Goal: Information Seeking & Learning: Learn about a topic

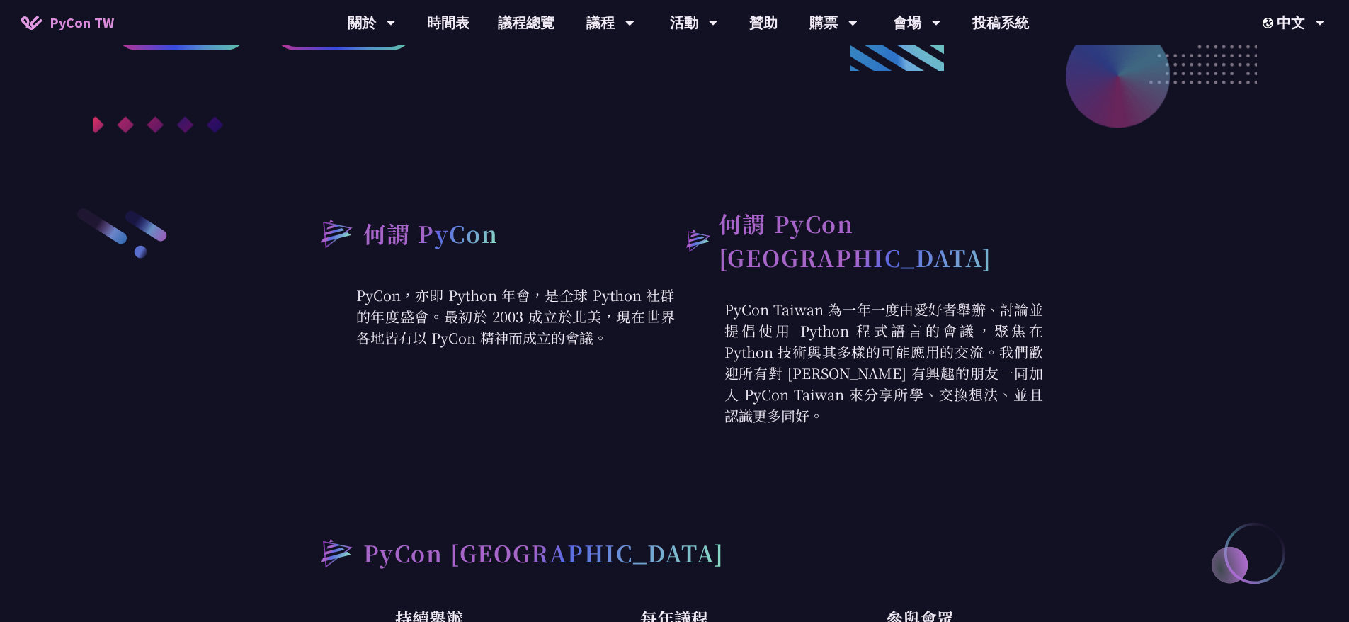
scroll to position [566, 0]
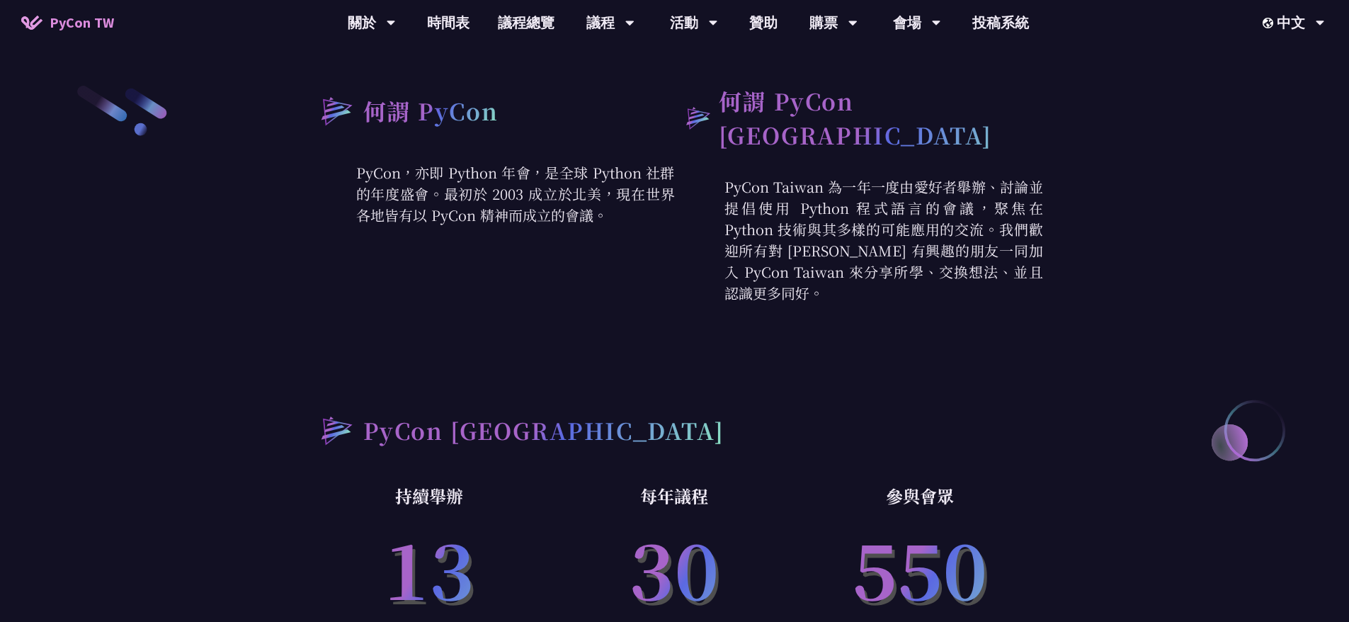
drag, startPoint x: 514, startPoint y: 173, endPoint x: 514, endPoint y: 202, distance: 29.0
click at [514, 203] on p "PyCon，亦即 Python 年會，是全球 Python 社群的年度盛會。最初於 2003 成立於北美，現在世界各地皆有以 PyCon 精神而成立的會議。" at bounding box center [491, 194] width 368 height 64
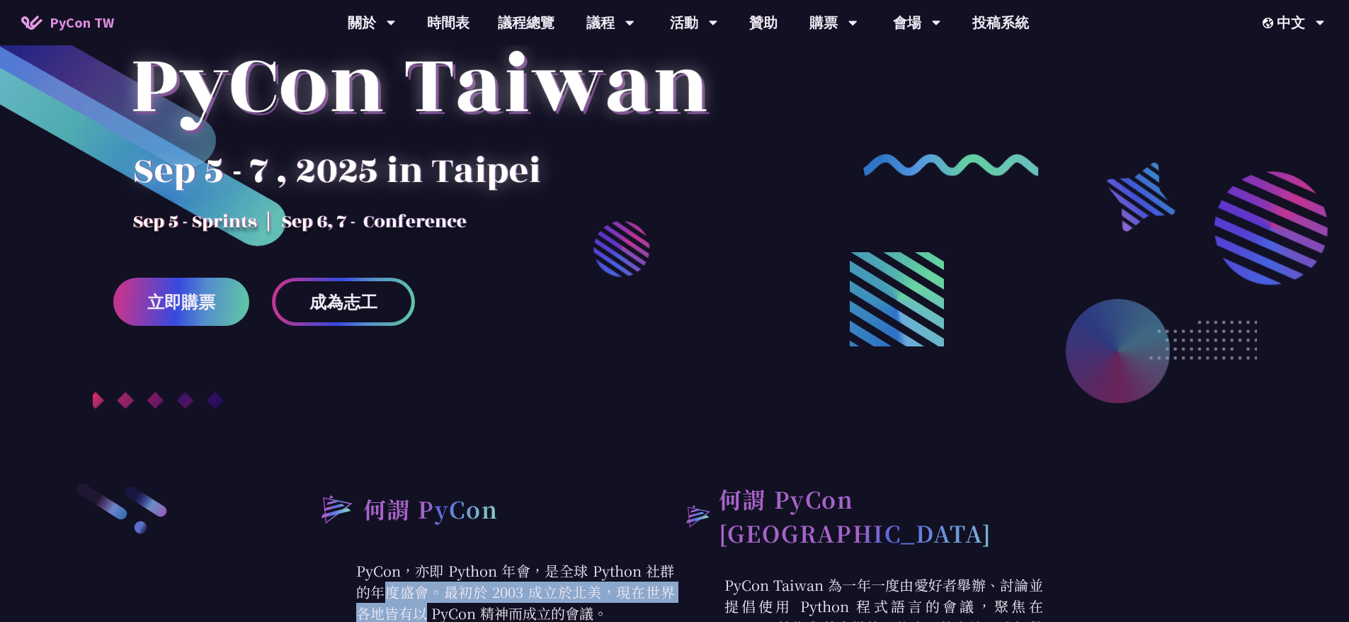
scroll to position [142, 0]
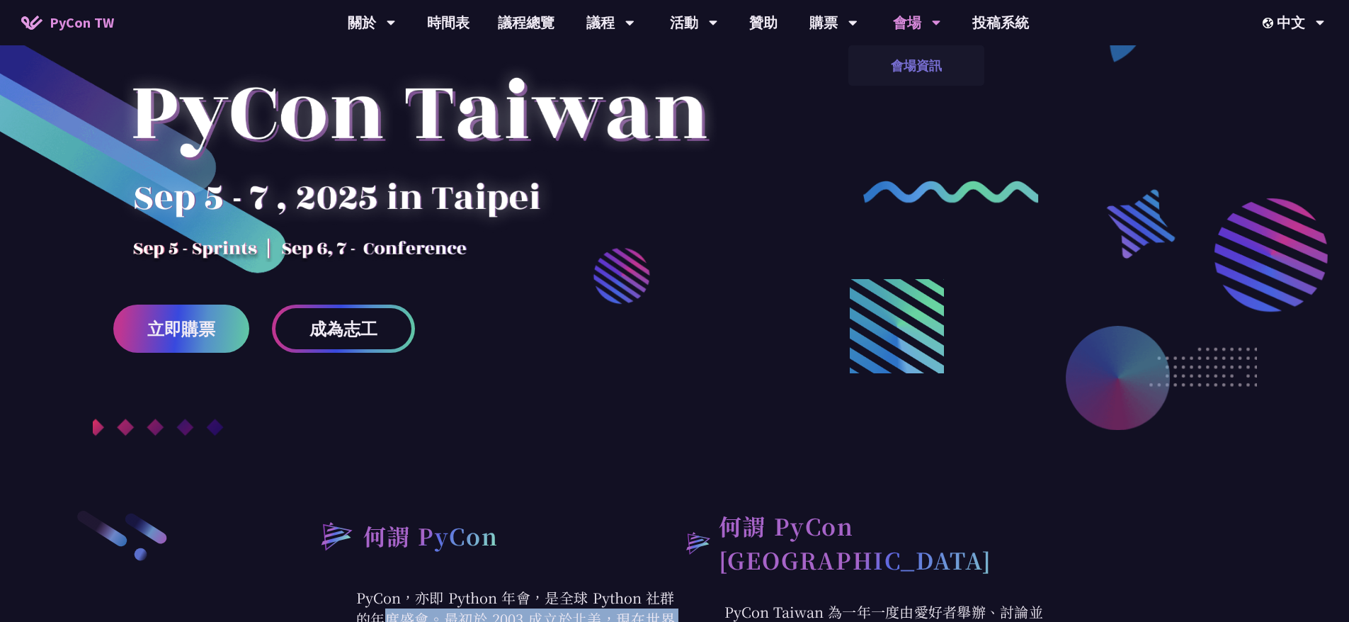
click at [913, 64] on link "會場資訊" at bounding box center [916, 65] width 136 height 33
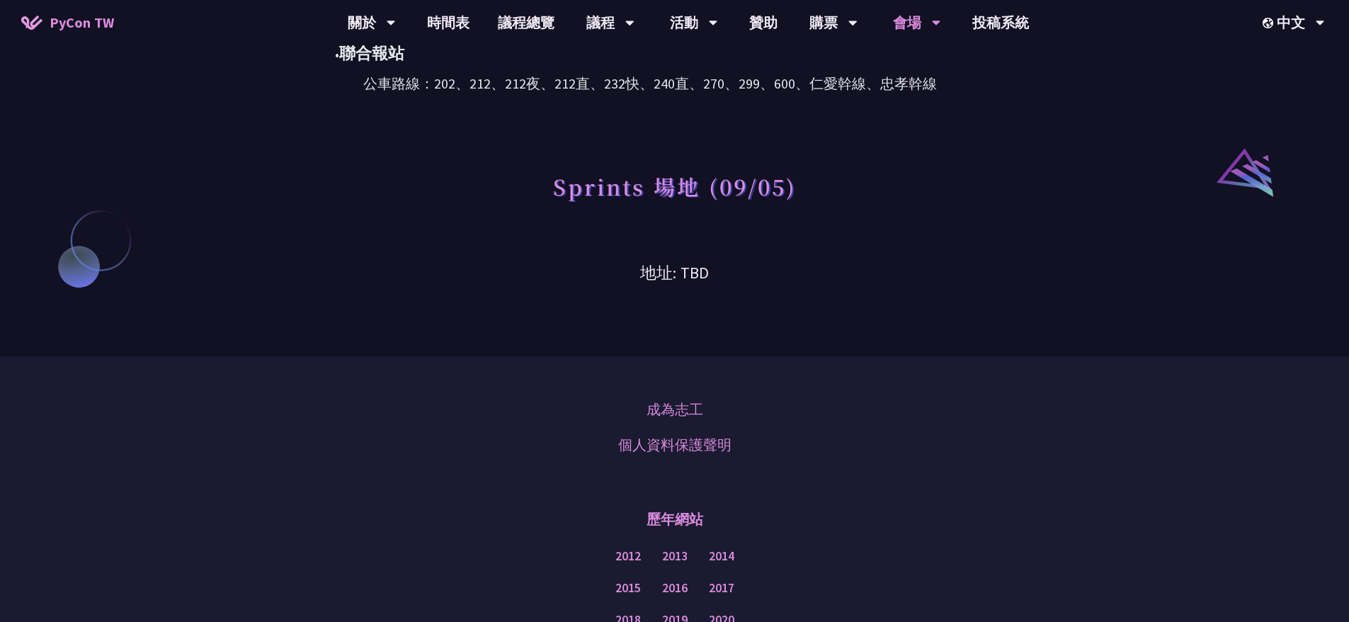
scroll to position [959, 0]
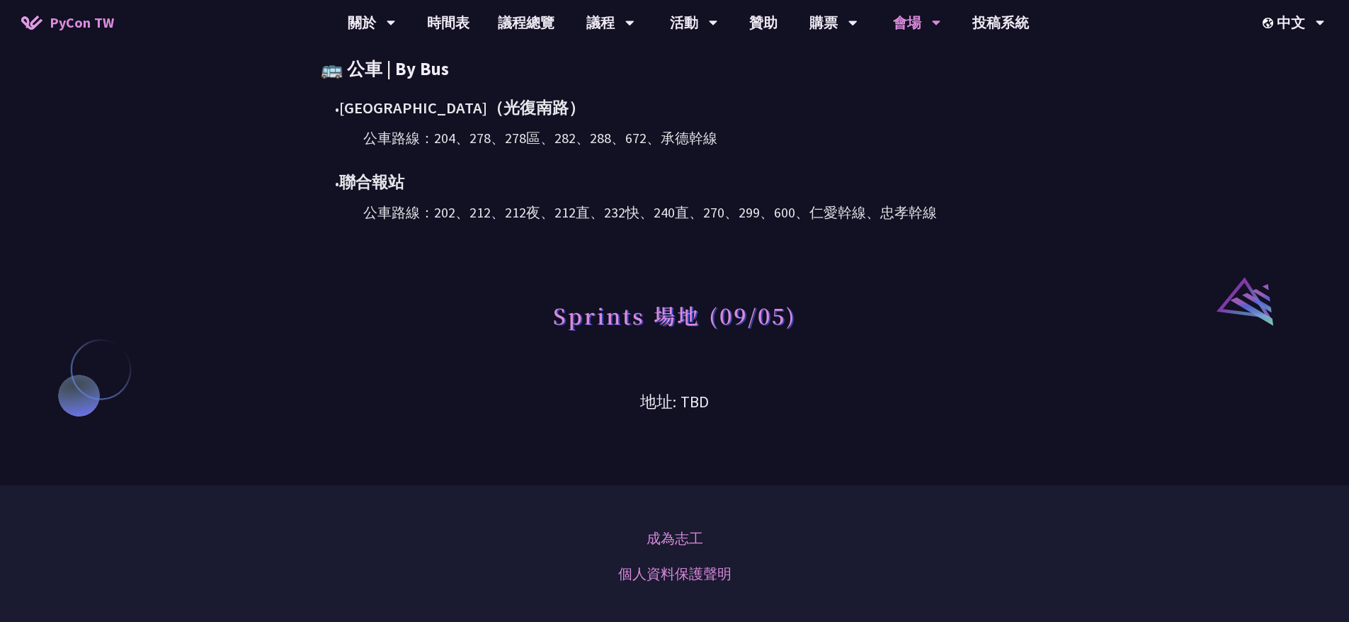
drag, startPoint x: 560, startPoint y: 319, endPoint x: 763, endPoint y: 316, distance: 203.2
click at [763, 316] on h1 "Sprints 場地 (09/05)" at bounding box center [675, 315] width 244 height 42
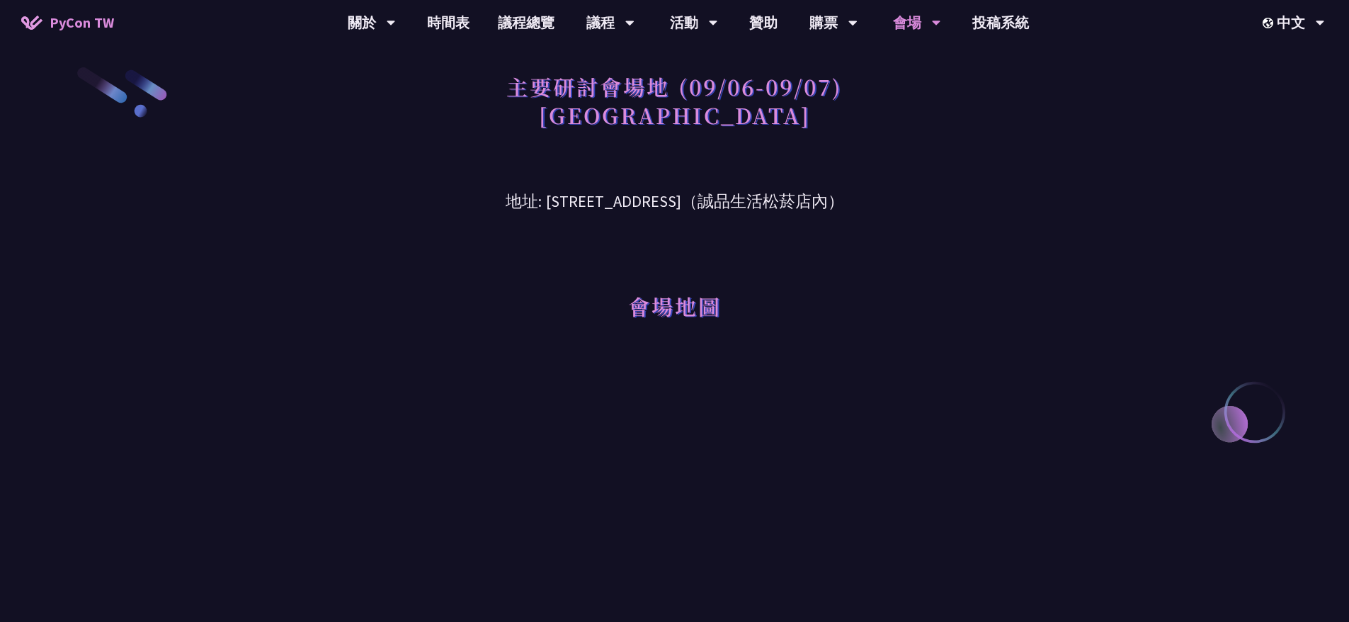
scroll to position [0, 0]
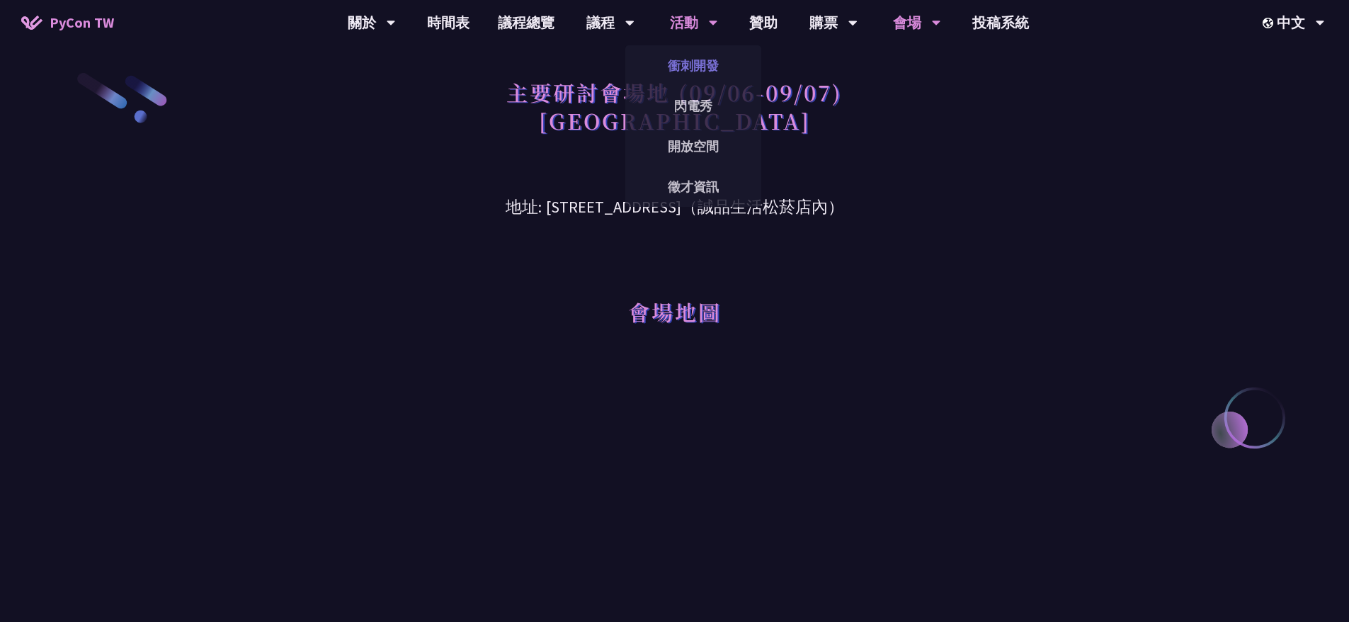
click at [700, 63] on link "衝刺開發" at bounding box center [693, 65] width 136 height 33
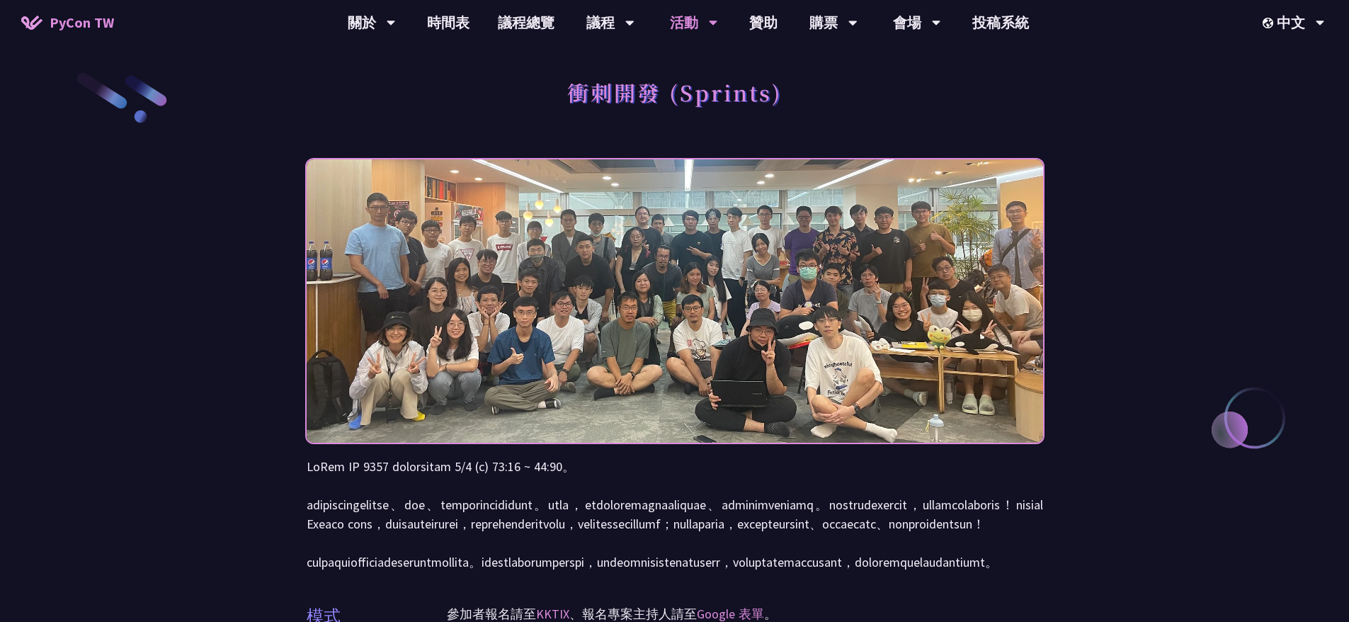
drag, startPoint x: 358, startPoint y: 469, endPoint x: 542, endPoint y: 470, distance: 183.4
click at [542, 470] on p at bounding box center [675, 514] width 736 height 115
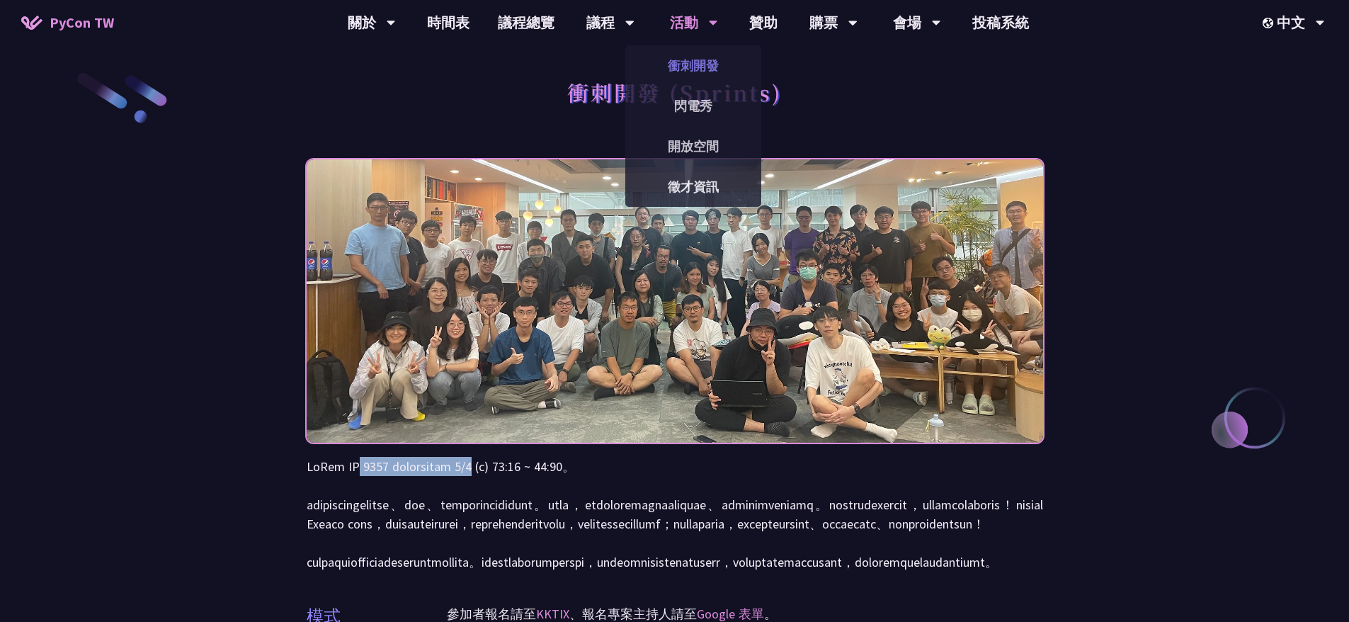
click at [697, 62] on link "衝刺開發" at bounding box center [693, 65] width 136 height 33
click at [699, 103] on link "閃電秀" at bounding box center [693, 105] width 136 height 33
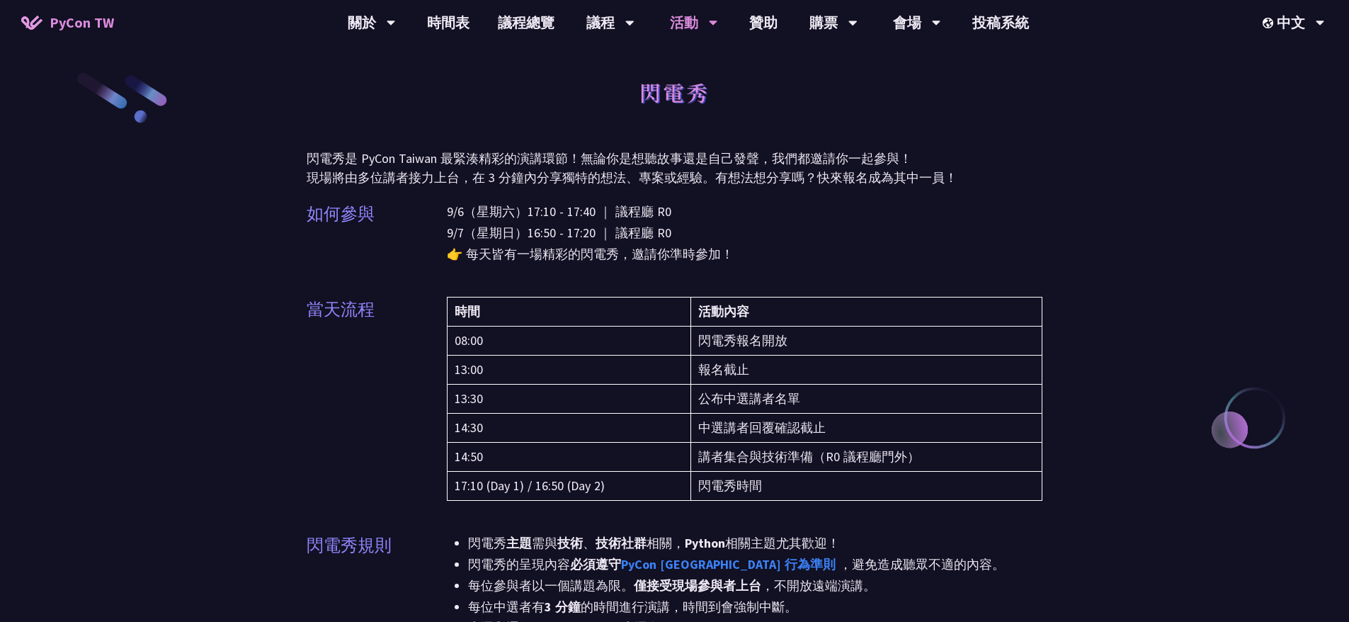
drag, startPoint x: 355, startPoint y: 156, endPoint x: 635, endPoint y: 215, distance: 286.4
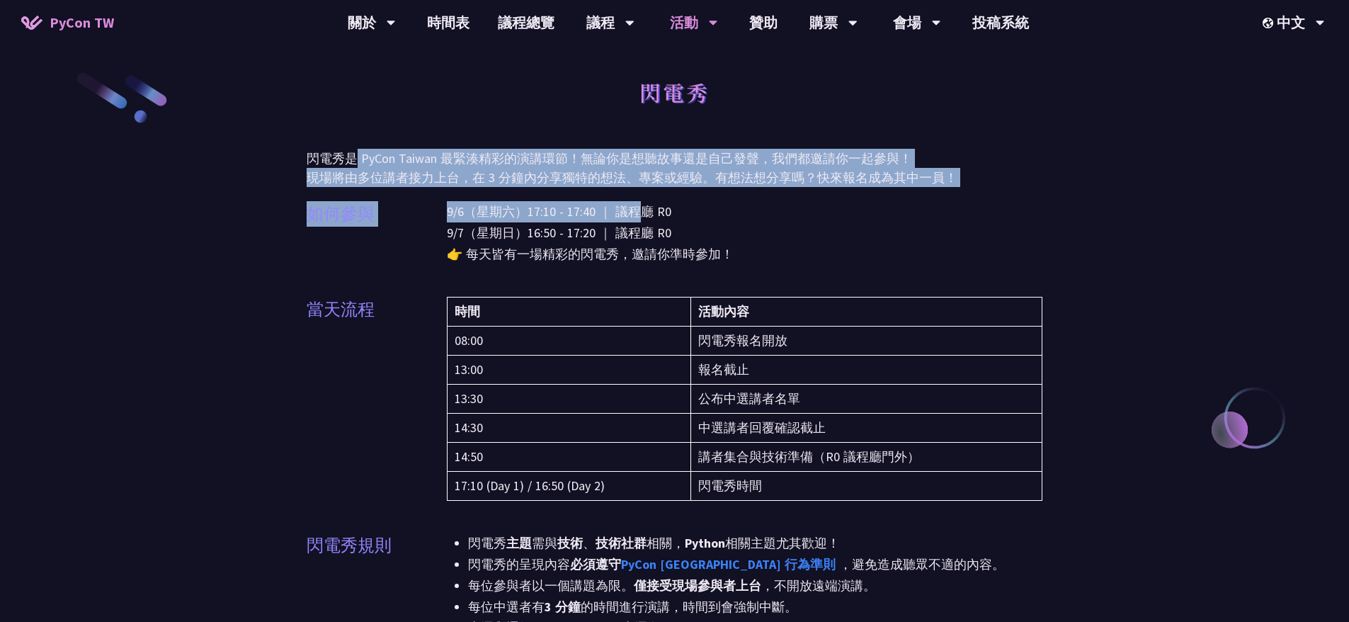
click at [634, 228] on p "9/6（星期六）17:10 - 17:40 ｜ 議程廳 R0 9/7（星期日）16:50 - 17:20 ｜ 議程廳 R0 👉 每天皆有一場精彩的閃電秀，邀請…" at bounding box center [745, 233] width 596 height 64
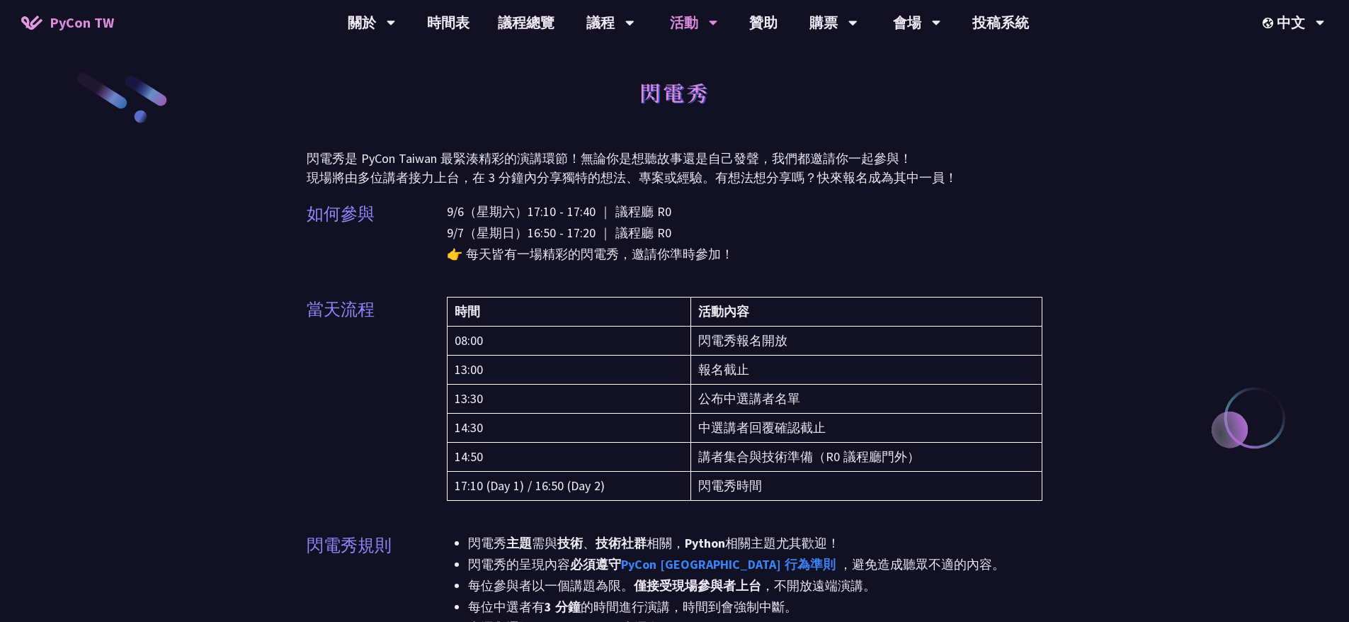
drag, startPoint x: 449, startPoint y: 211, endPoint x: 625, endPoint y: 229, distance: 177.2
click at [625, 229] on p "9/6（星期六）17:10 - 17:40 ｜ 議程廳 R0 9/7（星期日）16:50 - 17:20 ｜ 議程廳 R0 👉 每天皆有一場精彩的閃電秀，邀請…" at bounding box center [745, 233] width 596 height 64
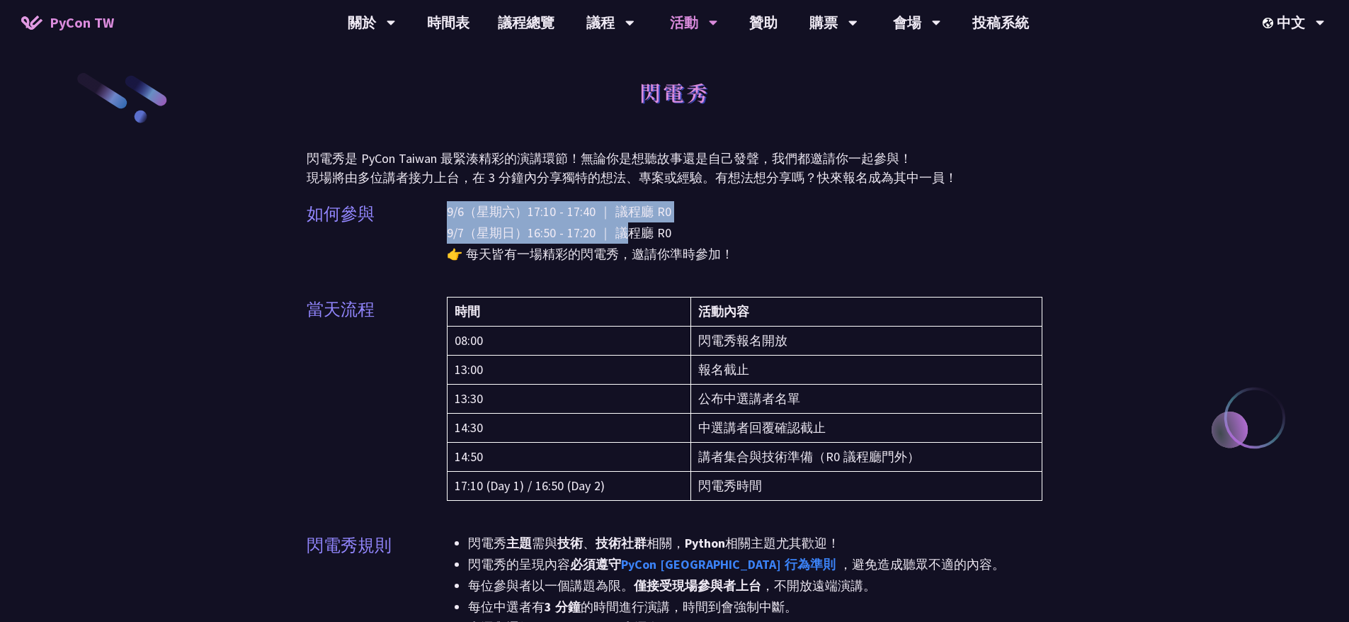
drag, startPoint x: 658, startPoint y: 231, endPoint x: 620, endPoint y: 231, distance: 37.5
click at [620, 231] on p "9/6（星期六）17:10 - 17:40 ｜ 議程廳 R0 9/7（星期日）16:50 - 17:20 ｜ 議程廳 R0 👉 每天皆有一場精彩的閃電秀，邀請…" at bounding box center [745, 233] width 596 height 64
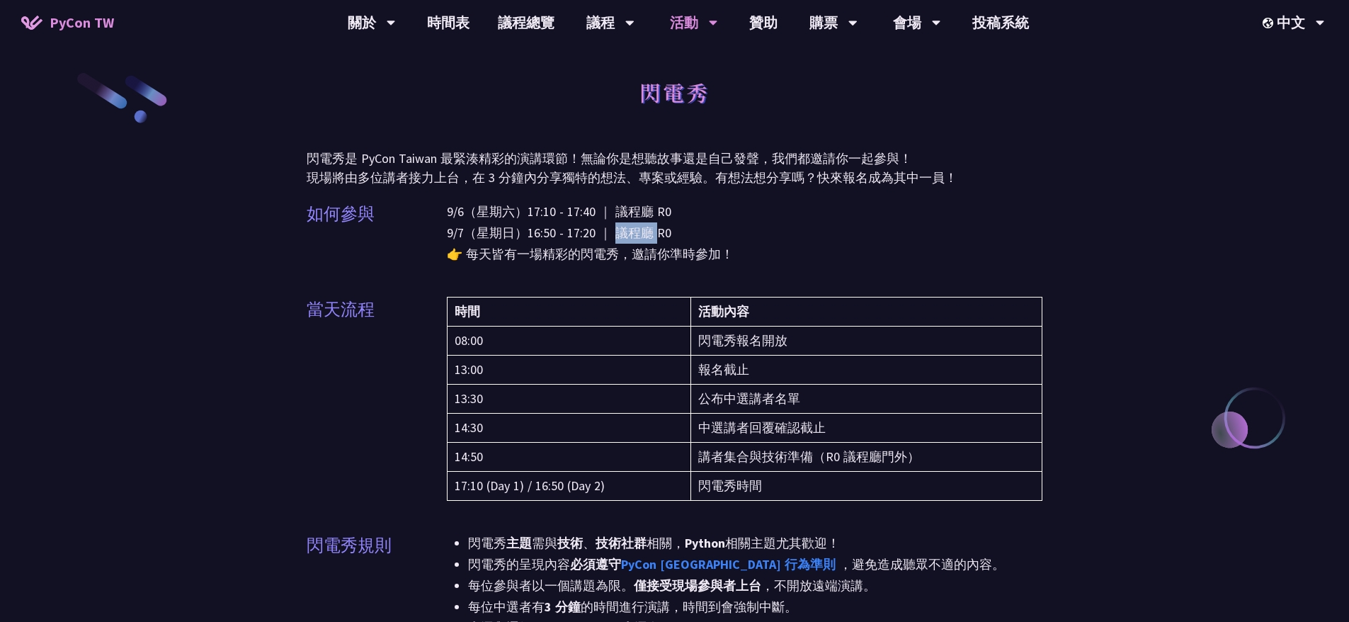
drag, startPoint x: 446, startPoint y: 213, endPoint x: 568, endPoint y: 235, distance: 124.4
click at [569, 235] on p "9/6（星期六）17:10 - 17:40 ｜ 議程廳 R0 9/7（星期日）16:50 - 17:20 ｜ 議程廳 R0 👉 每天皆有一場精彩的閃電秀，邀請…" at bounding box center [745, 233] width 596 height 64
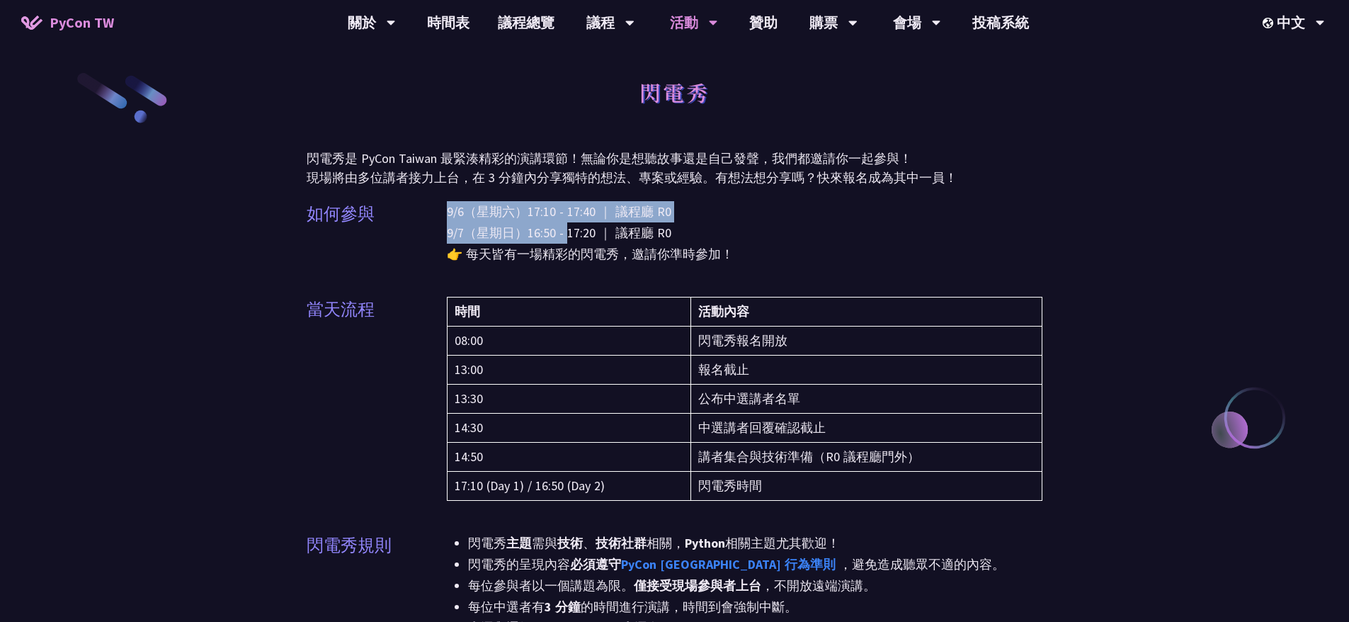
click at [649, 234] on p "9/6（星期六）17:10 - 17:40 ｜ 議程廳 R0 9/7（星期日）16:50 - 17:20 ｜ 議程廳 R0 👉 每天皆有一場精彩的閃電秀，邀請…" at bounding box center [745, 233] width 596 height 64
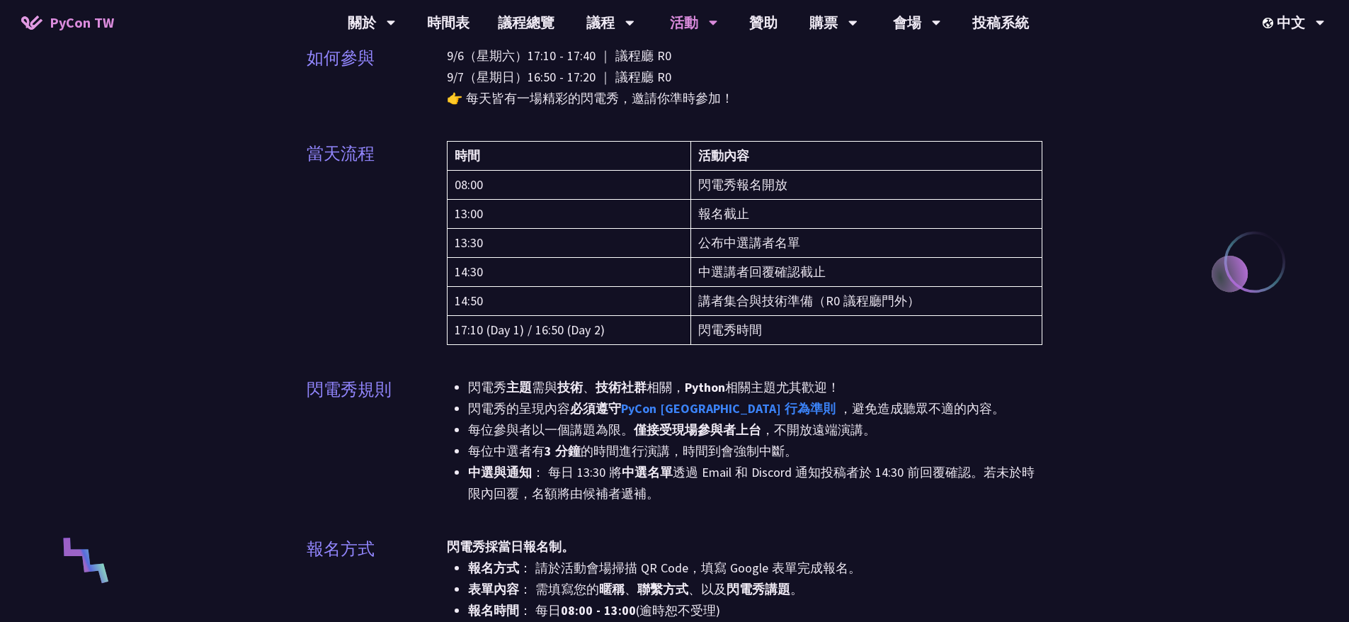
scroll to position [142, 0]
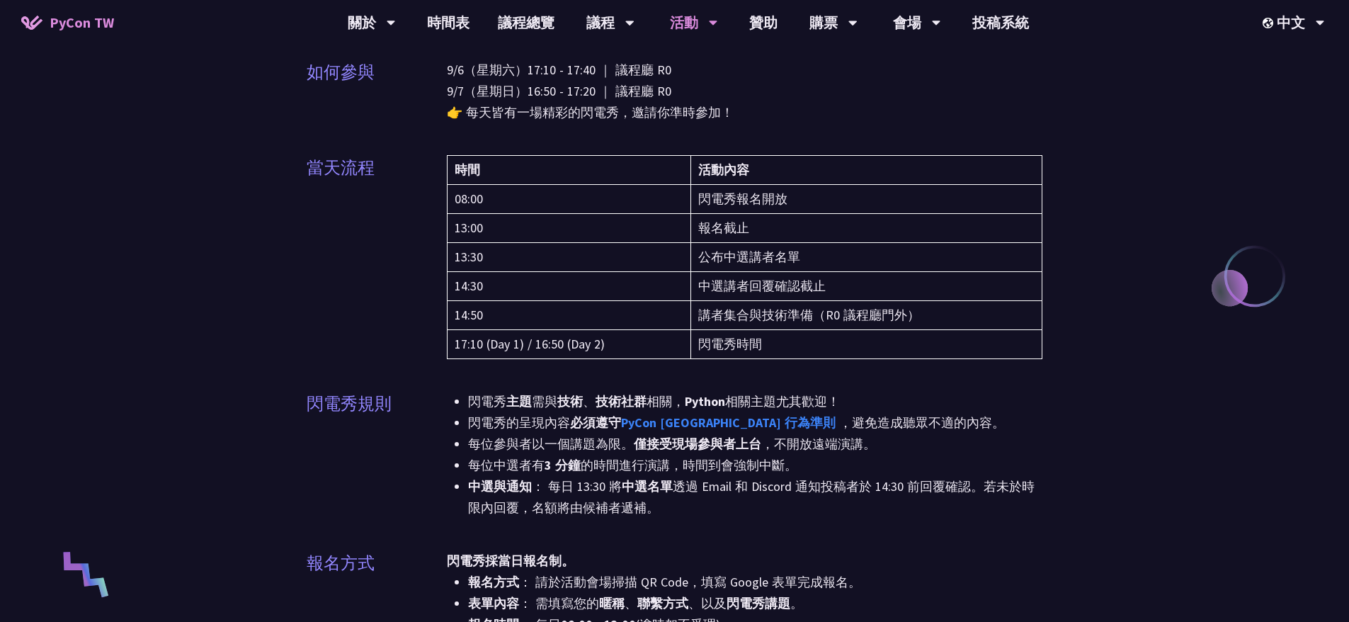
drag, startPoint x: 729, startPoint y: 252, endPoint x: 739, endPoint y: 311, distance: 59.6
click at [739, 311] on tbody "08:00 閃電秀報名開放 13:00 報名截止 13:30 公布中選講者名單 14:30 中選講者回覆確認截止 14:50 講者集合與技術準備（R0 議程廳…" at bounding box center [744, 272] width 595 height 174
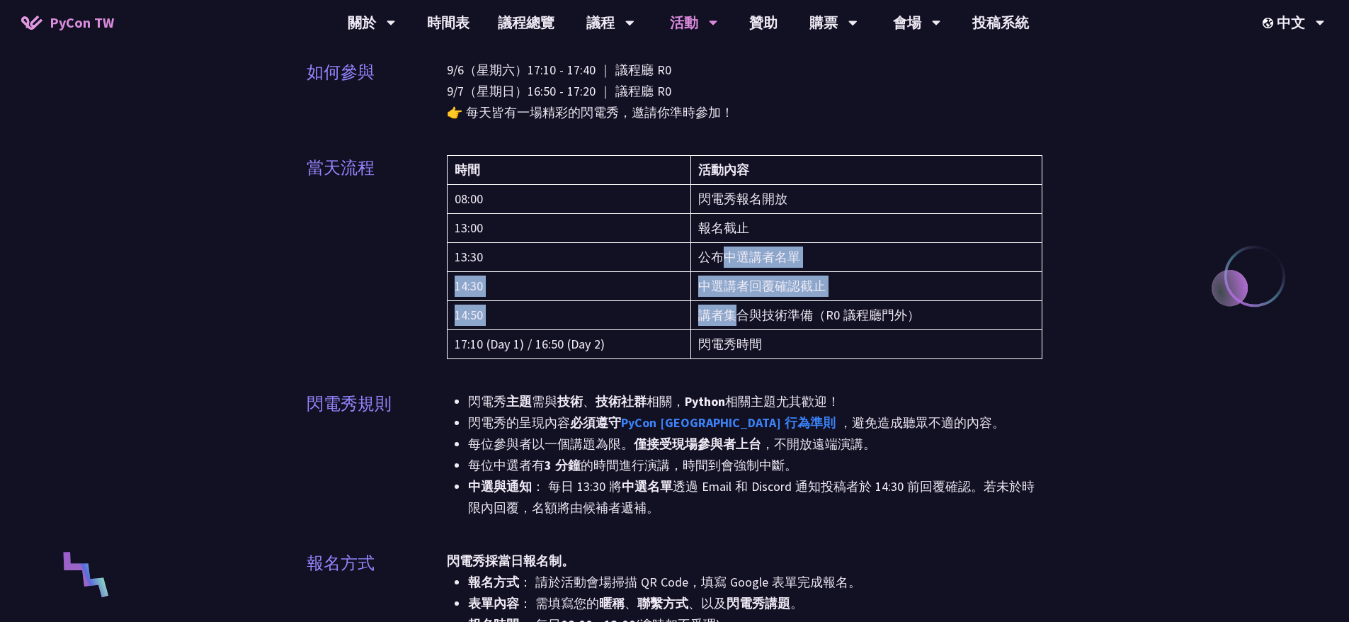
click at [800, 319] on td "講者集合與技術準備（R0 議程廳門外）" at bounding box center [866, 315] width 352 height 29
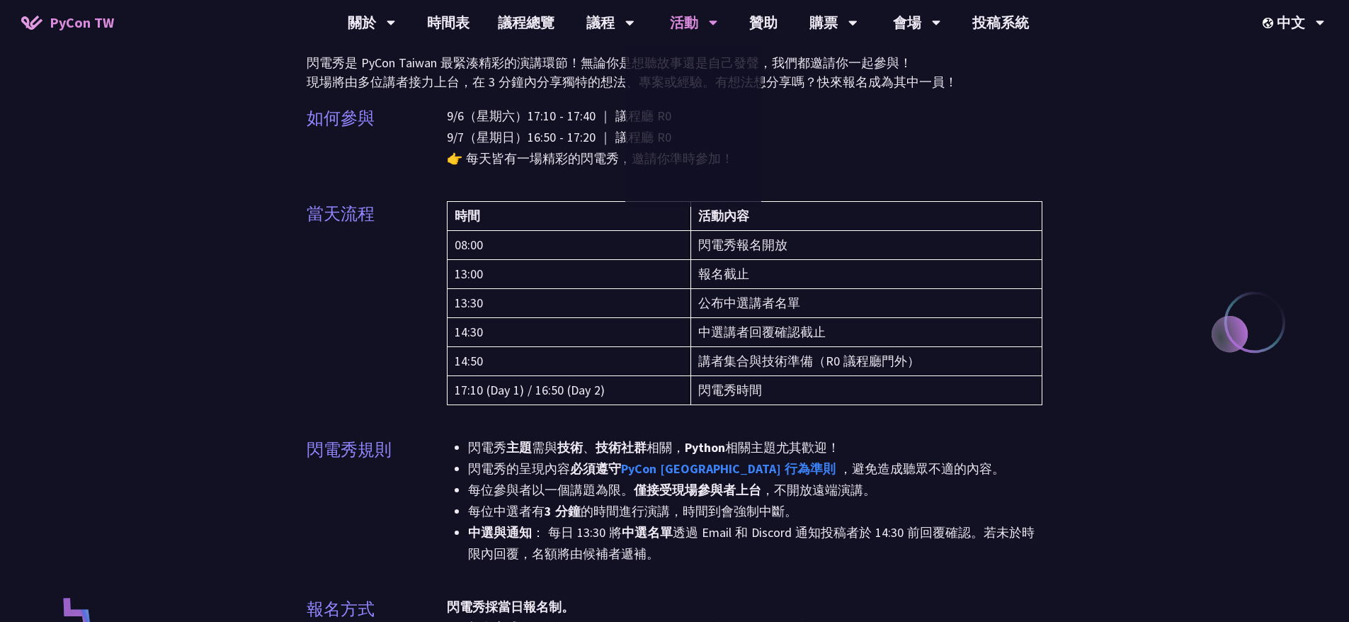
scroll to position [71, 0]
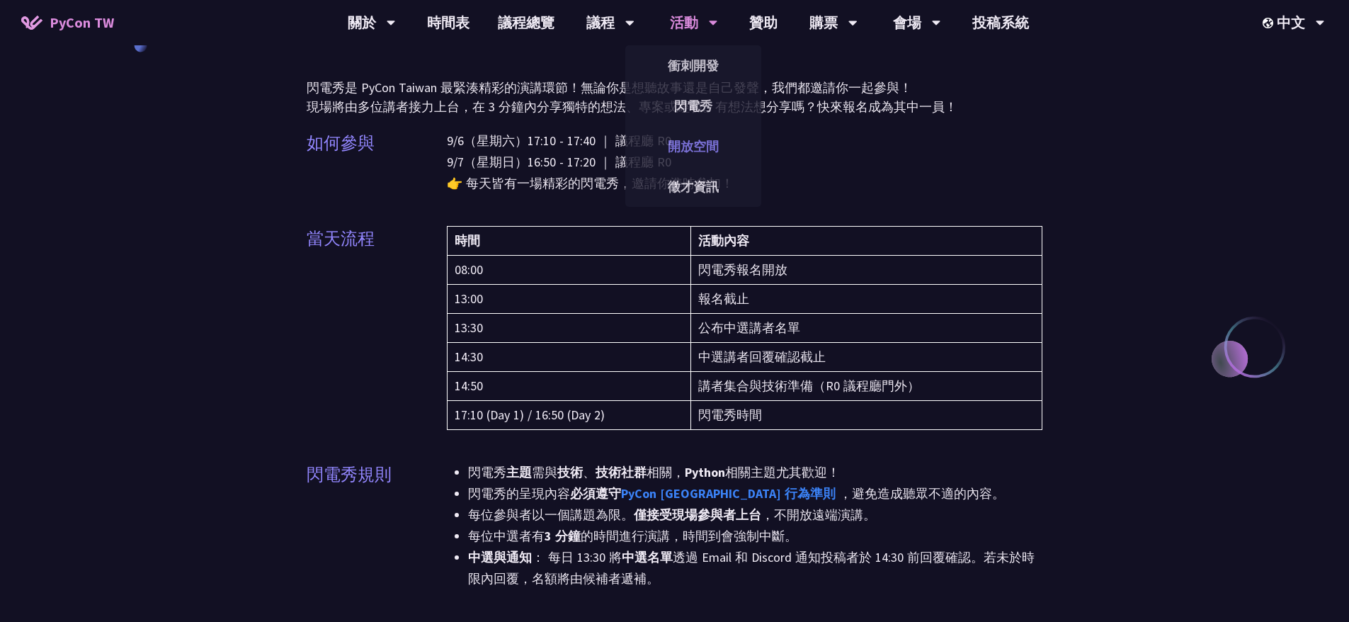
click at [685, 152] on link "開放空間" at bounding box center [693, 146] width 136 height 33
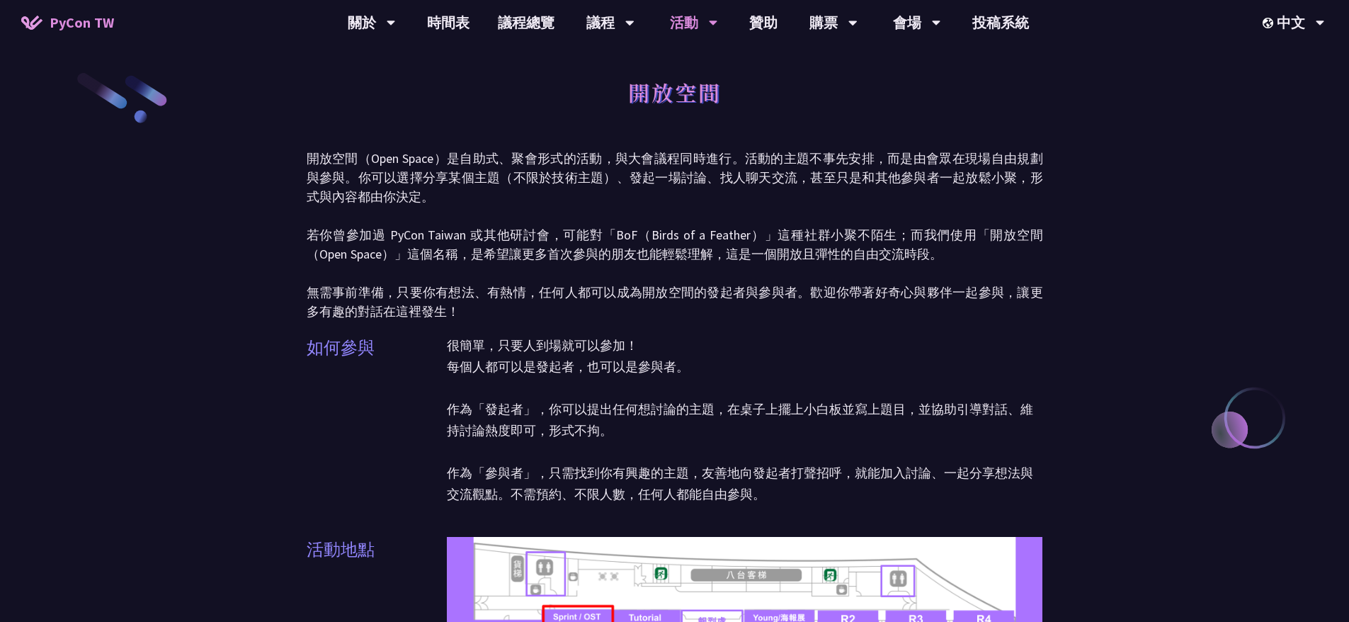
drag, startPoint x: 360, startPoint y: 159, endPoint x: 515, endPoint y: 220, distance: 166.6
click at [513, 217] on p "開放空間（Open Space）是自助式、聚會形式的活動，與大會議程同時進行。活動的主題不事先安排，而是由會眾在現場自由規劃與參與。你可以選擇分享某個主題（不…" at bounding box center [675, 235] width 736 height 172
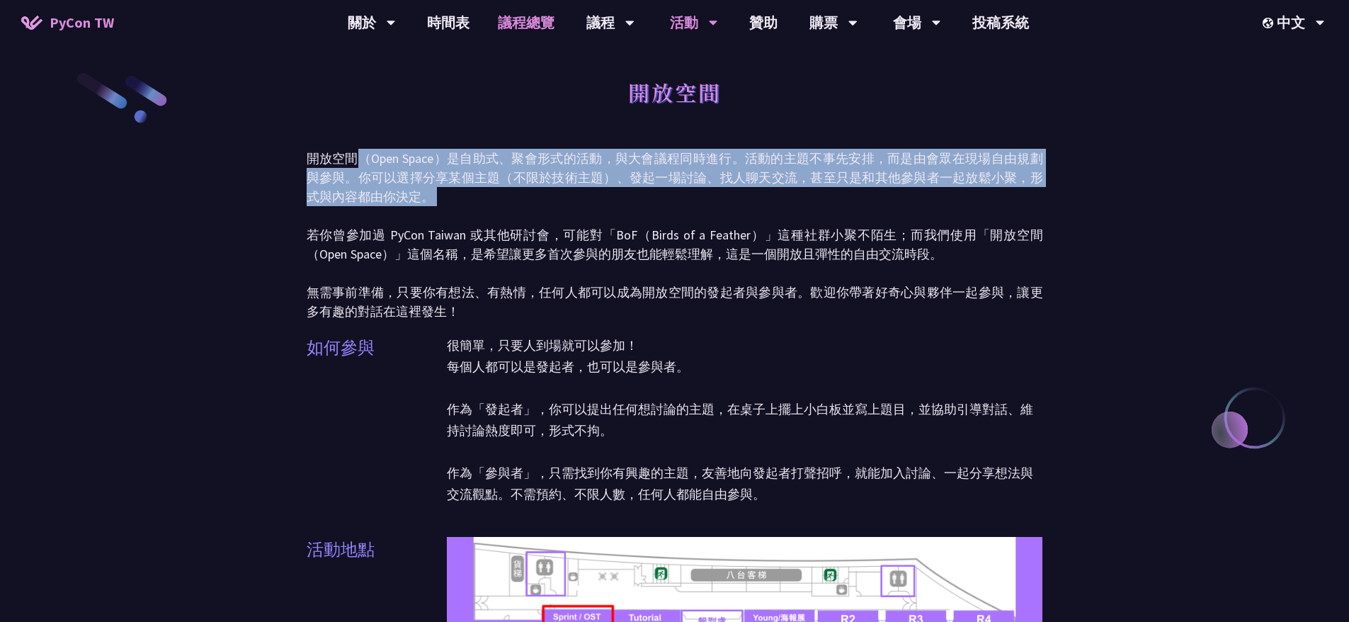
click at [537, 21] on link "議程總覽" at bounding box center [526, 22] width 85 height 45
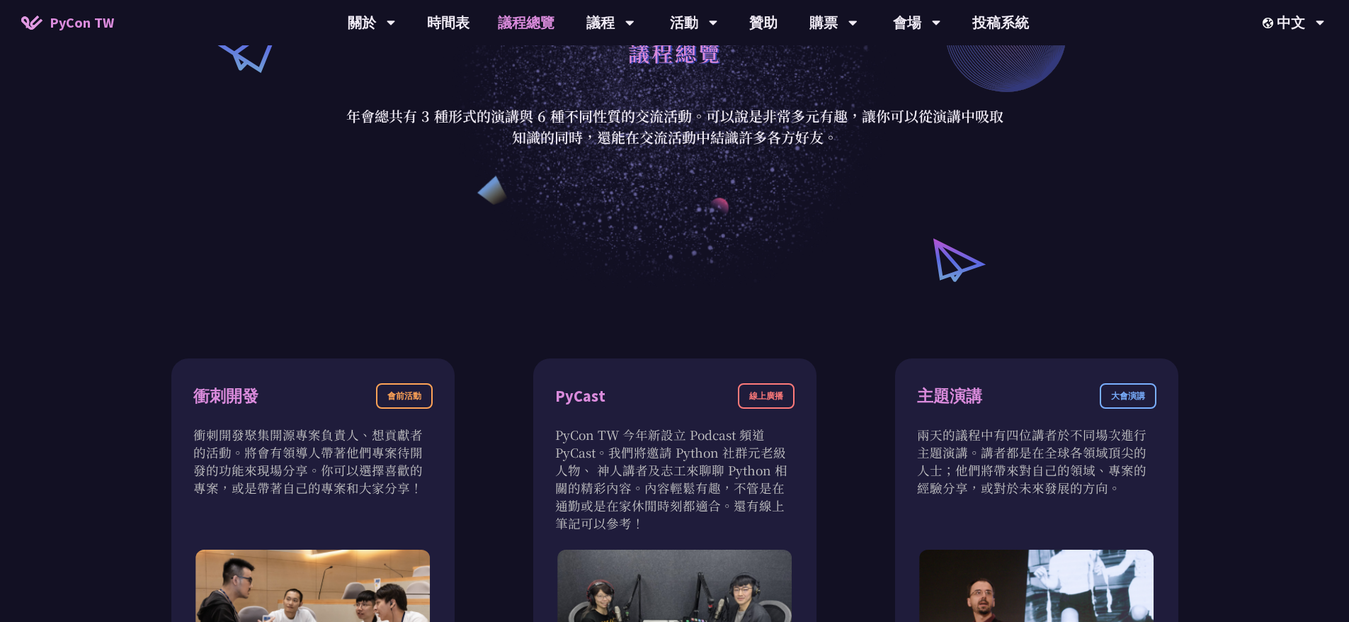
scroll to position [212, 0]
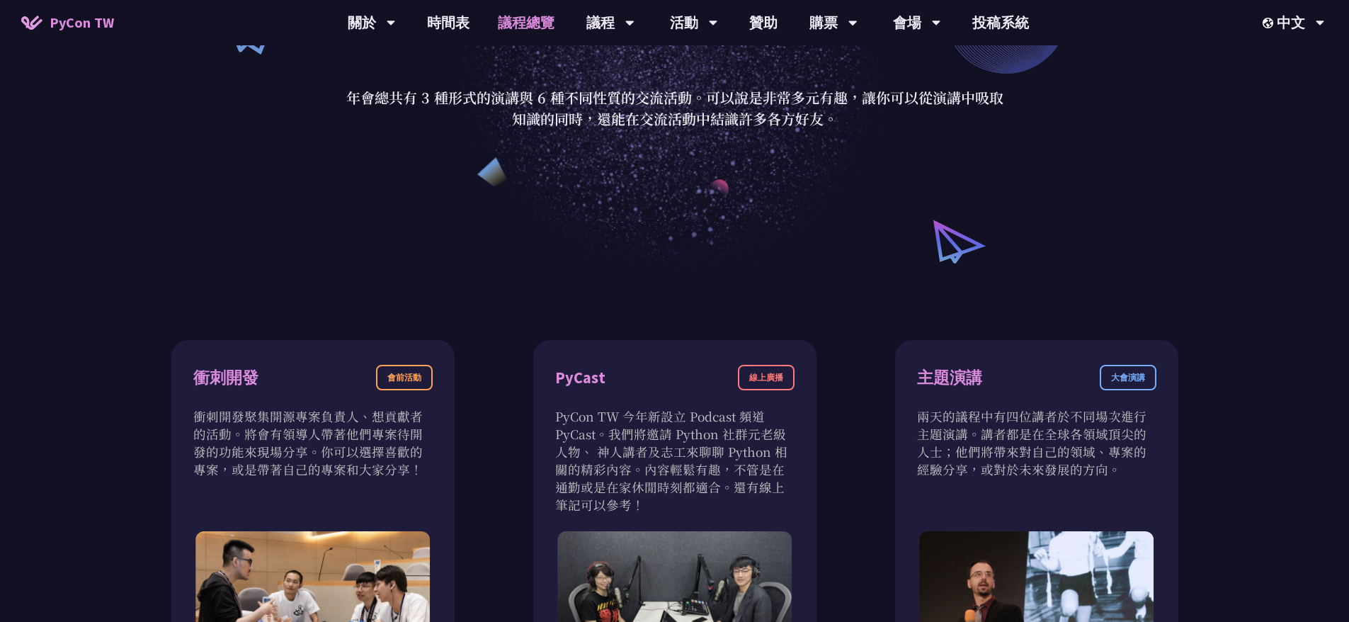
drag, startPoint x: 573, startPoint y: 102, endPoint x: 578, endPoint y: 121, distance: 19.7
click at [578, 121] on p "年會總共有 3 種形式的演講與 6 種不同性質的交流活動。可以說是非常多元有趣，讓你可以從演講中吸取知識的同時，還能在交流活動中結識許多各方好友。" at bounding box center [674, 108] width 658 height 42
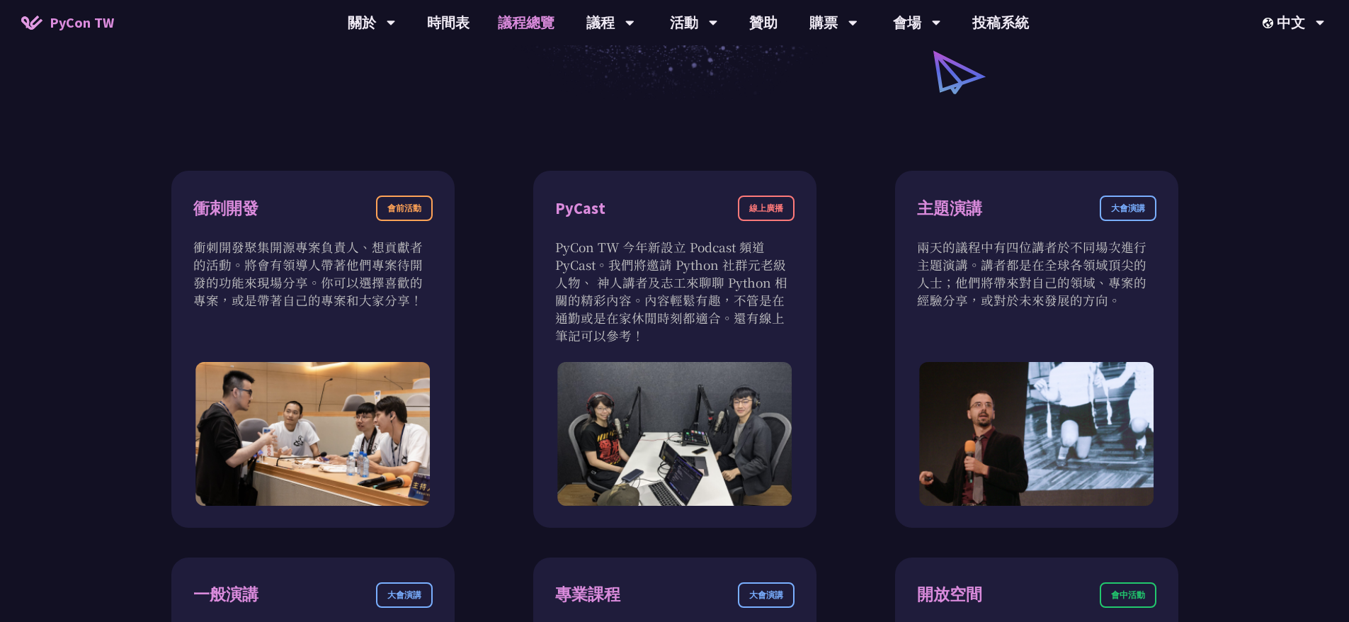
scroll to position [425, 0]
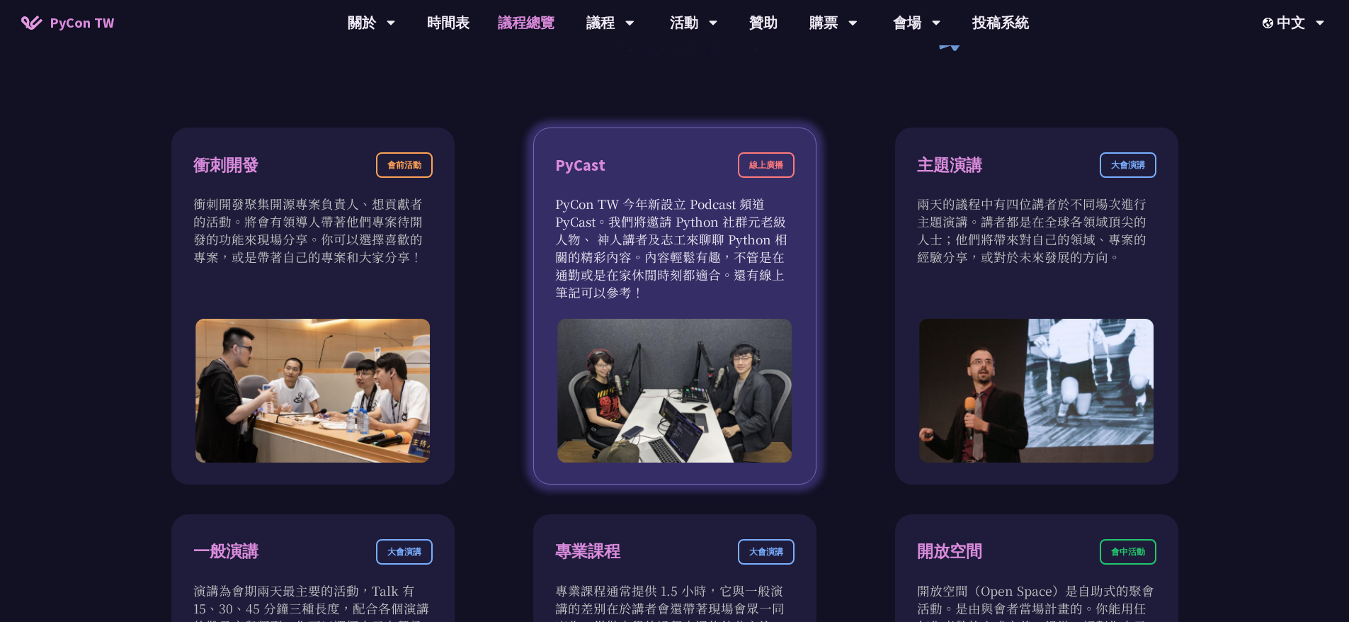
drag, startPoint x: 602, startPoint y: 207, endPoint x: 658, endPoint y: 257, distance: 74.7
click at [658, 257] on p "PyCon TW 今年新設立 Podcast 頻道 PyCast。我們將邀請 Python 社群元老級人物、 神人講者及志工來聊聊 Python 相關的精彩內…" at bounding box center [674, 248] width 239 height 106
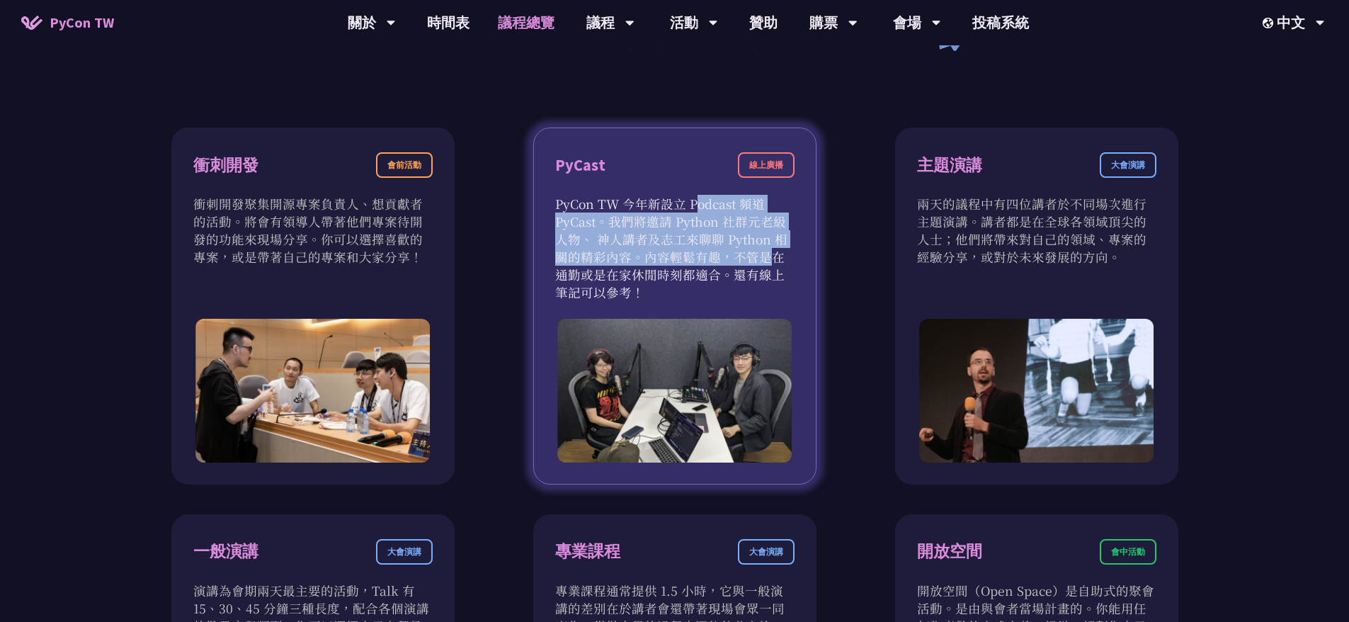
click at [706, 256] on p "PyCon TW 今年新設立 Podcast 頻道 PyCast。我們將邀請 Python 社群元老級人物、 神人講者及志工來聊聊 Python 相關的精彩內…" at bounding box center [674, 248] width 239 height 106
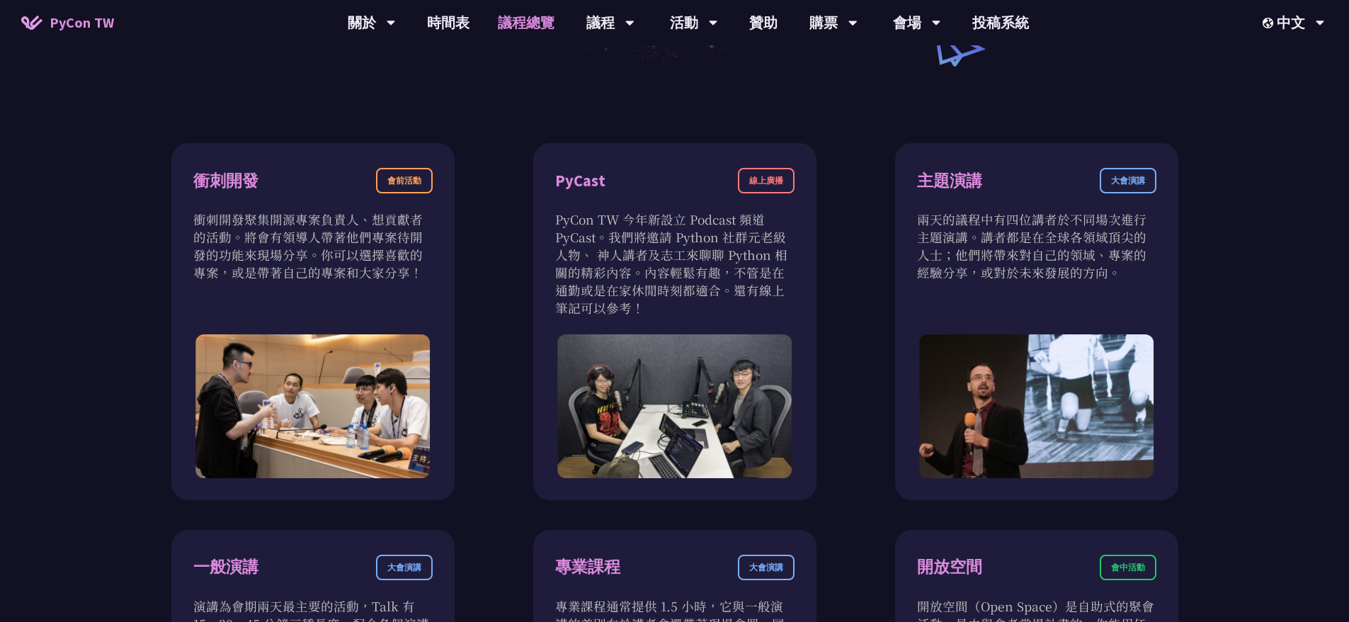
scroll to position [354, 0]
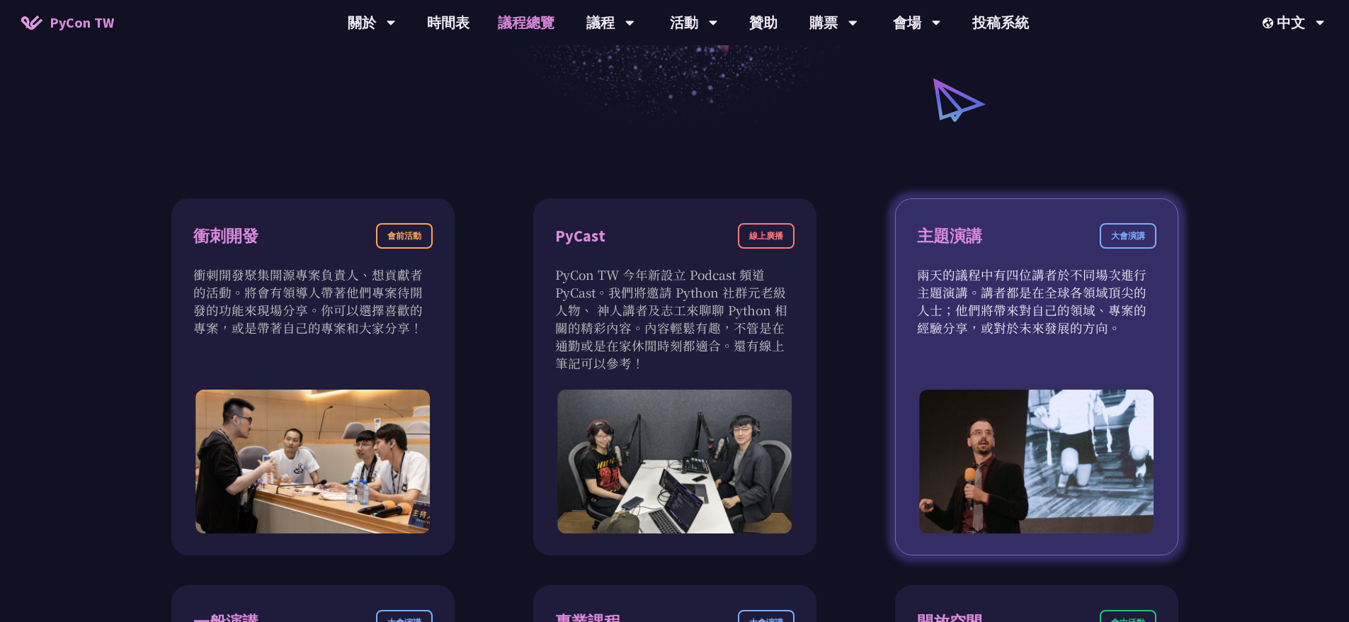
drag, startPoint x: 930, startPoint y: 276, endPoint x: 1051, endPoint y: 325, distance: 130.5
click at [1051, 325] on p "兩天的議程中有四位講者於不同場次進行主題演講。講者都是在全球各領域頂尖的人士；他們將帶來對自己的領域、專案的經驗分享，或對於未來發展的方向。" at bounding box center [1036, 300] width 239 height 71
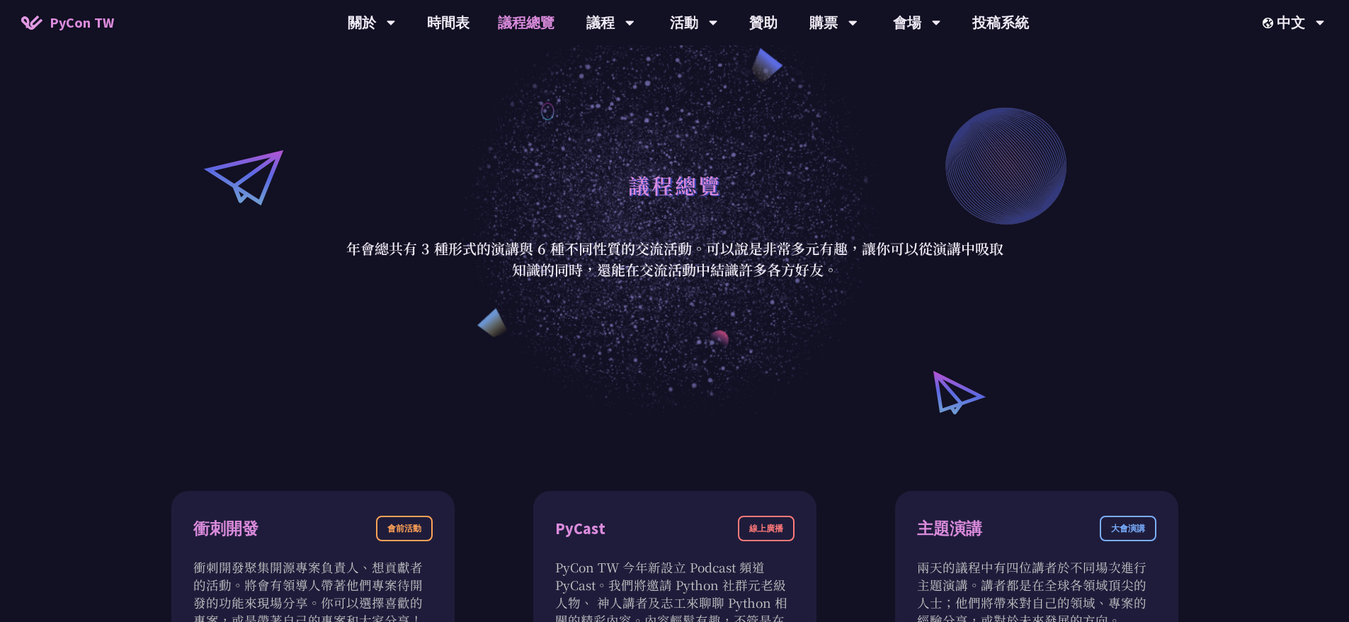
scroll to position [0, 0]
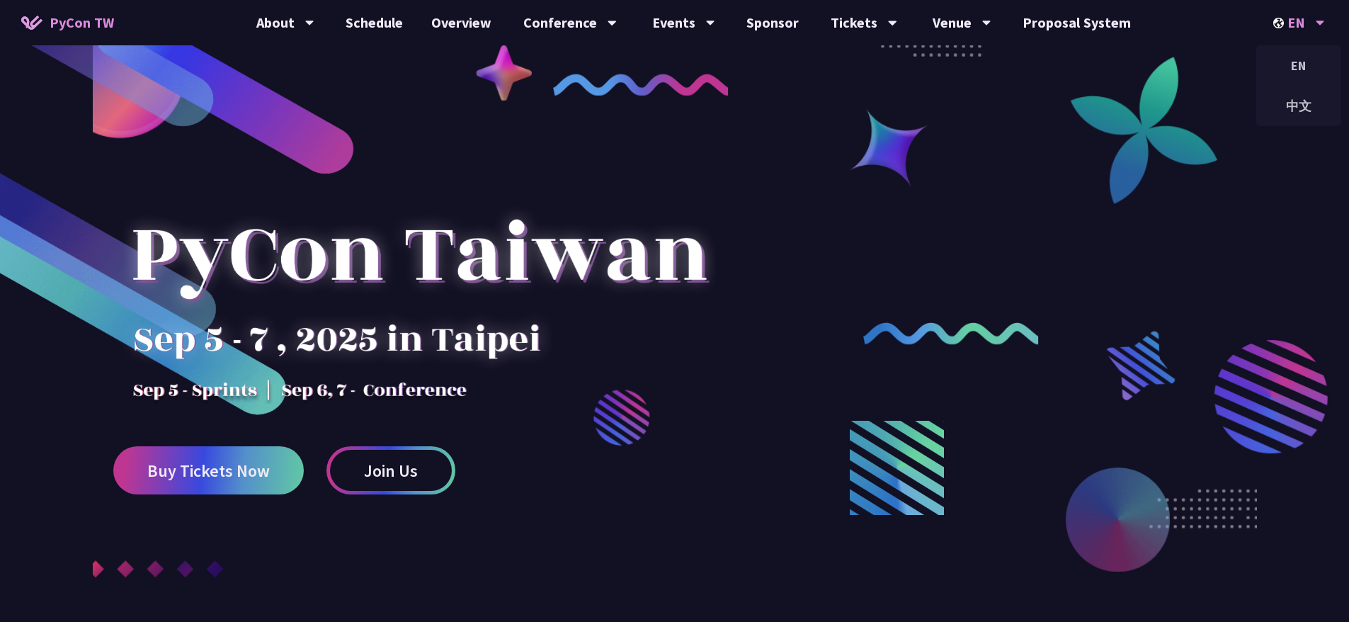
click at [1322, 25] on icon at bounding box center [1319, 23] width 9 height 14
click at [1309, 104] on div "中文" at bounding box center [1298, 105] width 85 height 33
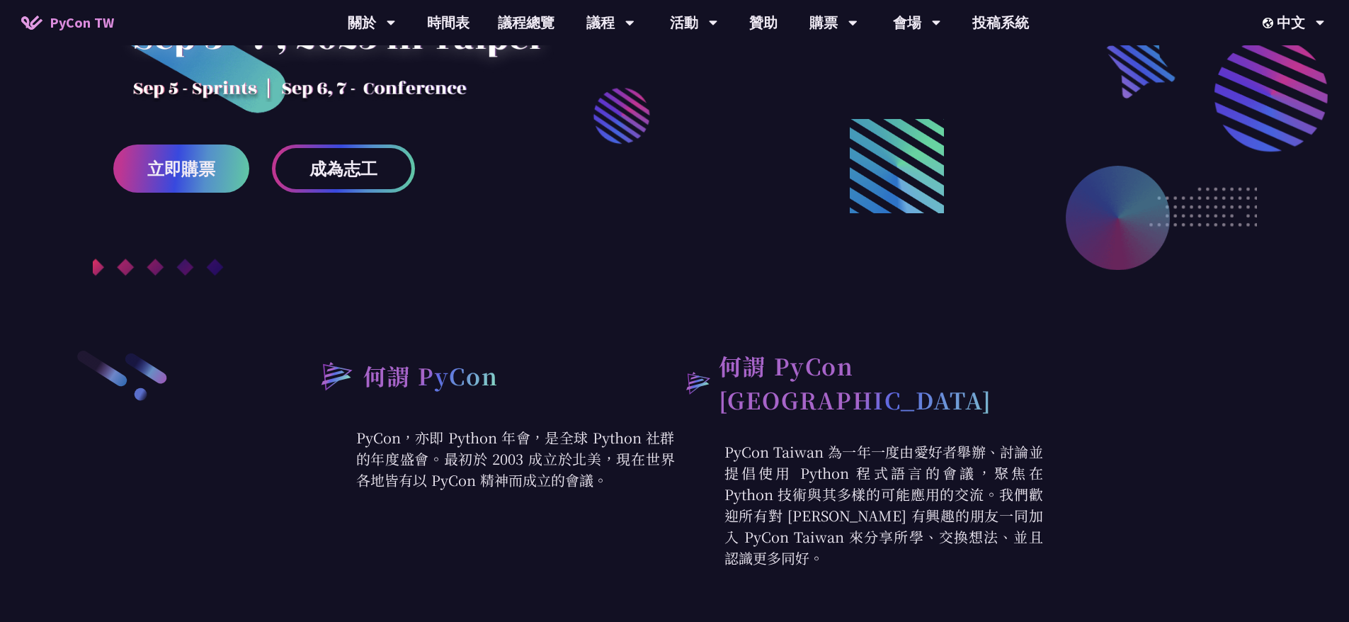
scroll to position [425, 0]
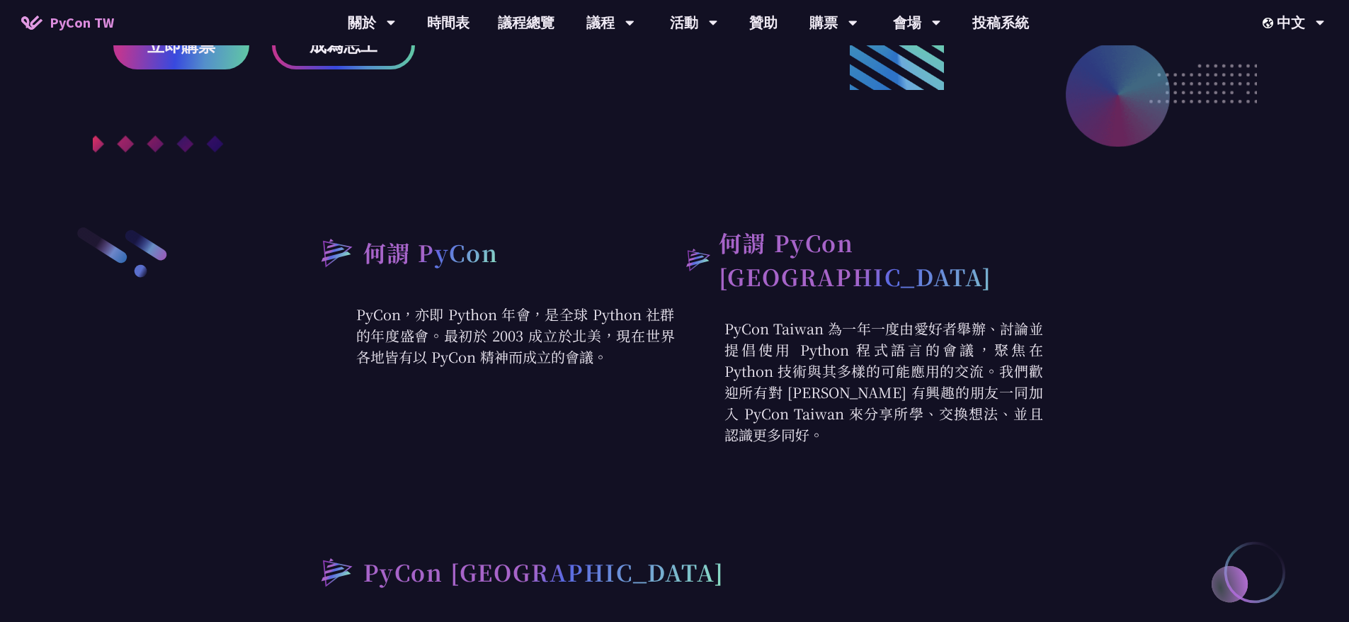
drag, startPoint x: 499, startPoint y: 323, endPoint x: 505, endPoint y: 346, distance: 24.0
click at [505, 346] on p "PyCon，亦即 Python 年會，是全球 Python 社群的年度盛會。最初於 2003 成立於北美，現在世界各地皆有以 PyCon 精神而成立的會議。" at bounding box center [491, 336] width 368 height 64
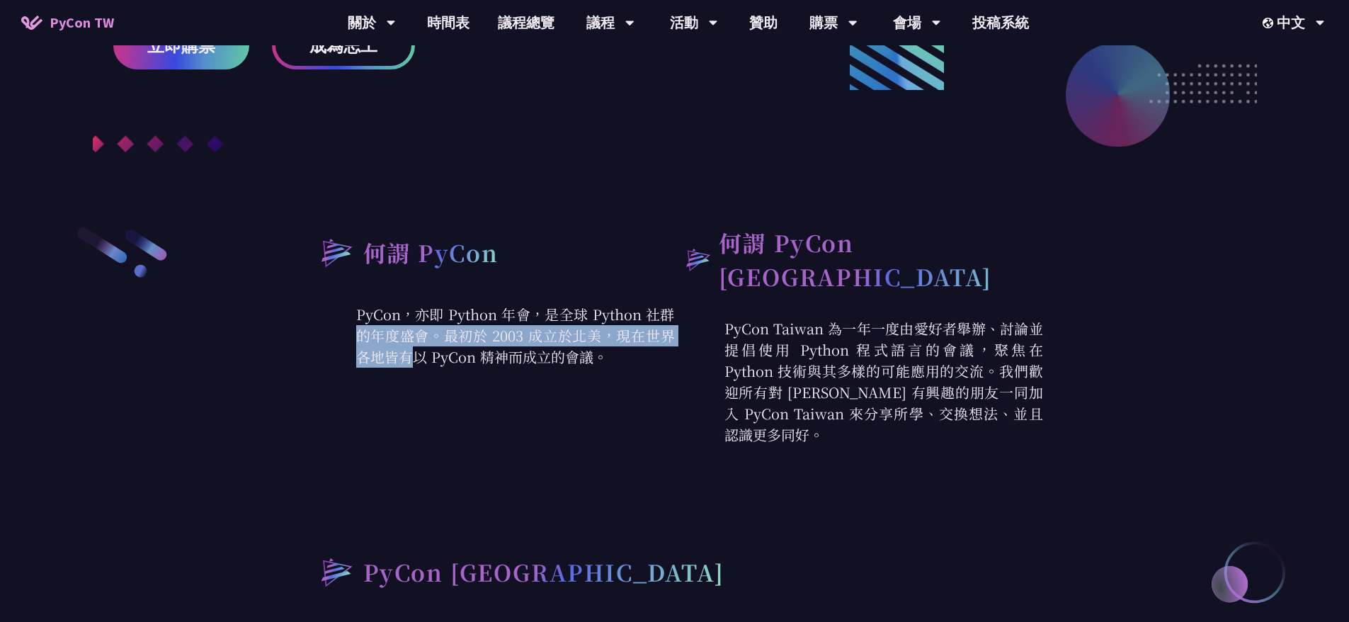
click at [566, 350] on p "PyCon，亦即 Python 年會，是全球 Python 社群的年度盛會。最初於 2003 成立於北美，現在世界各地皆有以 PyCon 精神而成立的會議。" at bounding box center [491, 336] width 368 height 64
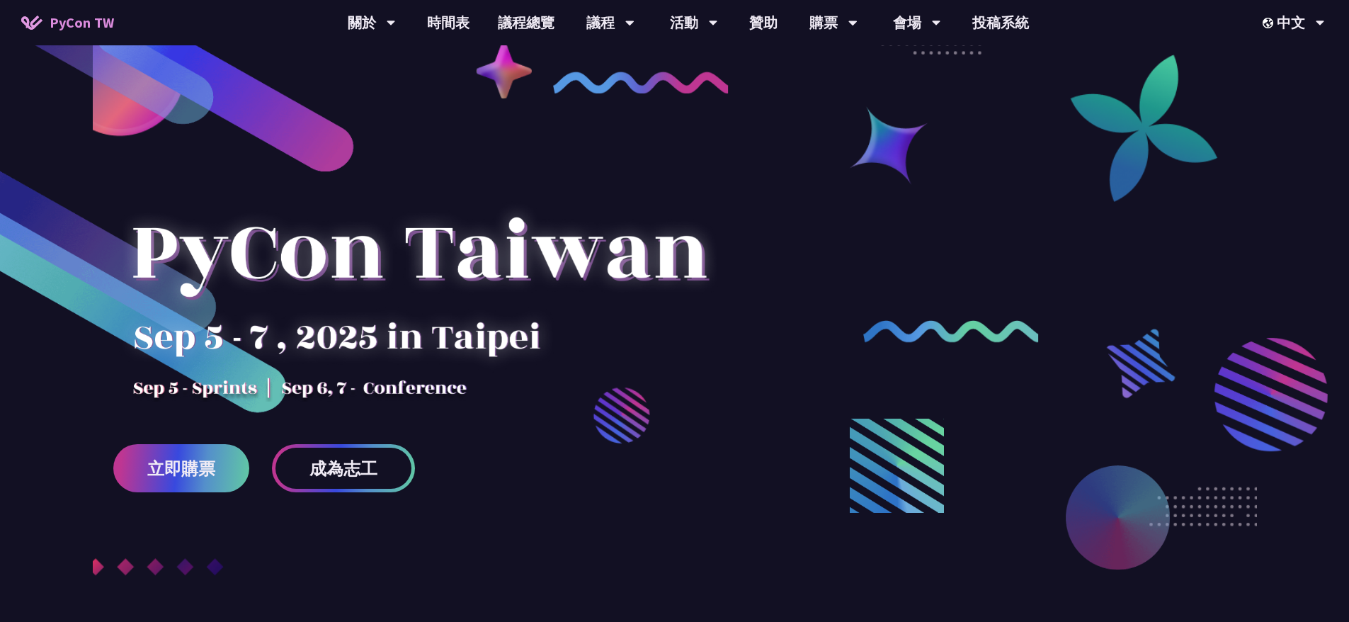
scroll to position [0, 0]
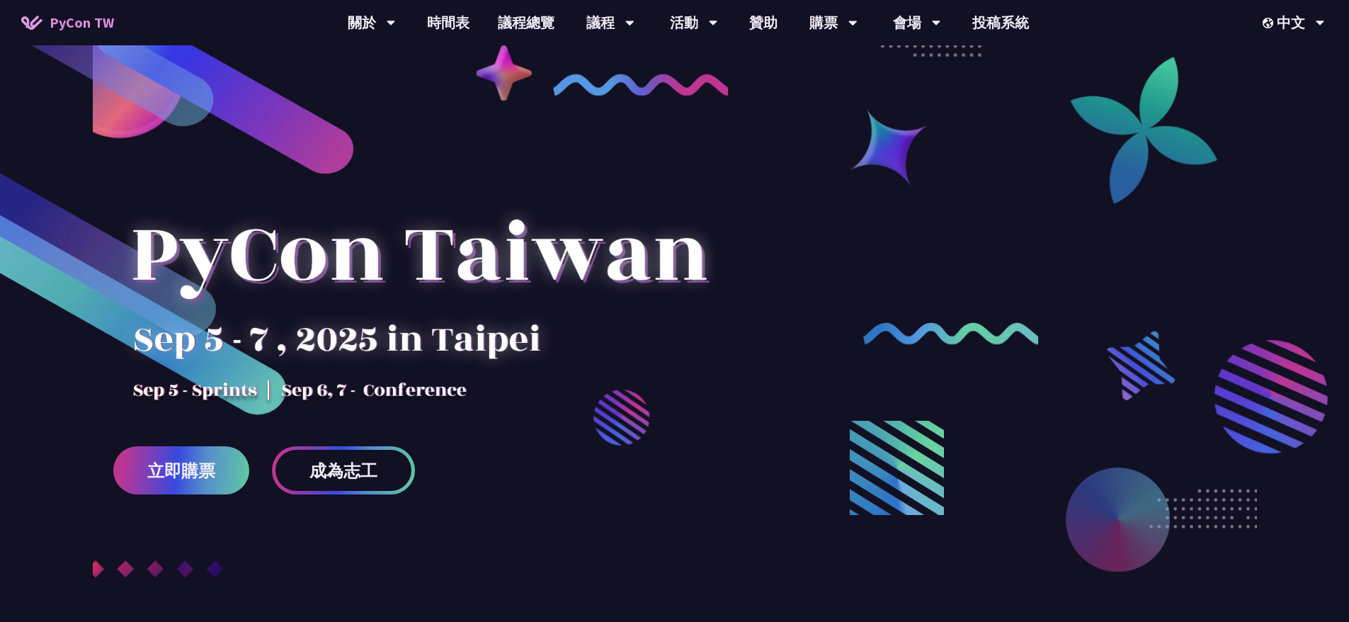
drag, startPoint x: 184, startPoint y: 389, endPoint x: 235, endPoint y: 390, distance: 51.0
click at [235, 390] on div at bounding box center [419, 280] width 612 height 248
click at [283, 280] on div at bounding box center [419, 280] width 612 height 248
click at [320, 268] on div at bounding box center [419, 280] width 612 height 248
click at [230, 383] on div at bounding box center [419, 280] width 612 height 248
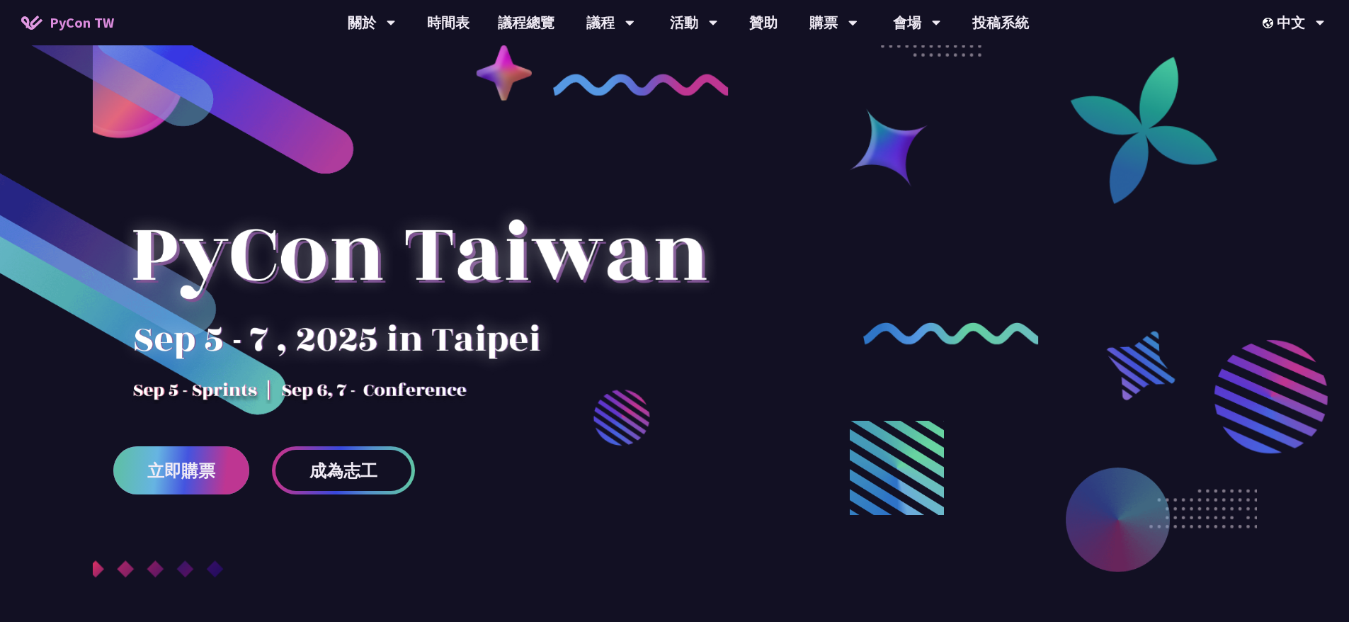
click at [190, 470] on span "立即購票" at bounding box center [181, 471] width 68 height 18
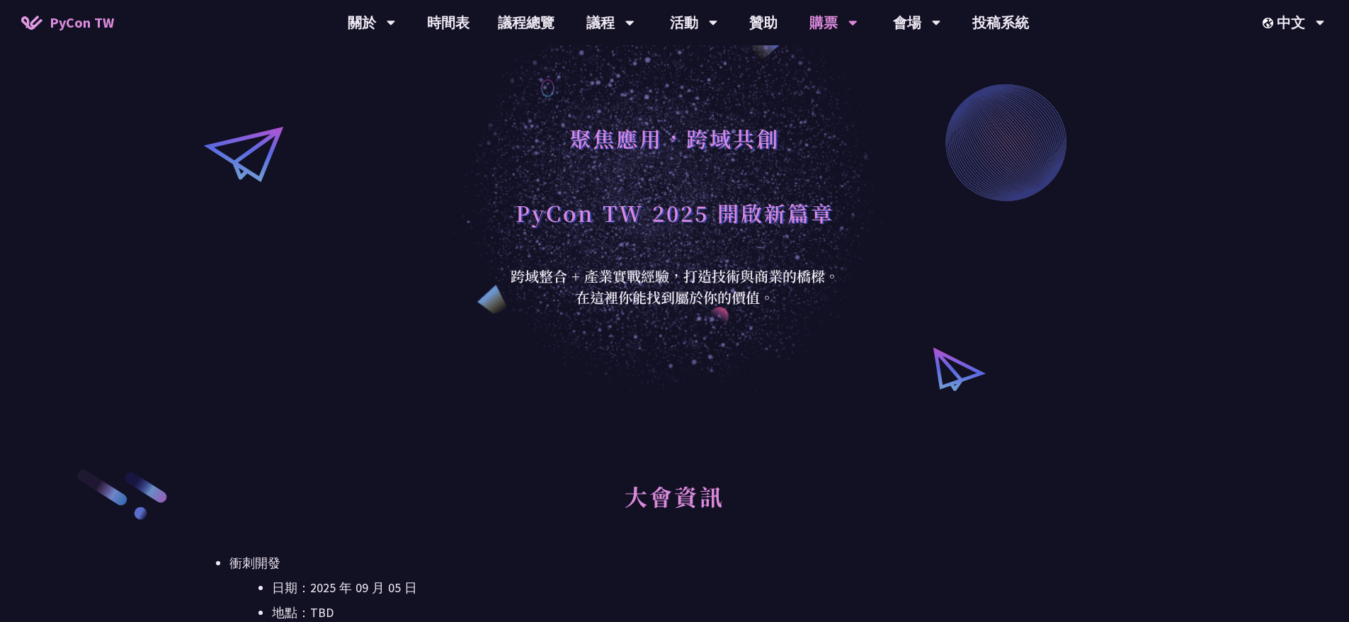
drag, startPoint x: 571, startPoint y: 215, endPoint x: 715, endPoint y: 277, distance: 156.6
click at [715, 278] on div "聚焦應用，跨域共創 PyCon TW 2025 開啟新篇章 跨域整合 + 產業實戰經驗，打造技術與商業的橋樑。 在這裡你能找到屬於你的價值。" at bounding box center [674, 197] width 347 height 219
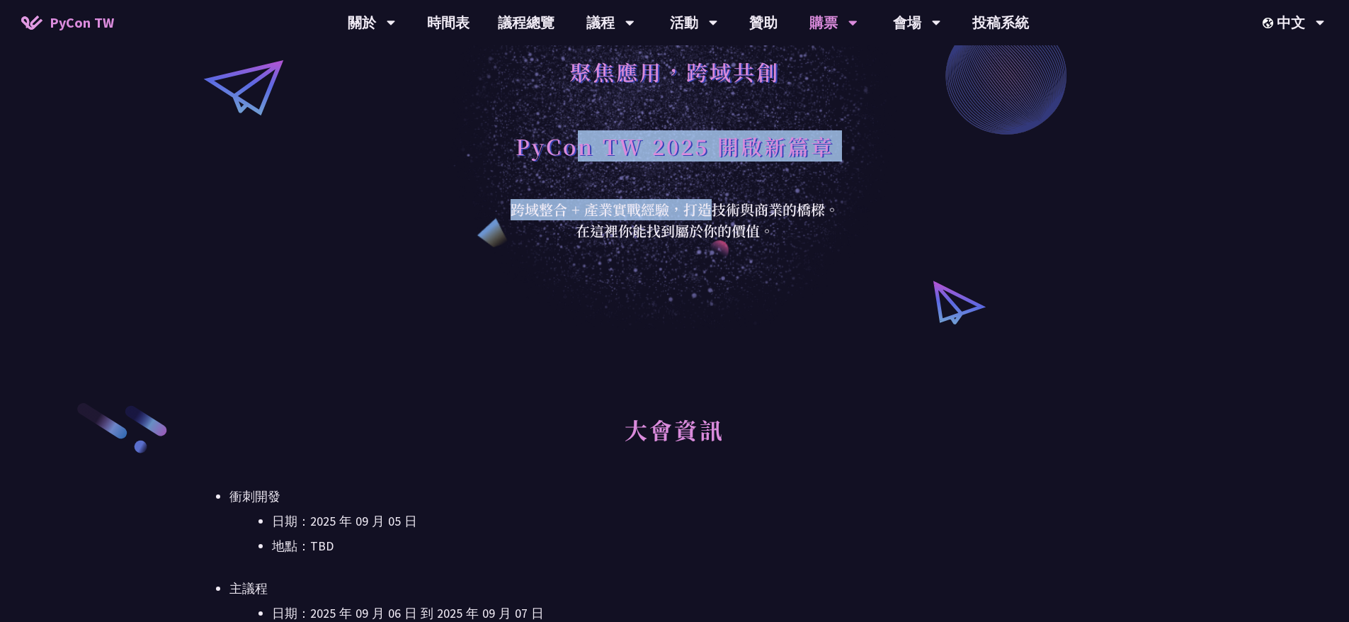
scroll to position [212, 0]
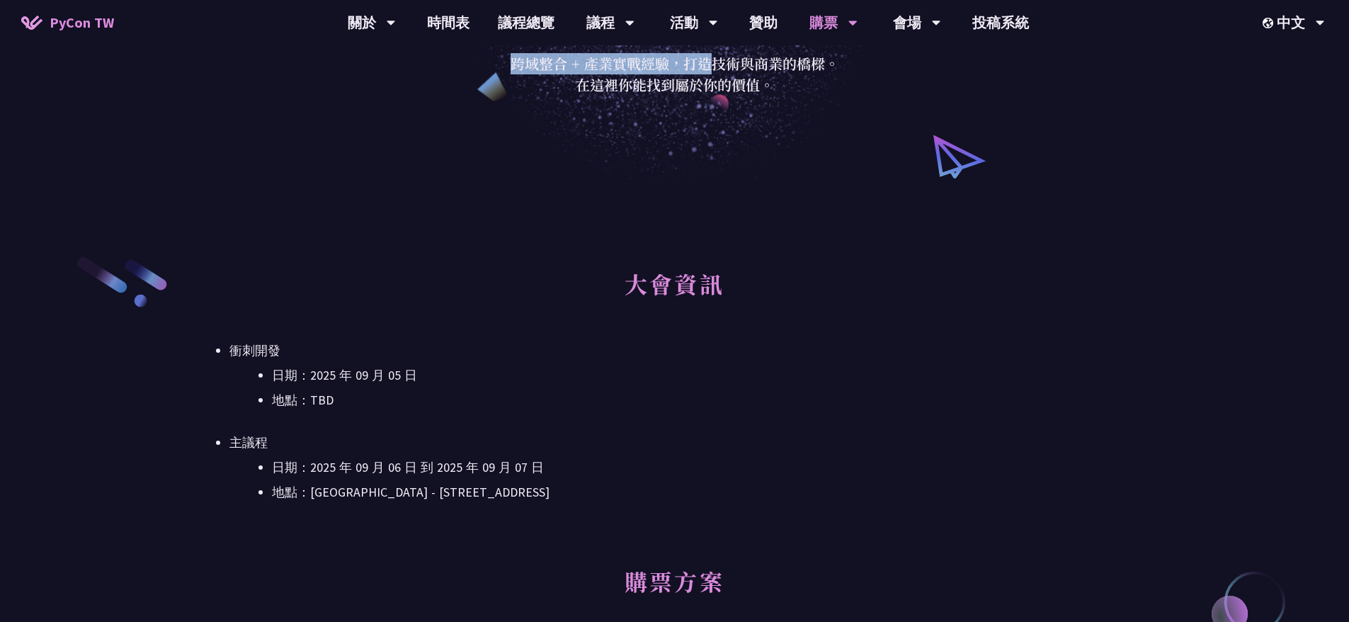
drag, startPoint x: 334, startPoint y: 376, endPoint x: 395, endPoint y: 409, distance: 69.4
click at [395, 409] on ul "日期：2025 年 09 月 05 日 地點：TBD" at bounding box center [674, 388] width 890 height 46
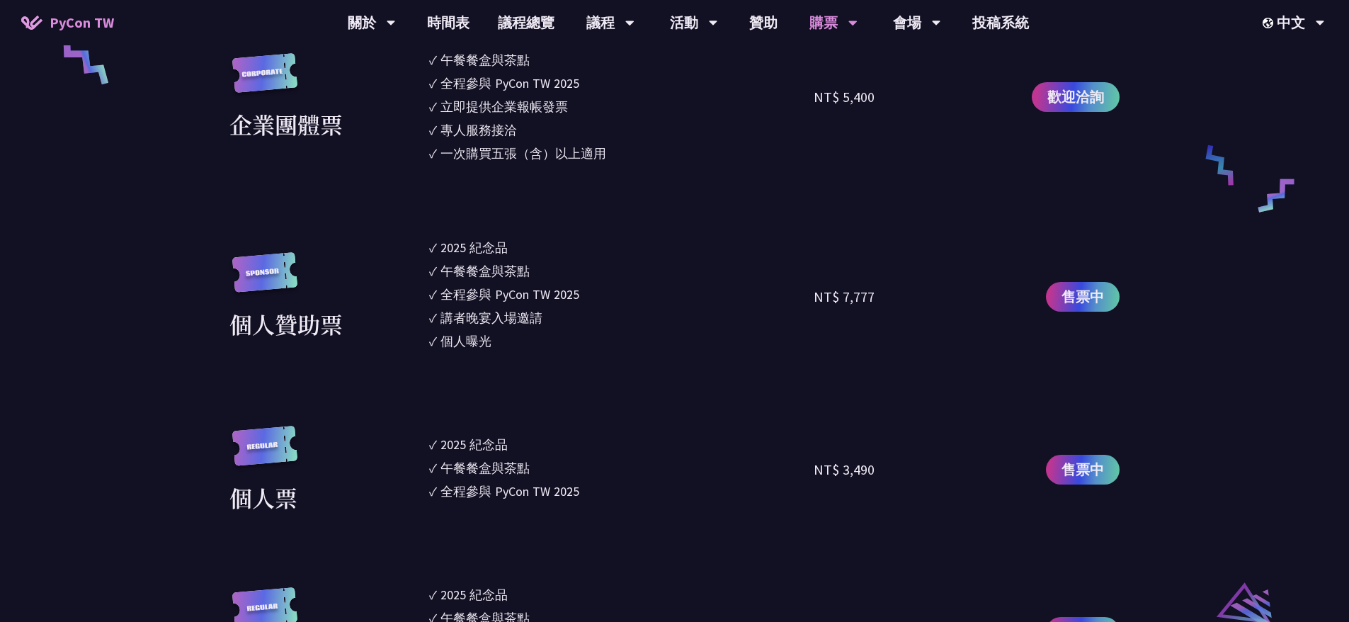
scroll to position [1062, 0]
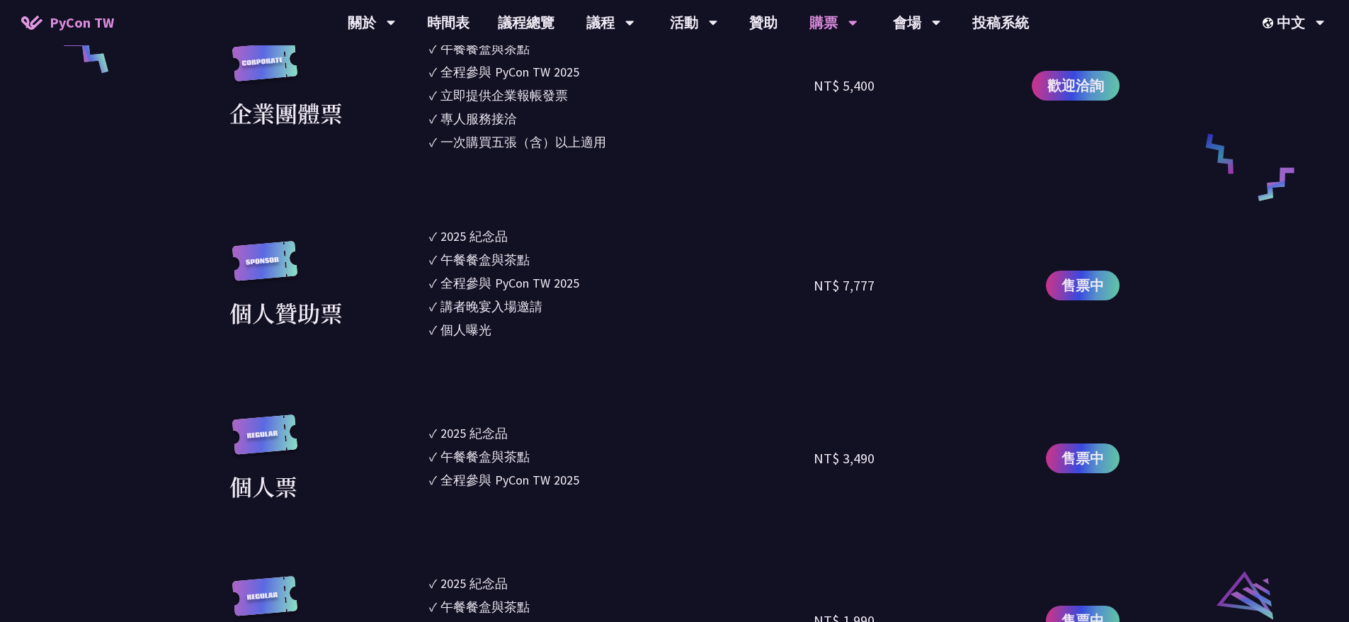
drag, startPoint x: 462, startPoint y: 231, endPoint x: 466, endPoint y: 277, distance: 46.2
click at [467, 277] on ul "✓ 2025 紀念品 ✓ 午餐餐盒與茶點 ✓ 全程參與 PyCon TW 2025 ✓ 講者晚宴入場邀請 ✓ 個人曝光" at bounding box center [621, 285] width 385 height 117
click at [479, 311] on div "講者晚宴入場邀請" at bounding box center [491, 306] width 102 height 19
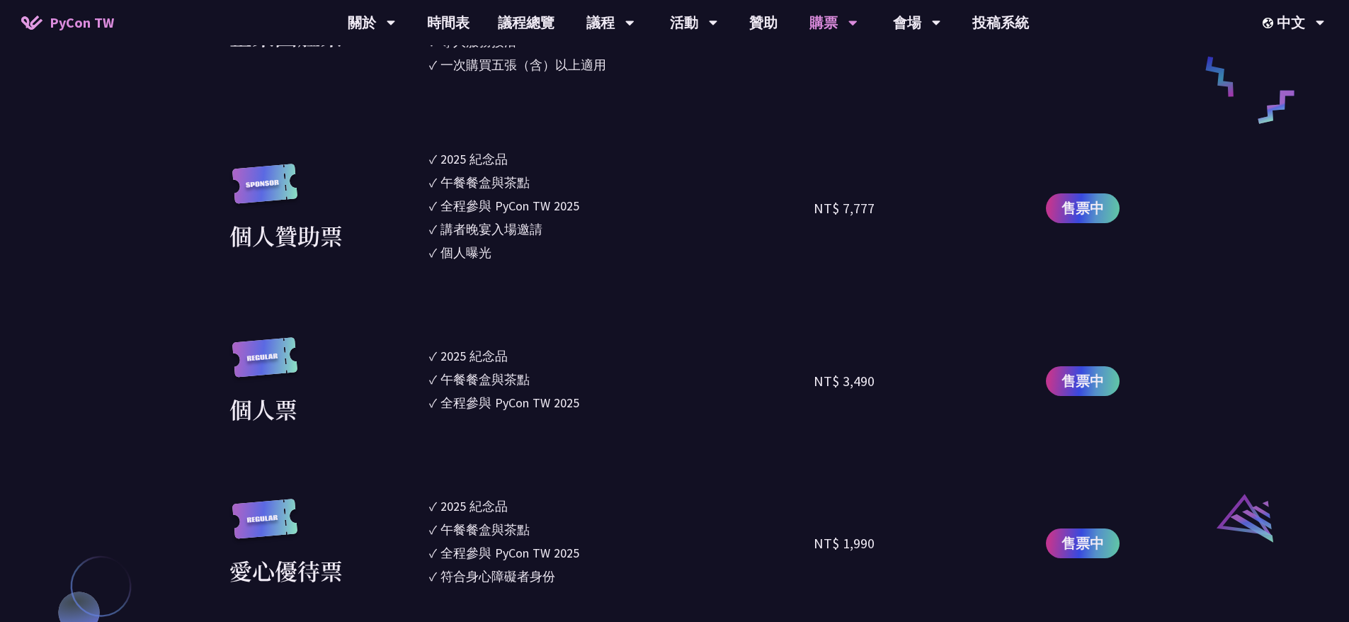
scroll to position [1274, 0]
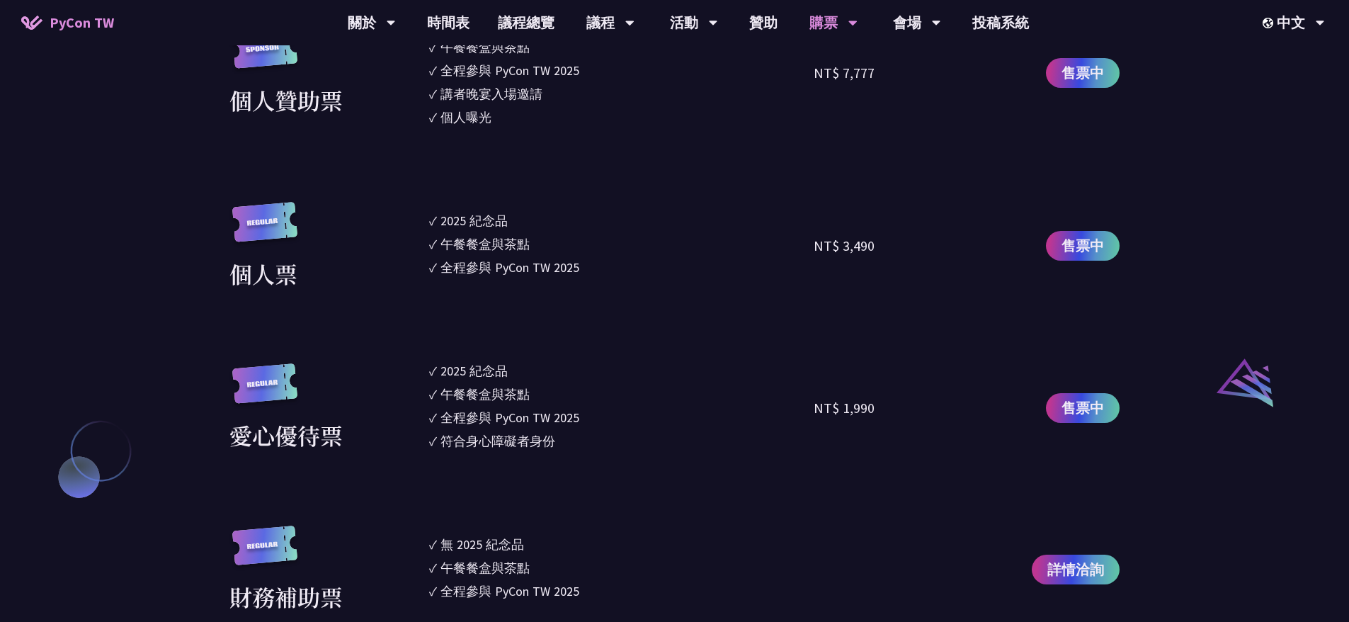
drag, startPoint x: 459, startPoint y: 222, endPoint x: 471, endPoint y: 273, distance: 53.2
click at [473, 273] on ul "✓ 2025 紀念品 ✓ 午餐餐盒與茶點 ✓ 全程參與 PyCon TW 2025" at bounding box center [621, 246] width 385 height 88
click at [503, 270] on div "全程參與 PyCon TW 2025" at bounding box center [509, 267] width 139 height 19
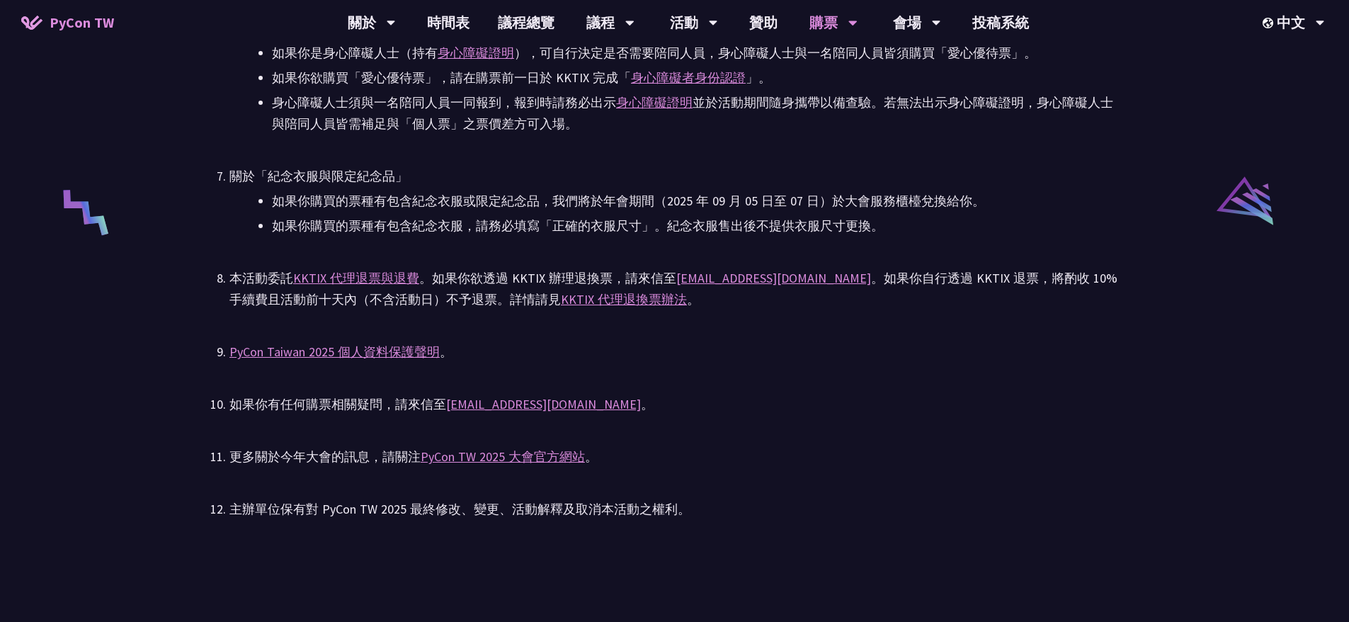
scroll to position [2903, 0]
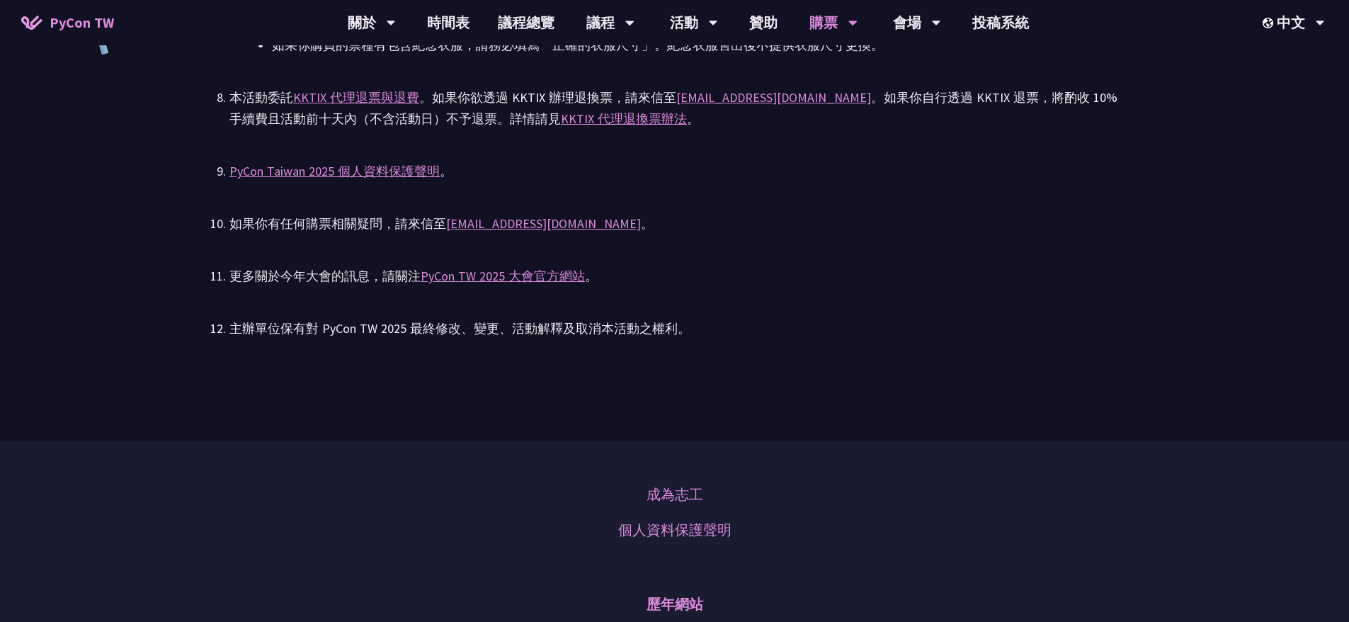
drag, startPoint x: 471, startPoint y: 326, endPoint x: 537, endPoint y: 331, distance: 65.3
click at [544, 331] on div "主辦單位保有對 PyCon TW 2025 最終修改、變更、活動解釋及取消本活動之權利。" at bounding box center [674, 328] width 890 height 21
click at [581, 329] on div "主辦單位保有對 PyCon TW 2025 最終修改、變更、活動解釋及取消本活動之權利。" at bounding box center [674, 328] width 890 height 21
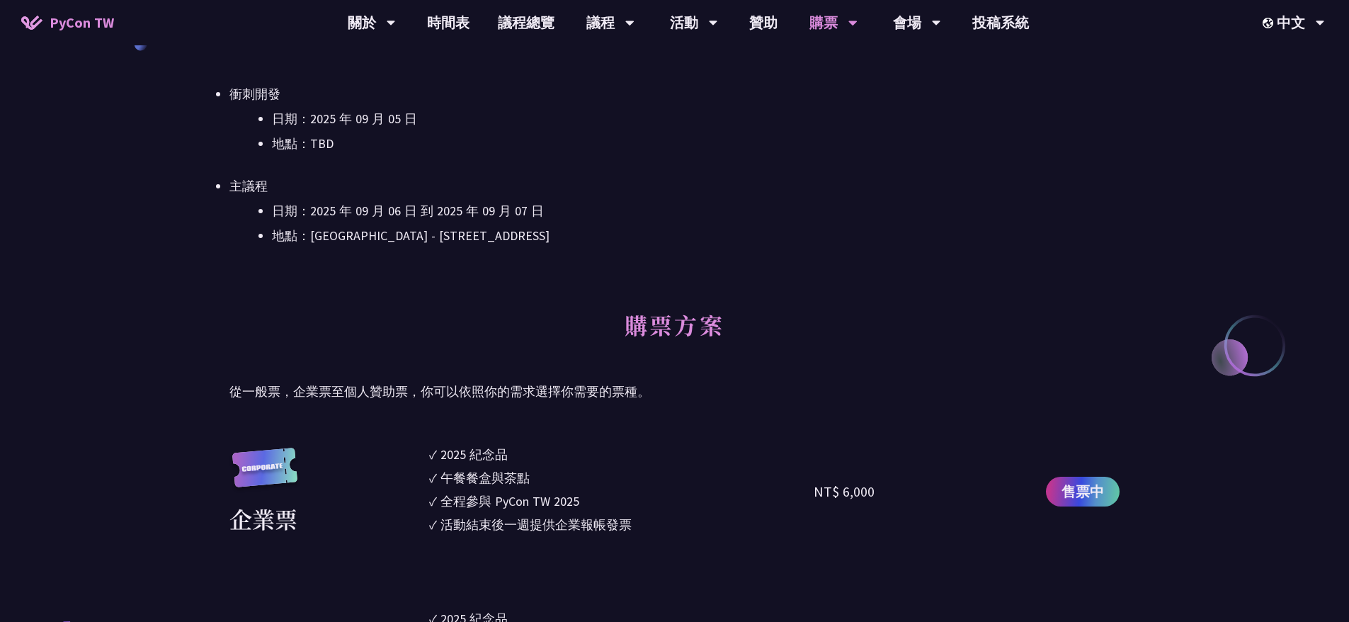
scroll to position [212, 0]
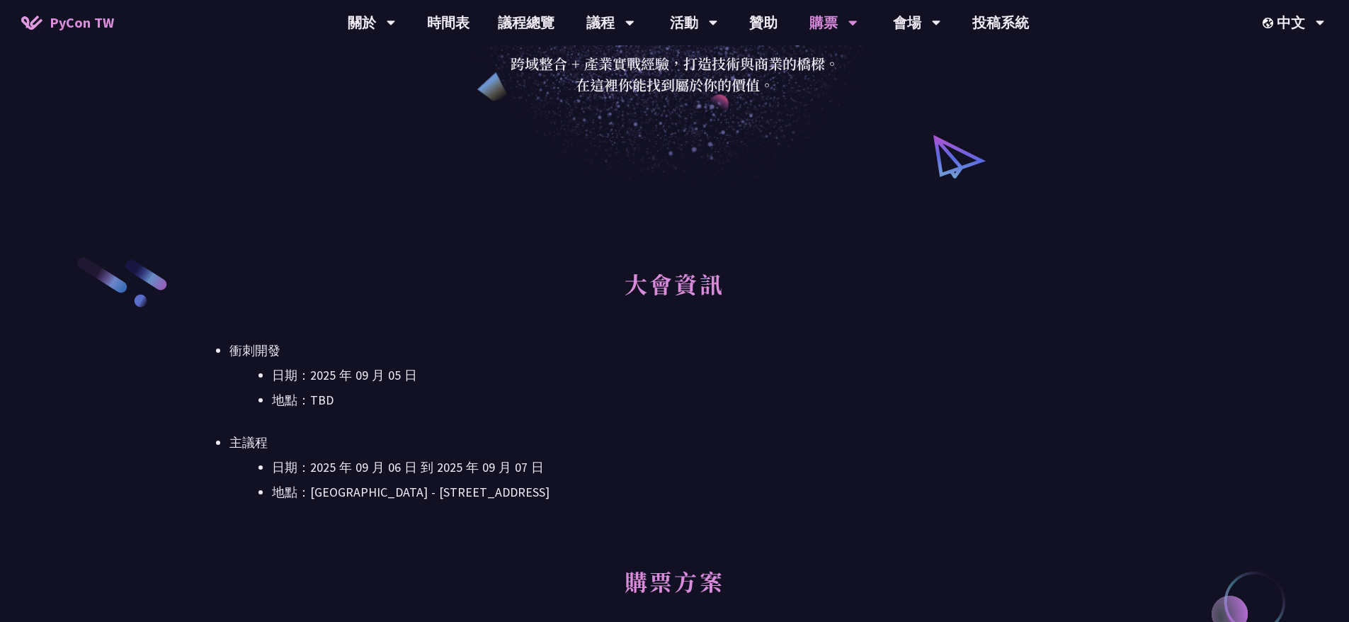
drag, startPoint x: 281, startPoint y: 467, endPoint x: 562, endPoint y: 490, distance: 282.0
click at [562, 490] on ul "日期：2025 年 09 月 06 日 到 2025 年 09 月 07 日 地點：台北文創 6 樓 - ​台北市信義區菸廠路 88 號 6 樓" at bounding box center [674, 480] width 890 height 46
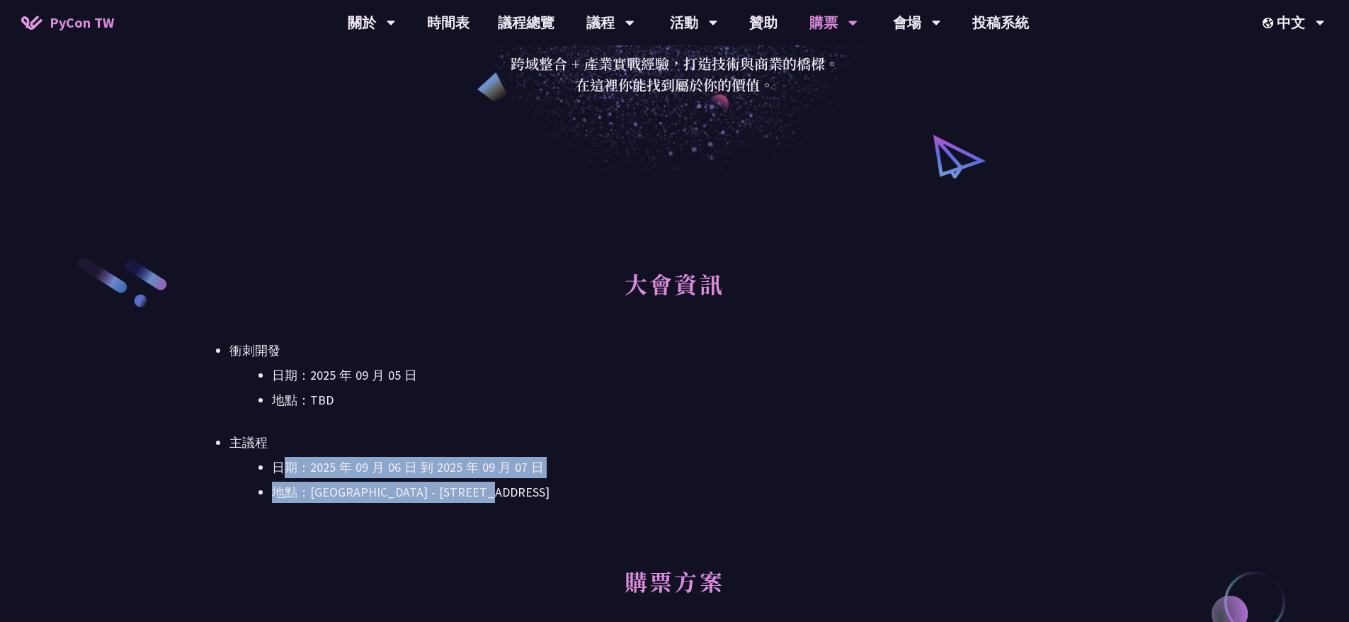
click at [585, 486] on li "地點：台北文創 6 樓 - ​台北市信義區菸廠路 88 號 6 樓" at bounding box center [695, 491] width 847 height 21
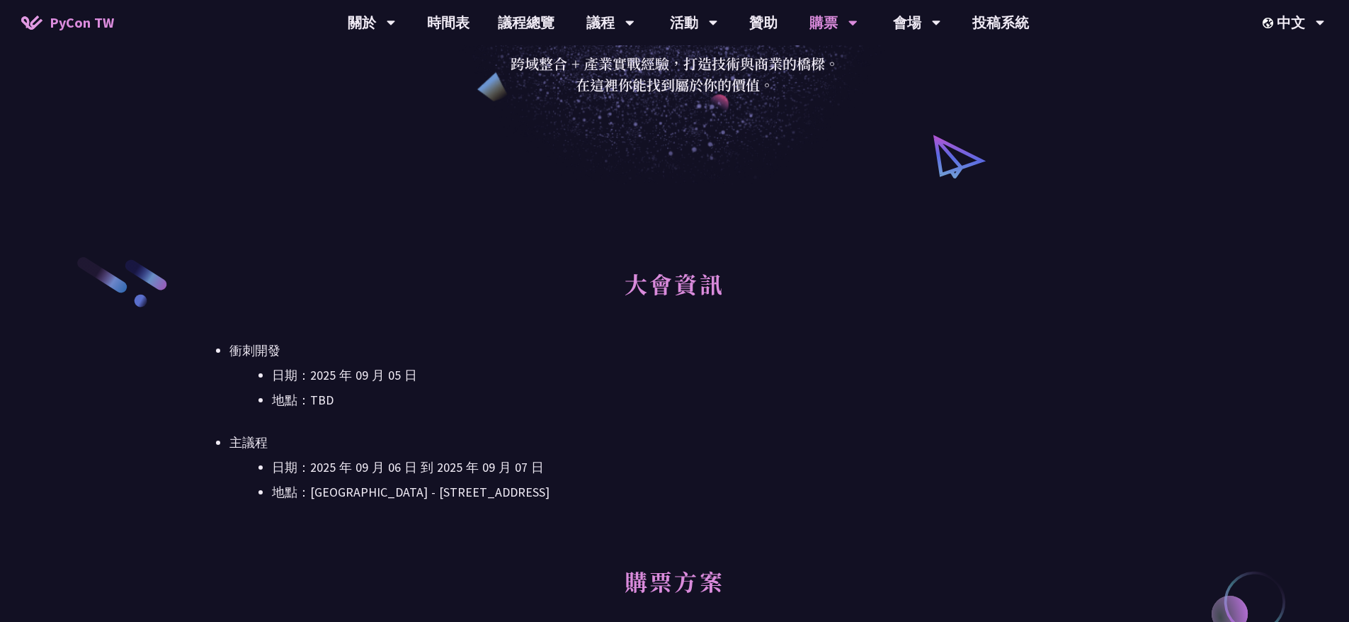
drag, startPoint x: 329, startPoint y: 382, endPoint x: 357, endPoint y: 406, distance: 36.2
click at [357, 406] on ul "日期：2025 年 09 月 05 日 地點：TBD" at bounding box center [674, 388] width 890 height 46
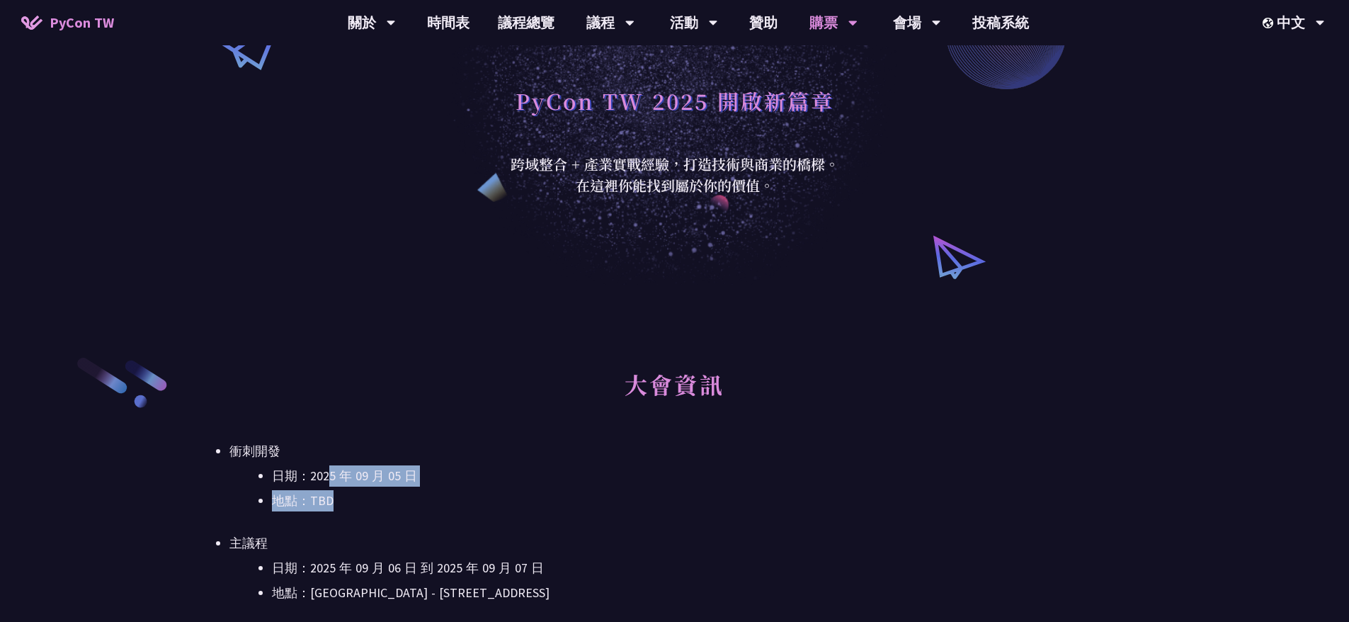
scroll to position [71, 0]
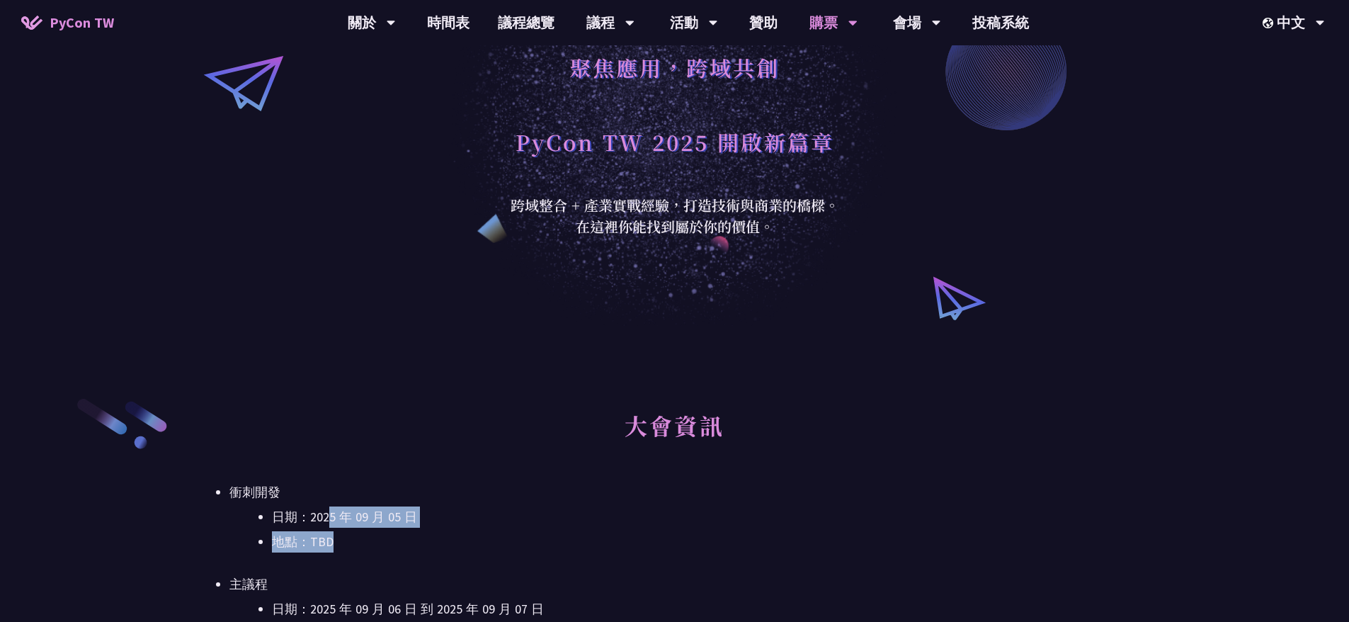
drag, startPoint x: 672, startPoint y: 211, endPoint x: 711, endPoint y: 238, distance: 47.9
click at [711, 238] on div "聚焦應用，跨域共創 PyCon TW 2025 開啟新篇章 跨域整合 + 產業實戰經驗，打造技術與商業的橋樑。 在這裡你能找到屬於你的價值。" at bounding box center [674, 127] width 1349 height 396
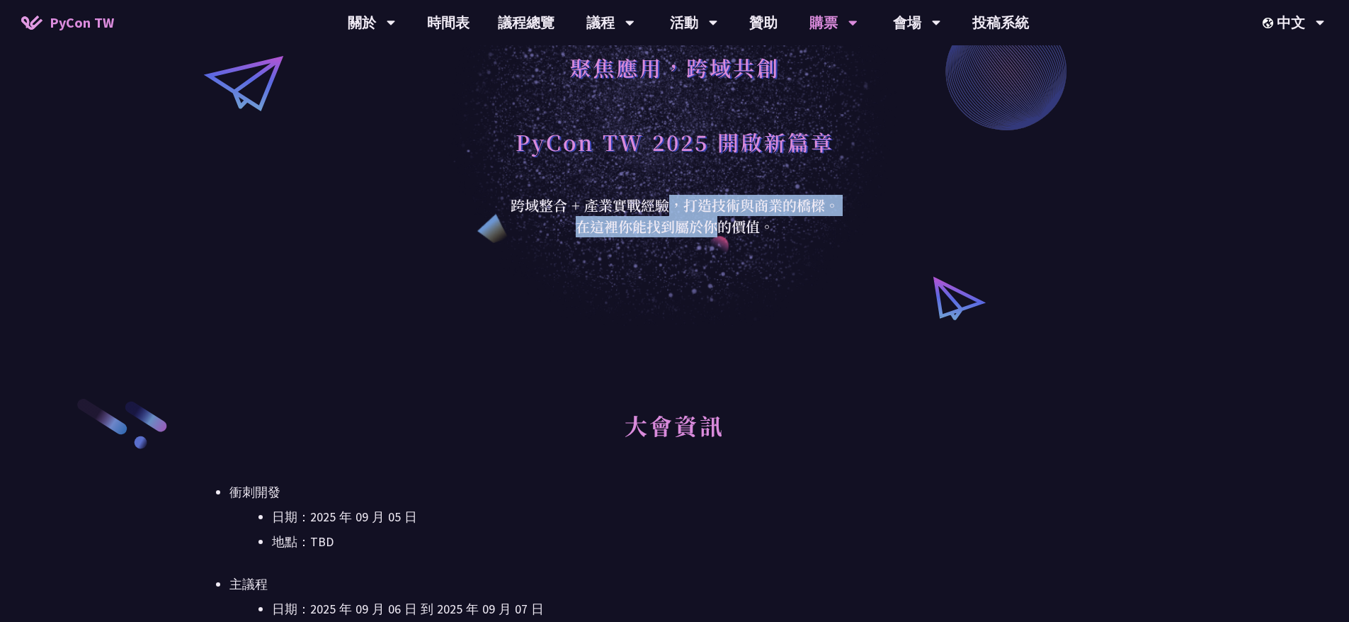
click at [739, 234] on div "跨域整合 + 產業實戰經驗，打造技術與商業的橋樑。 在這裡你能找到屬於你的價值。" at bounding box center [674, 216] width 347 height 42
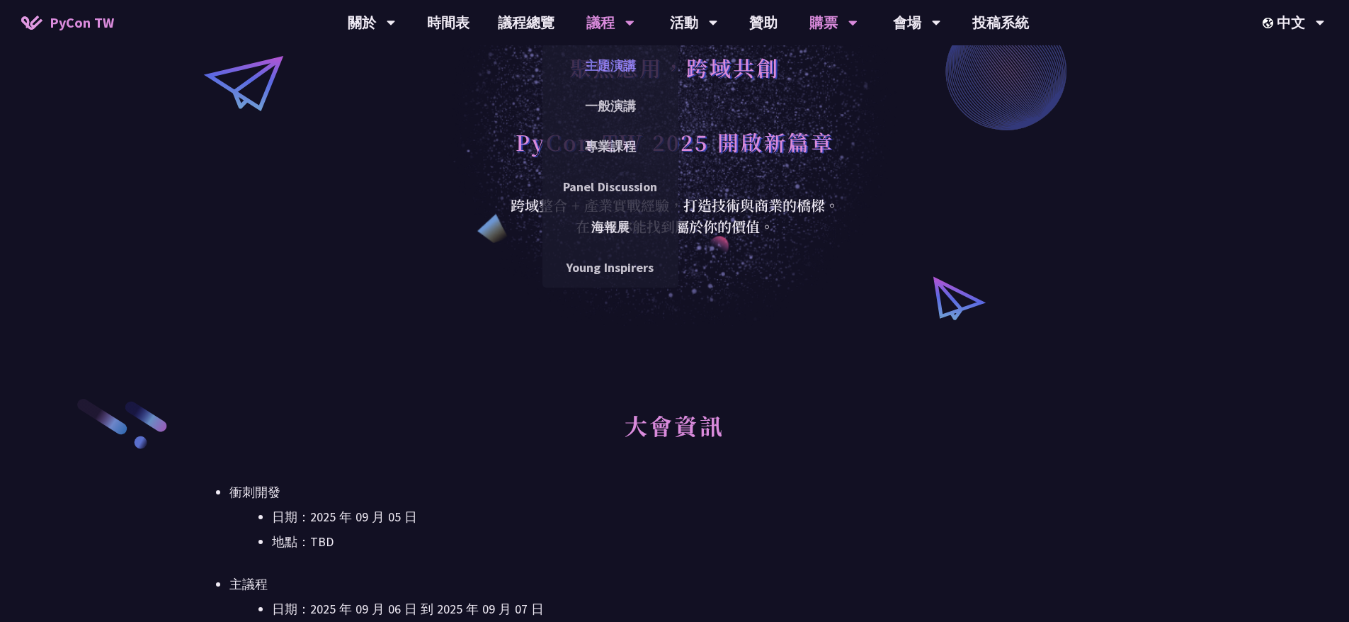
click at [605, 59] on link "主題演講" at bounding box center [610, 65] width 136 height 33
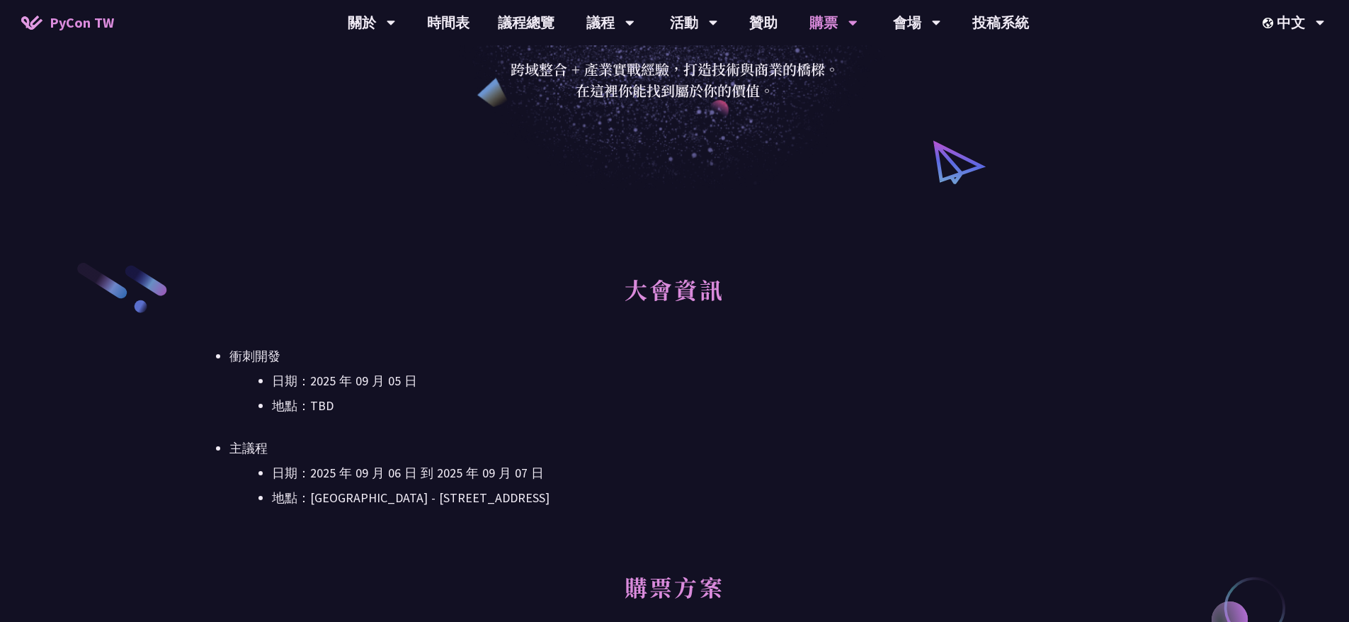
scroll to position [354, 0]
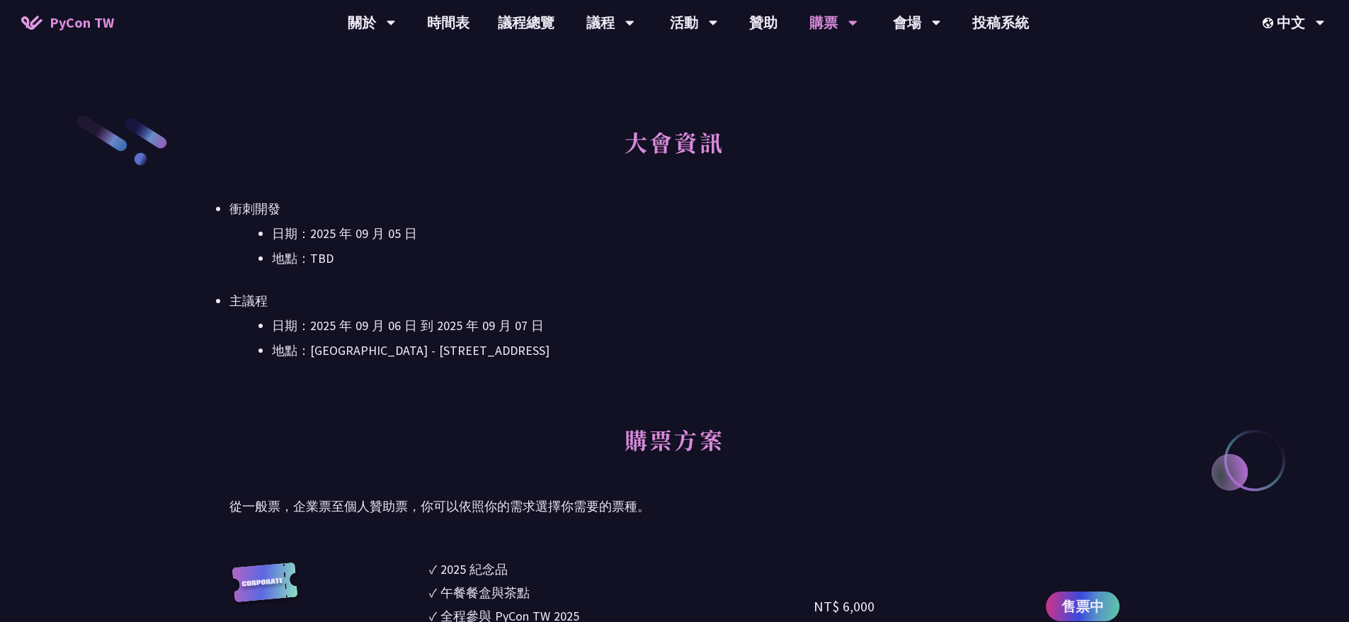
drag, startPoint x: 314, startPoint y: 332, endPoint x: 464, endPoint y: 341, distance: 150.3
click at [464, 341] on ul "日期：2025 年 09 月 06 日 到 2025 年 09 月 07 日 地點：台北文創 6 樓 - ​台北市信義區菸廠路 88 號 6 樓" at bounding box center [674, 338] width 890 height 46
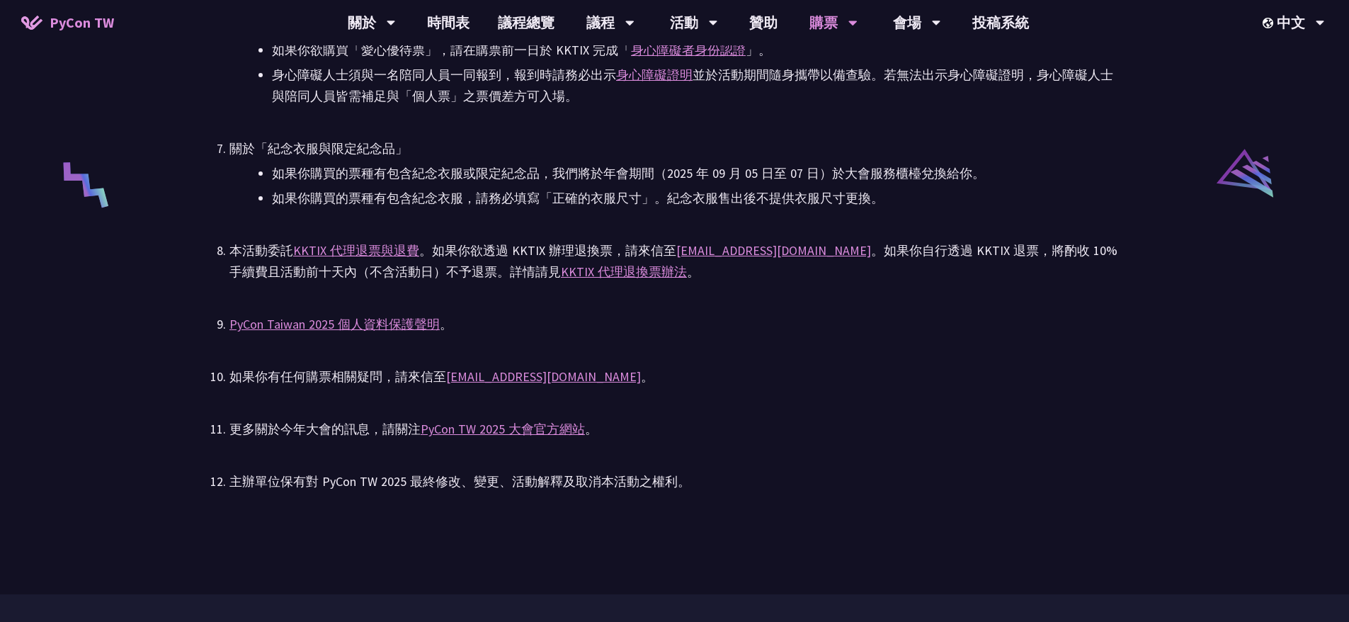
scroll to position [2903, 0]
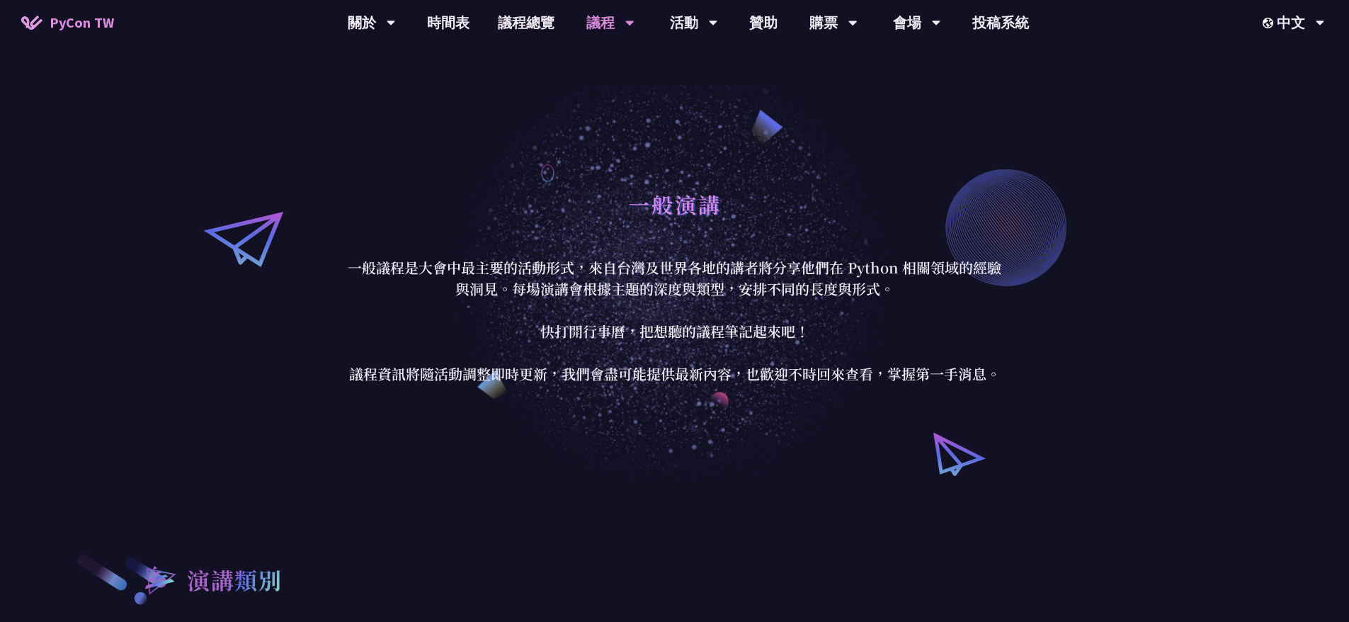
drag, startPoint x: 660, startPoint y: 326, endPoint x: 675, endPoint y: 373, distance: 49.3
click at [675, 373] on p "一般議程是大會中最主要的活動形式，來自台灣及世界各地的講者將分享他們在 Python 相關領域的經驗與洞見。每場演講會根據主題的深度與類型，安排不同的長度與形…" at bounding box center [674, 320] width 658 height 127
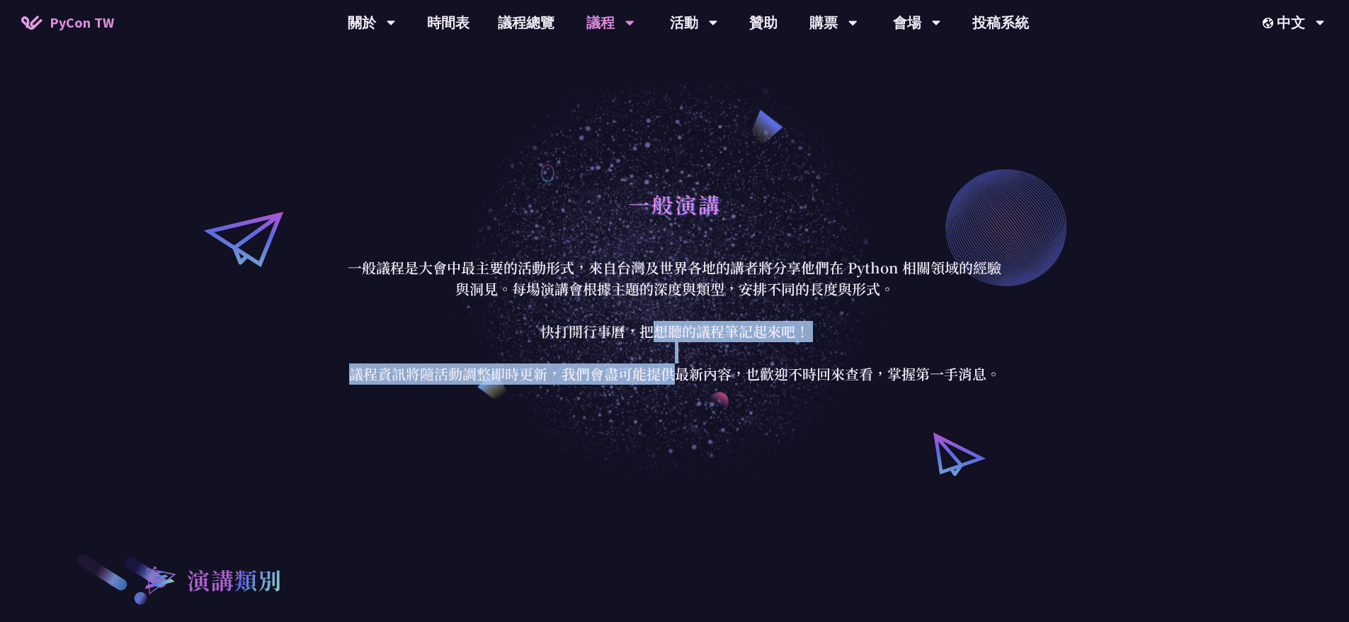
click at [732, 377] on p "一般議程是大會中最主要的活動形式，來自台灣及世界各地的講者將分享他們在 Python 相關領域的經驗與洞見。每場演講會根據主題的深度與類型，安排不同的長度與形…" at bounding box center [674, 320] width 658 height 127
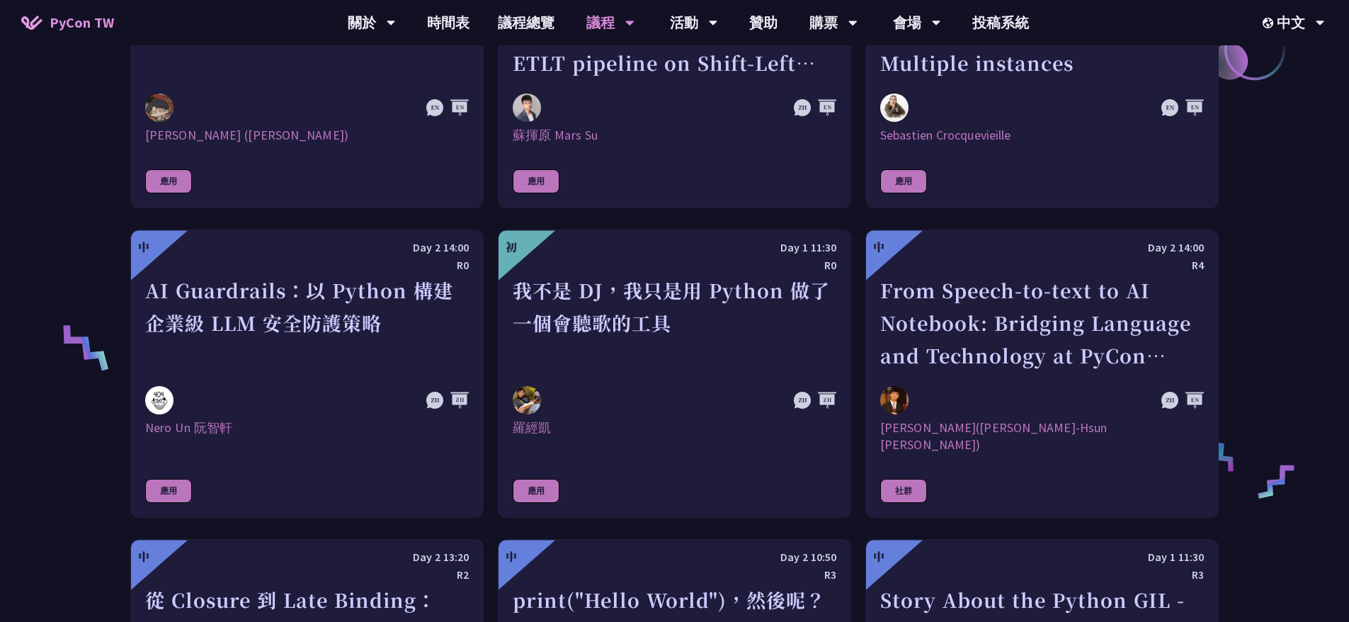
scroll to position [920, 0]
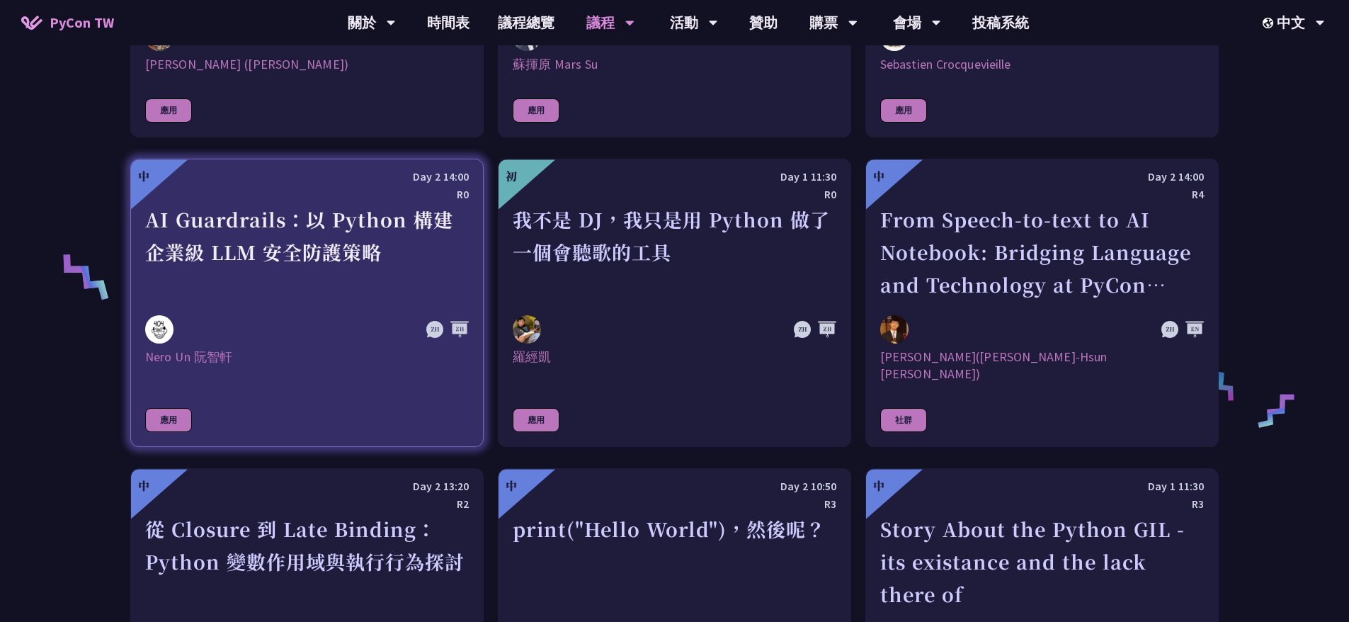
click at [260, 333] on div at bounding box center [258, 329] width 227 height 28
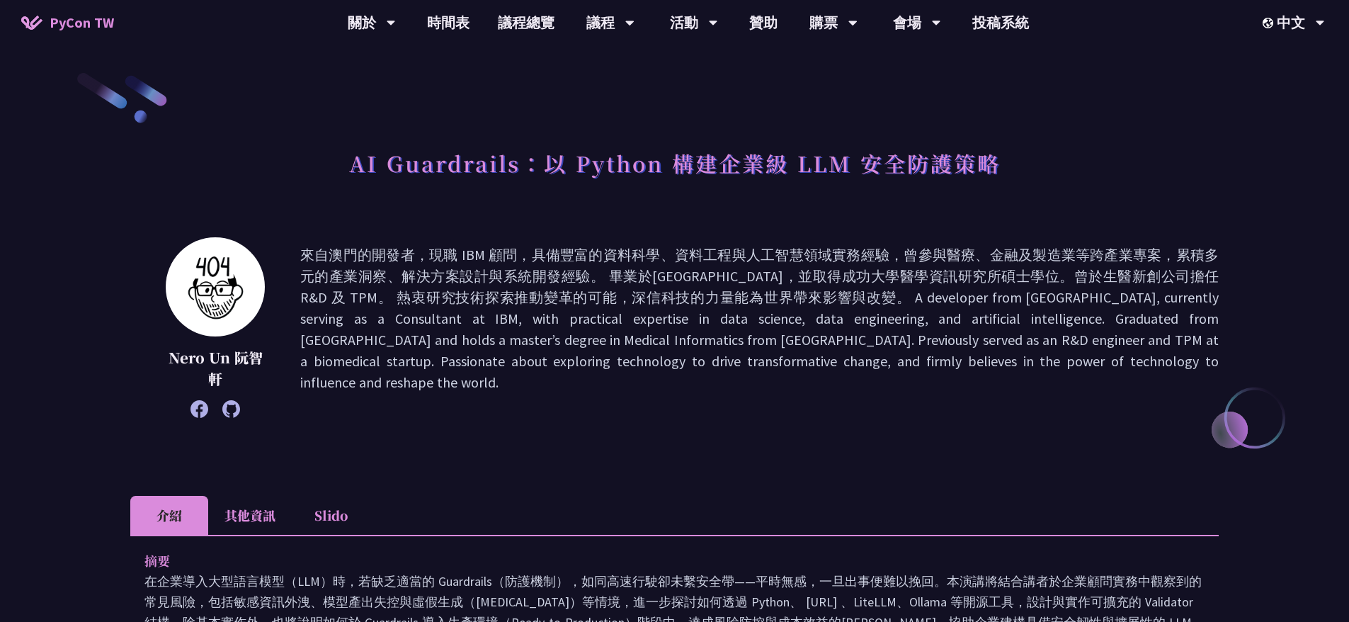
drag, startPoint x: 534, startPoint y: 251, endPoint x: 541, endPoint y: 349, distance: 97.9
click at [541, 349] on p at bounding box center [759, 327] width 918 height 166
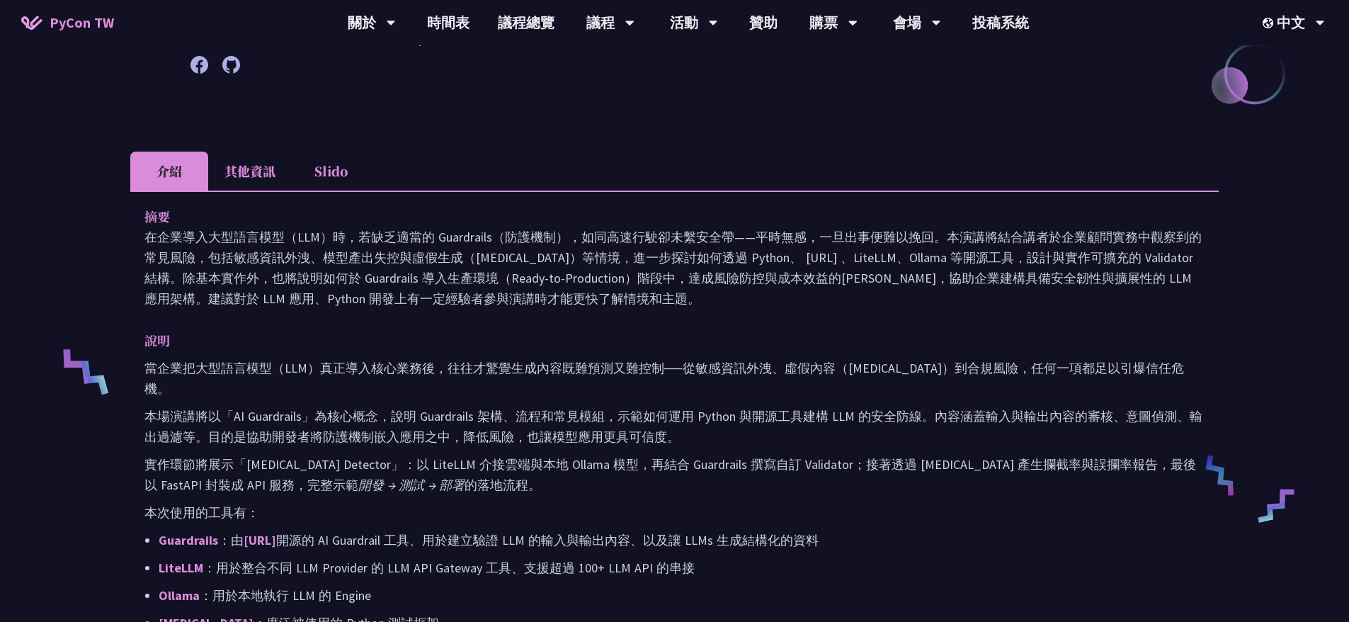
scroll to position [354, 0]
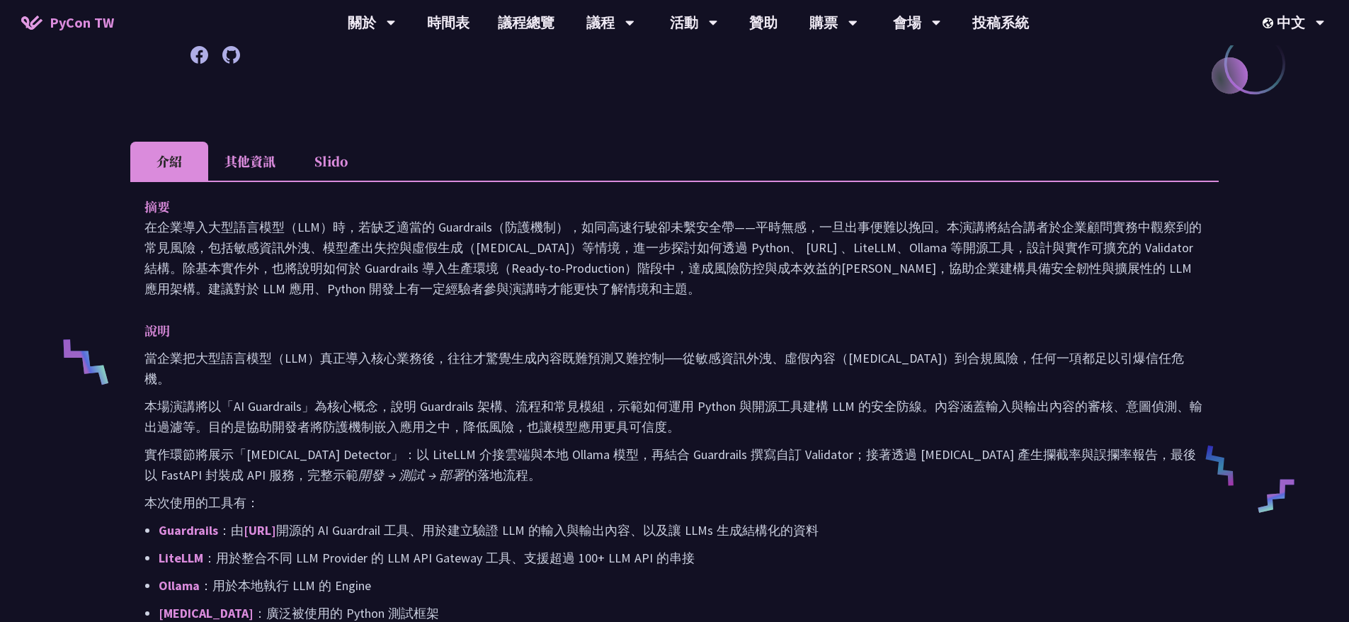
click at [253, 161] on li "其他資訊" at bounding box center [250, 161] width 84 height 39
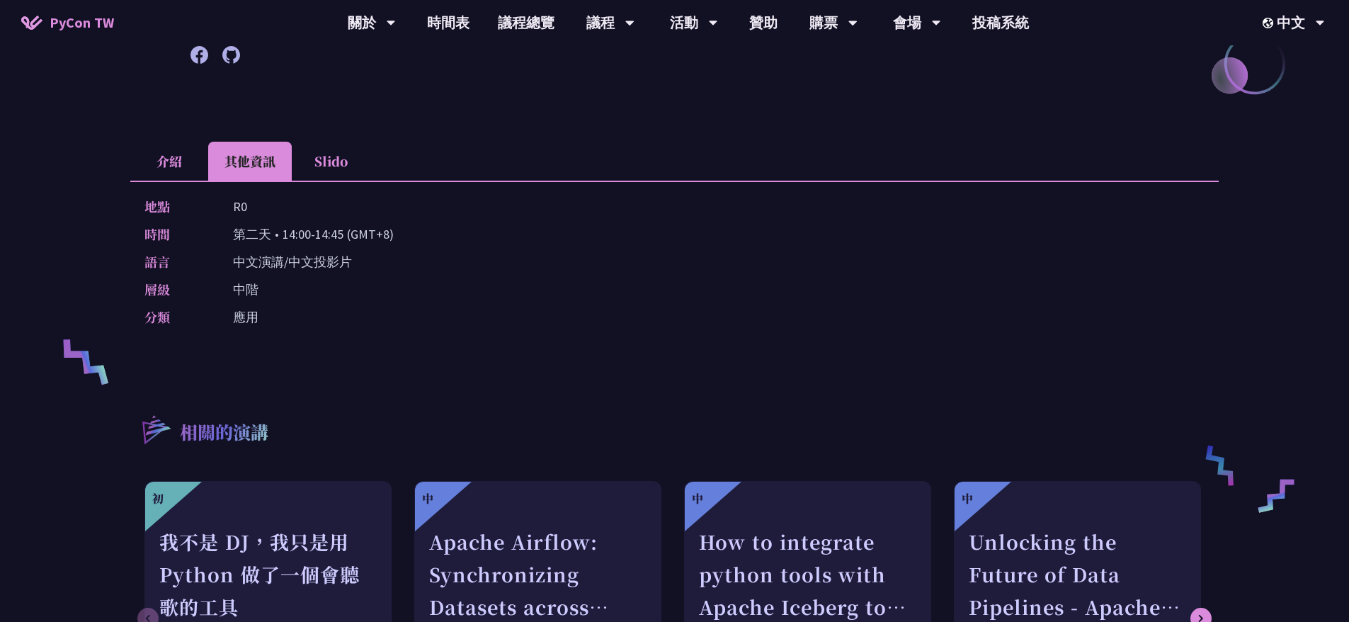
click at [170, 161] on li "介紹" at bounding box center [169, 161] width 78 height 39
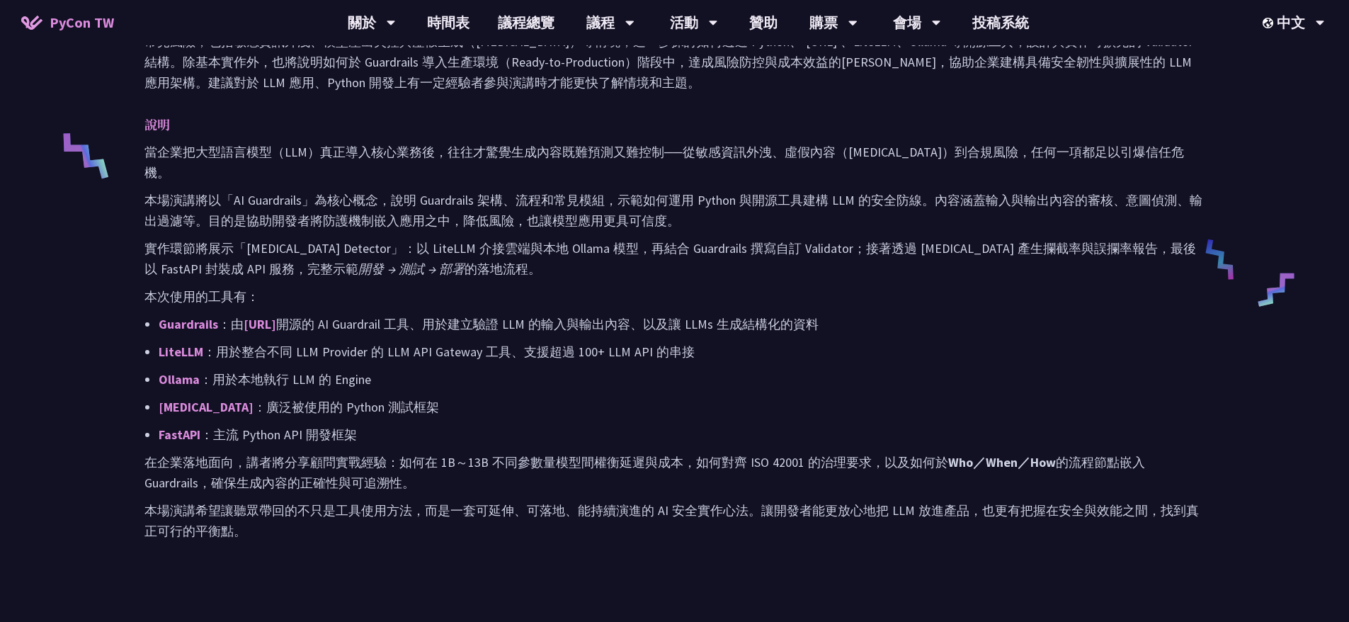
scroll to position [566, 0]
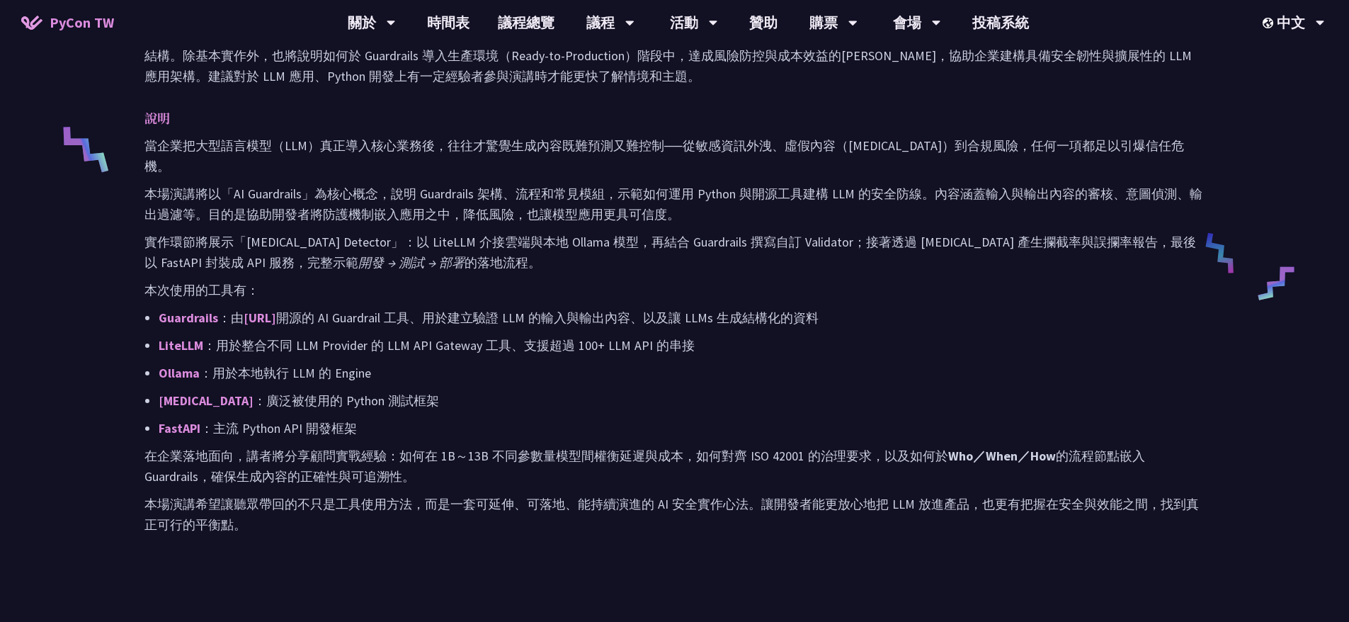
drag, startPoint x: 358, startPoint y: 292, endPoint x: 782, endPoint y: 297, distance: 424.8
click at [782, 307] on p "Guardrails ：由 Guardrails.ai 開源的 AI Guardrail 工具、用於建立驗證 LLM 的輸入與輸出內容、以及讓 LLMs 生成…" at bounding box center [682, 317] width 1046 height 21
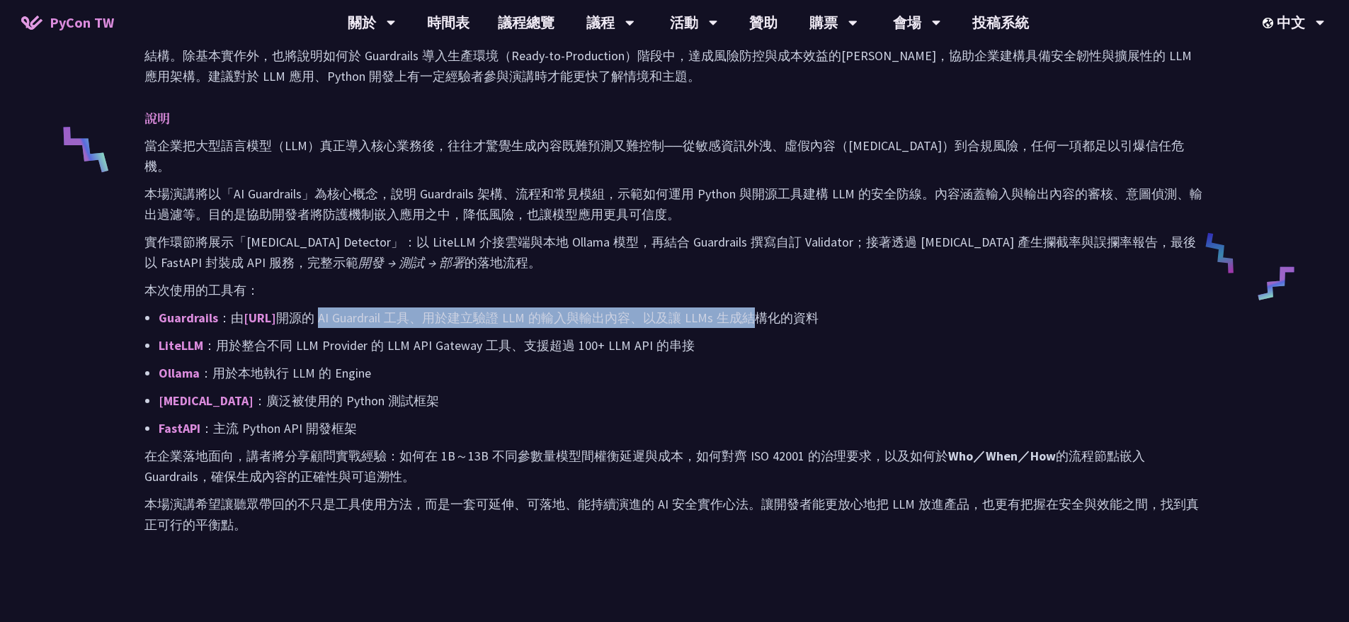
drag, startPoint x: 287, startPoint y: 319, endPoint x: 566, endPoint y: 486, distance: 325.1
click at [566, 486] on div "當企業把大型語言模型（LLM）真正導入核心業務後，往往才驚覺生成內容既難預測又難控制──從敏感資訊外洩、虛假內容（Hallucination）到合規風險，任何…" at bounding box center [674, 334] width 1060 height 399
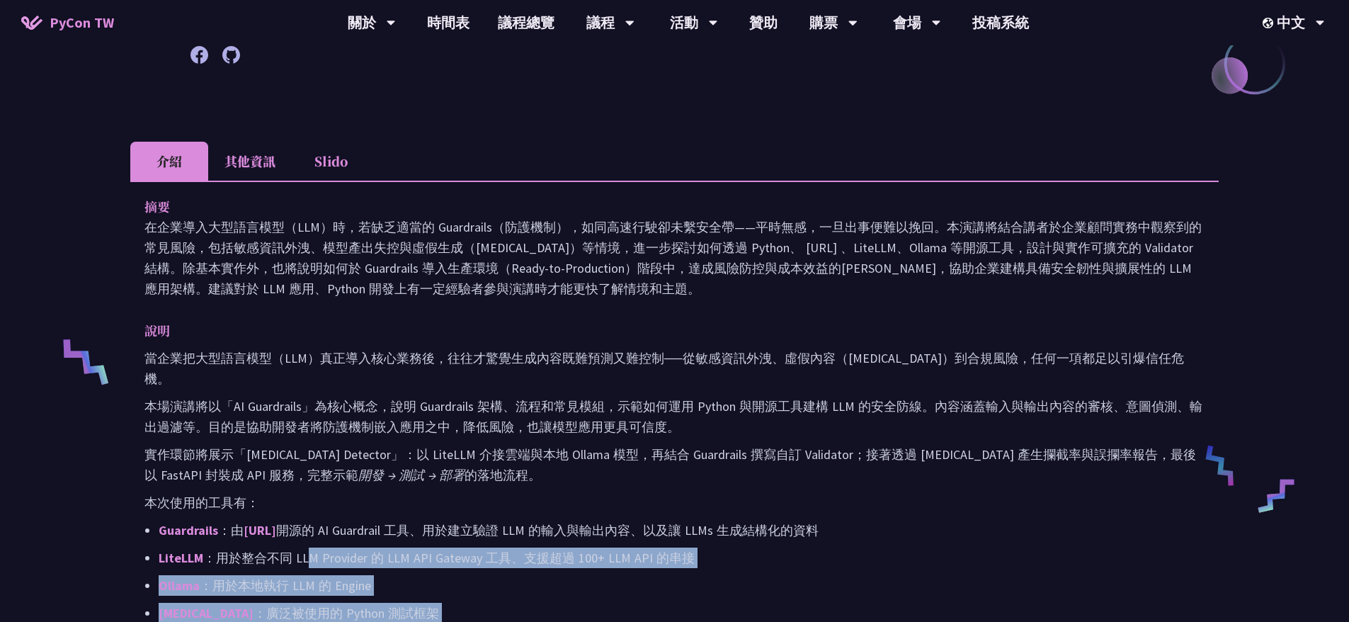
click at [549, 339] on p "說明" at bounding box center [659, 330] width 1031 height 21
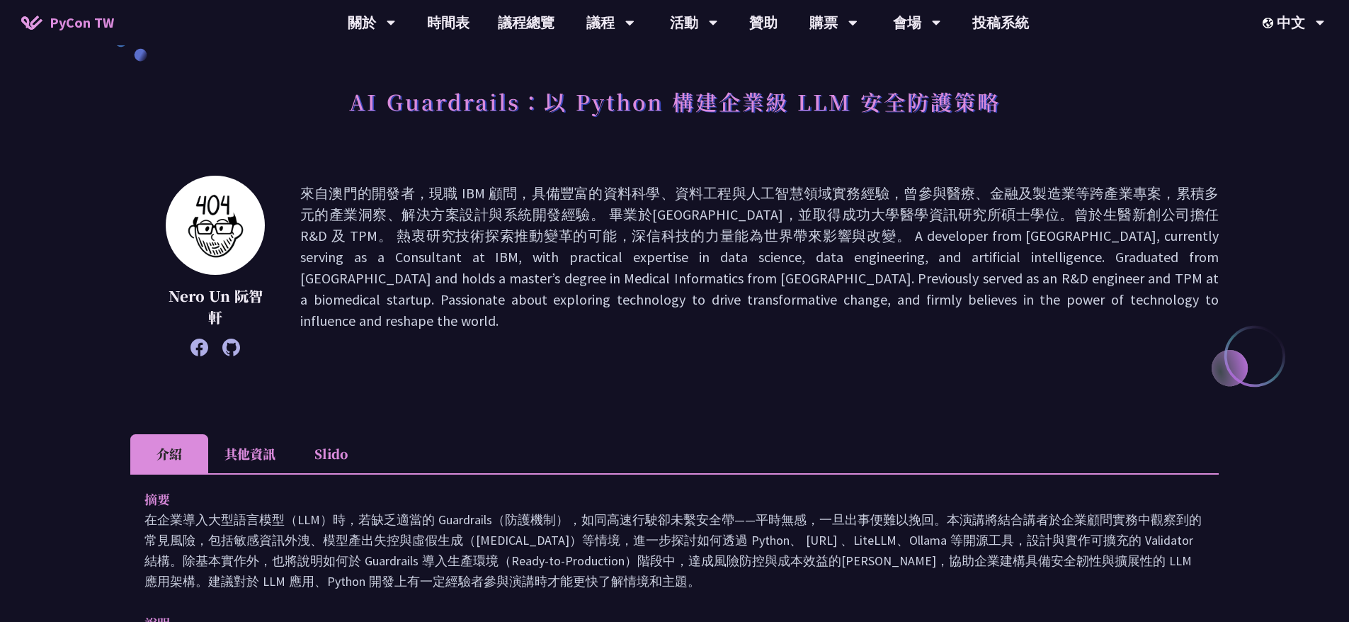
scroll to position [283, 0]
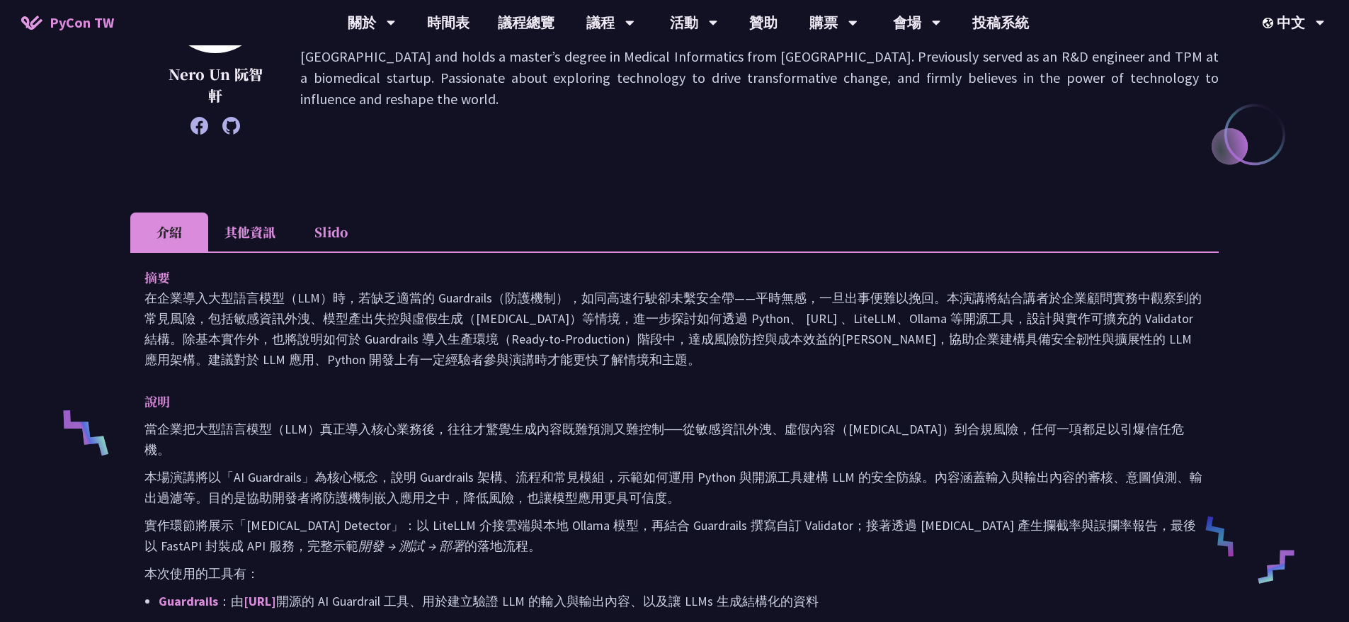
click at [250, 236] on li "其他資訊" at bounding box center [250, 231] width 84 height 39
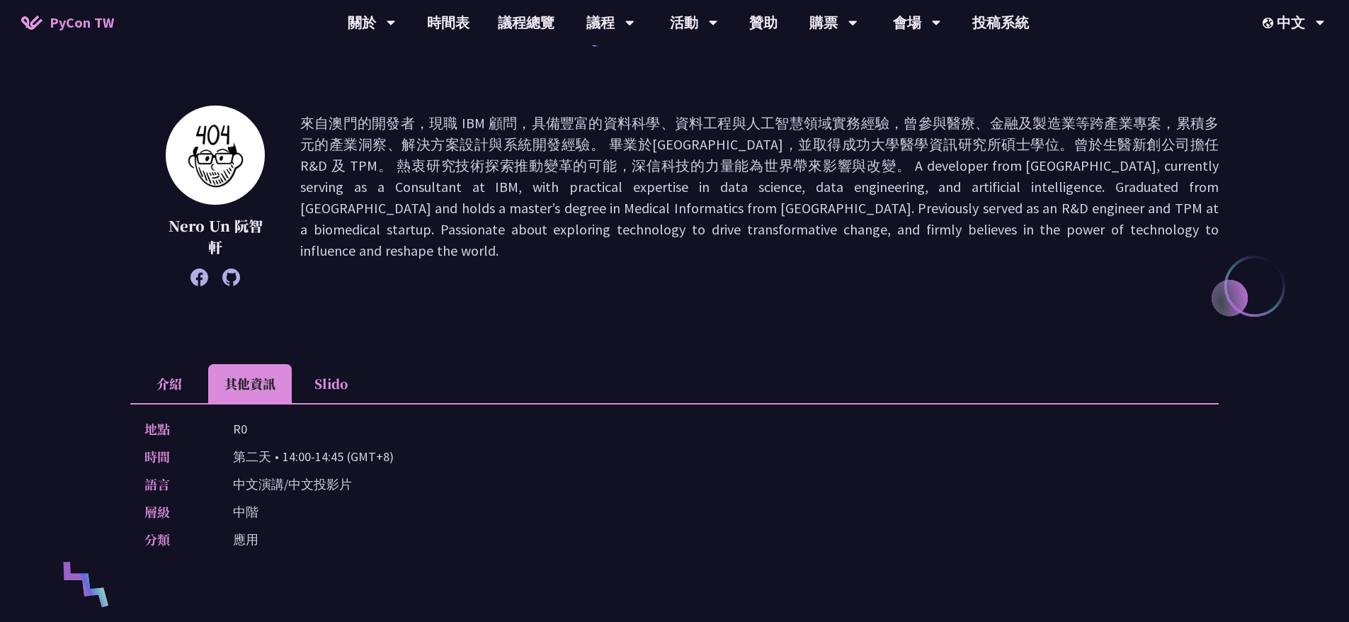
scroll to position [0, 0]
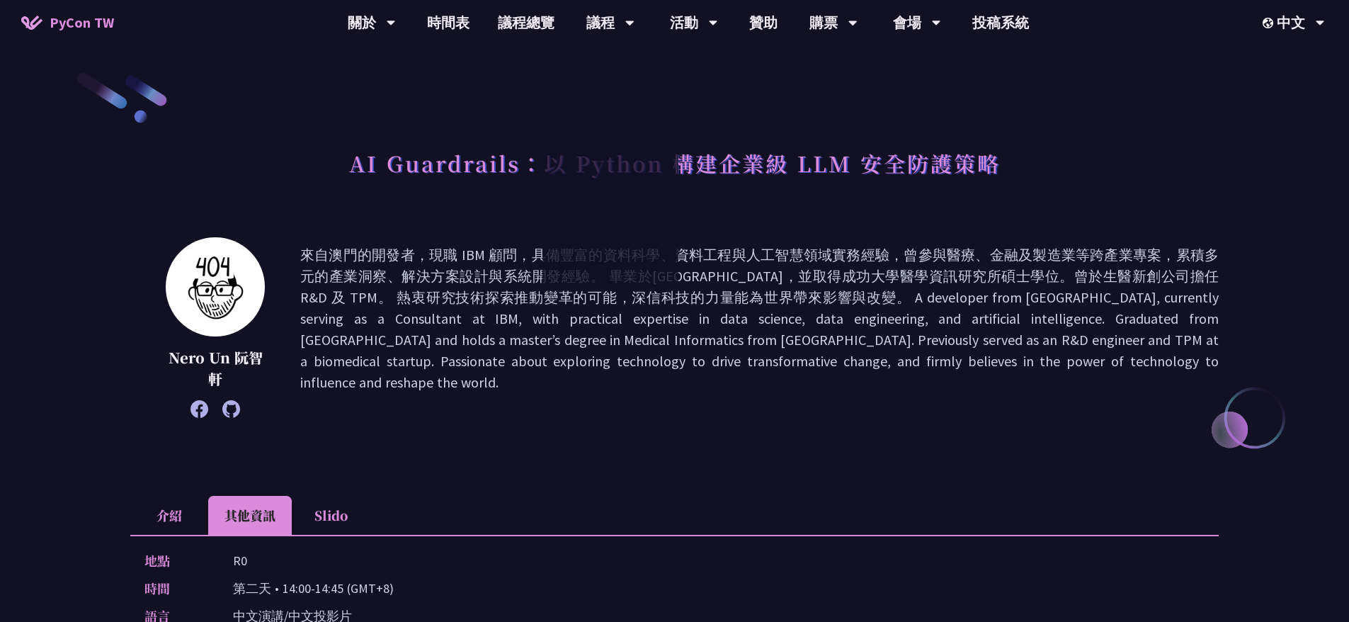
click at [774, 94] on div "AI Guardrails：以 Python 構建企業級 LLM 安全防護策略 Nero Un 阮智軒 介紹 其他資訊 Slido 摘要 說明 當企業把大型語…" at bounding box center [674, 602] width 1088 height 1063
click at [862, 79] on div "AI Guardrails：以 Python 構建企業級 LLM 安全防護策略 Nero Un 阮智軒 介紹 其他資訊 Slido 摘要 說明 當企業把大型語…" at bounding box center [674, 602] width 1088 height 1063
drag, startPoint x: 728, startPoint y: 171, endPoint x: 823, endPoint y: 160, distance: 95.5
click at [825, 160] on h1 "AI Guardrails：以 Python 構建企業級 LLM 安全防護策略" at bounding box center [674, 163] width 651 height 42
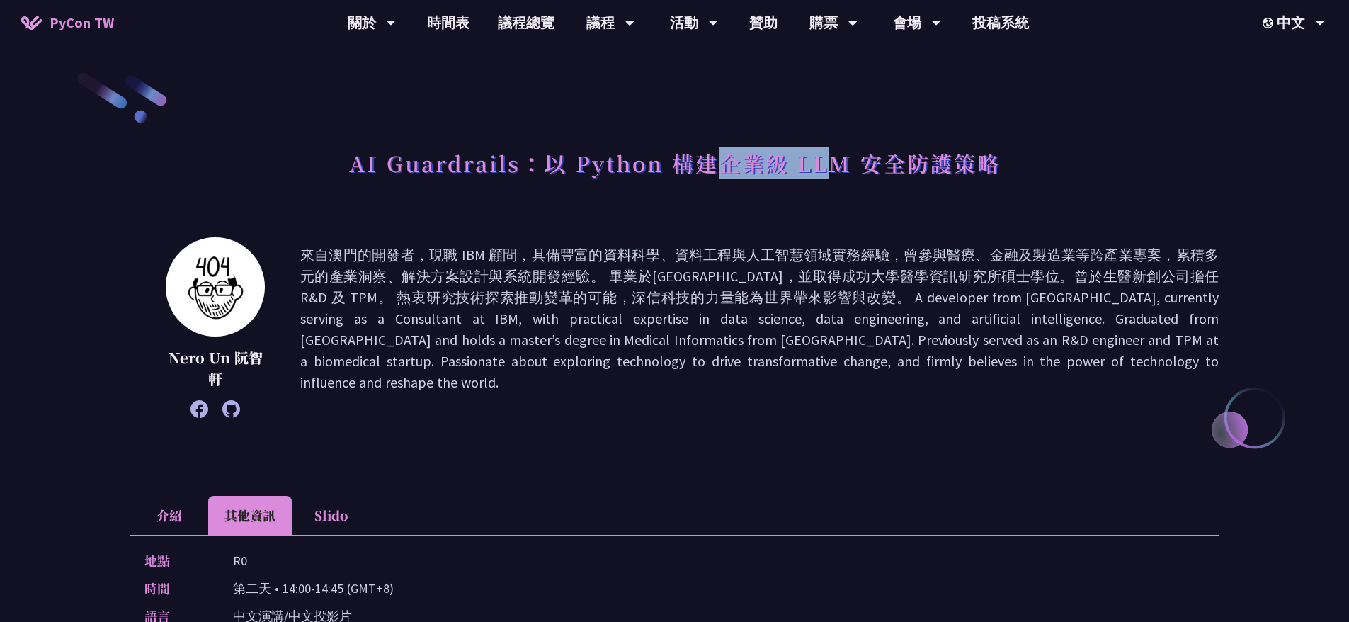
click at [889, 151] on h1 "AI Guardrails：以 Python 構建企業級 LLM 安全防護策略" at bounding box center [674, 163] width 651 height 42
click at [651, 134] on div "AI Guardrails：以 Python 構建企業級 LLM 安全防護策略 Nero Un 阮智軒 介紹 其他資訊 Slido 摘要 說明 當企業把大型語…" at bounding box center [674, 602] width 1088 height 1063
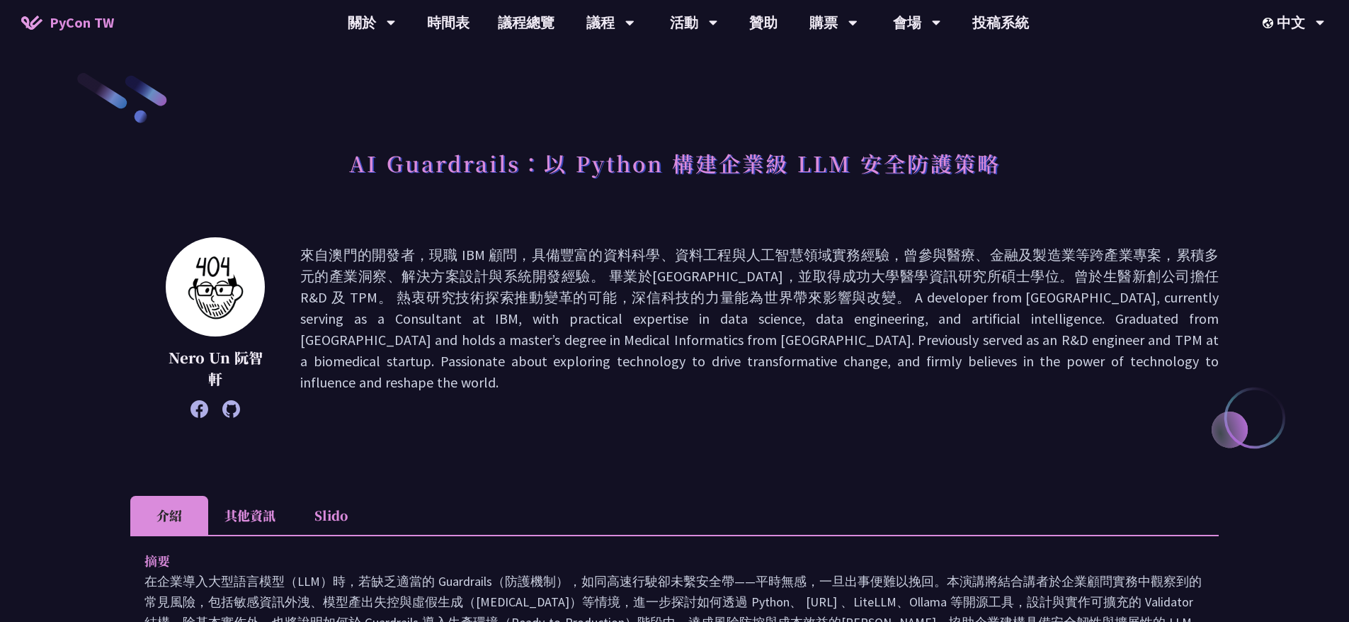
drag, startPoint x: 413, startPoint y: 259, endPoint x: 534, endPoint y: 285, distance: 123.0
click at [534, 285] on p at bounding box center [759, 327] width 918 height 166
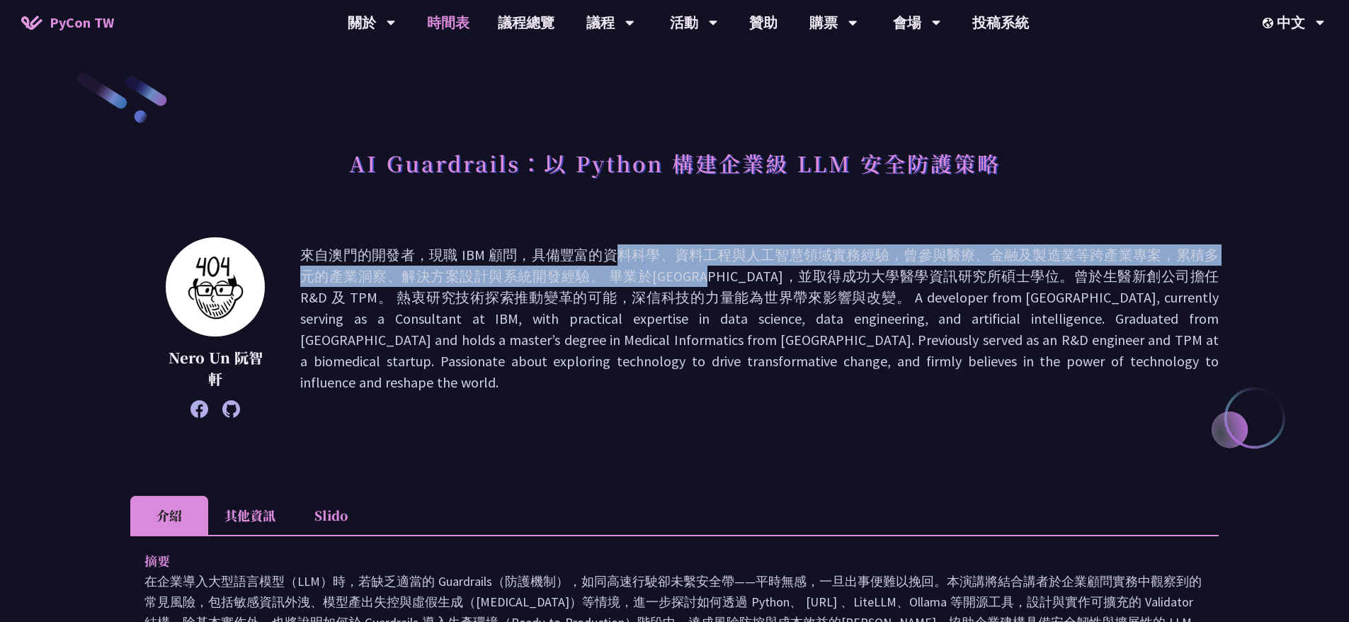
click at [446, 21] on link "時間表" at bounding box center [448, 22] width 71 height 45
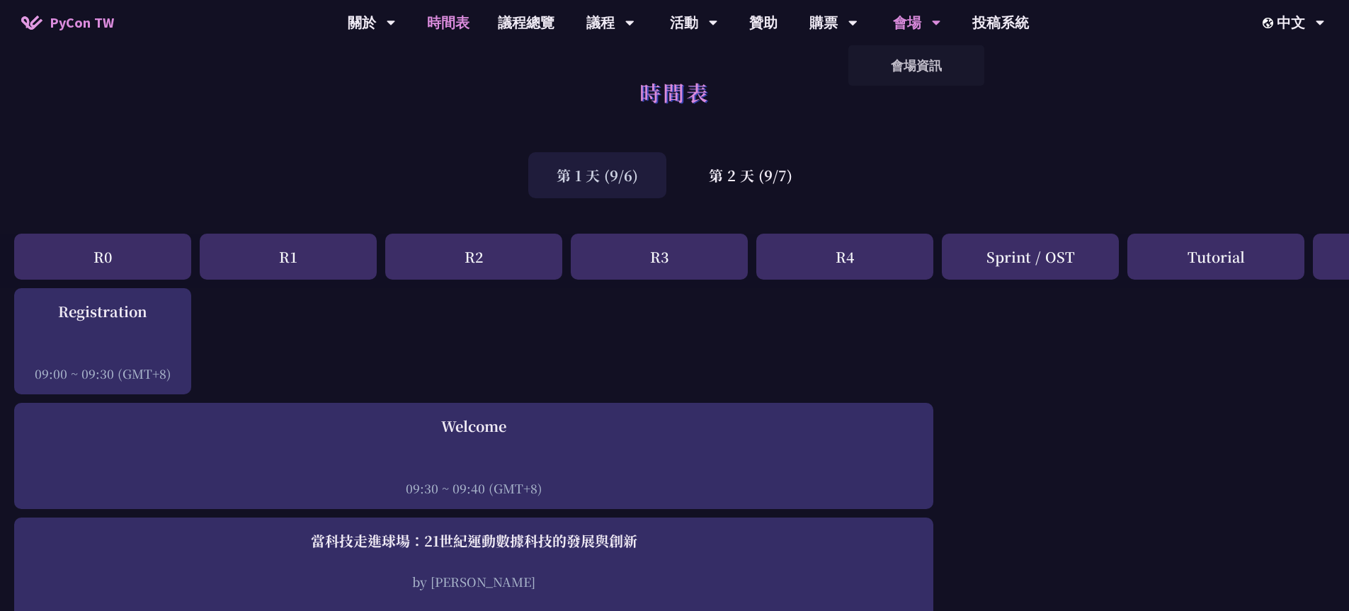
click at [923, 17] on div "會場" at bounding box center [917, 22] width 48 height 45
click at [910, 65] on link "會場資訊" at bounding box center [916, 65] width 136 height 33
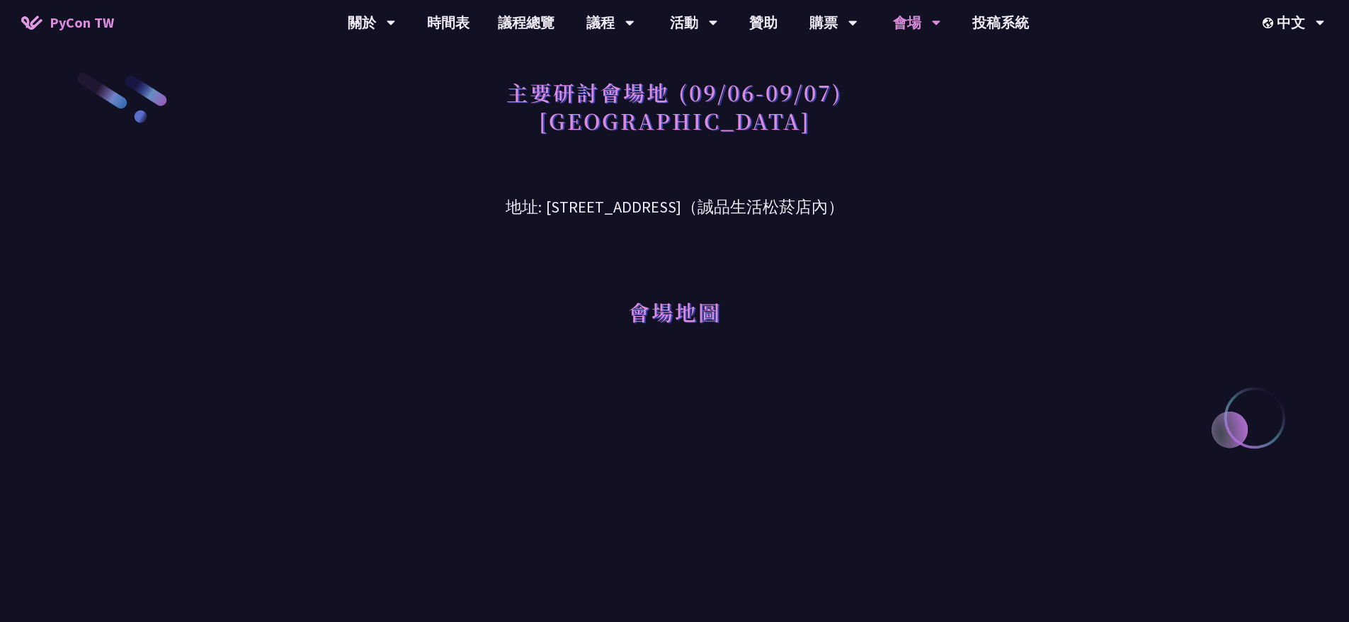
drag, startPoint x: 770, startPoint y: 204, endPoint x: 656, endPoint y: 207, distance: 114.7
click at [675, 207] on h3 "地址: [STREET_ADDRESS]（誠品生活松菸店內）" at bounding box center [675, 196] width 736 height 46
drag, startPoint x: 583, startPoint y: 205, endPoint x: 699, endPoint y: 206, distance: 116.8
click at [699, 206] on h3 "地址: [STREET_ADDRESS]（誠品生活松菸店內）" at bounding box center [675, 196] width 736 height 46
click at [777, 205] on h3 "地址: [STREET_ADDRESS]（誠品生活松菸店內）" at bounding box center [675, 196] width 736 height 46
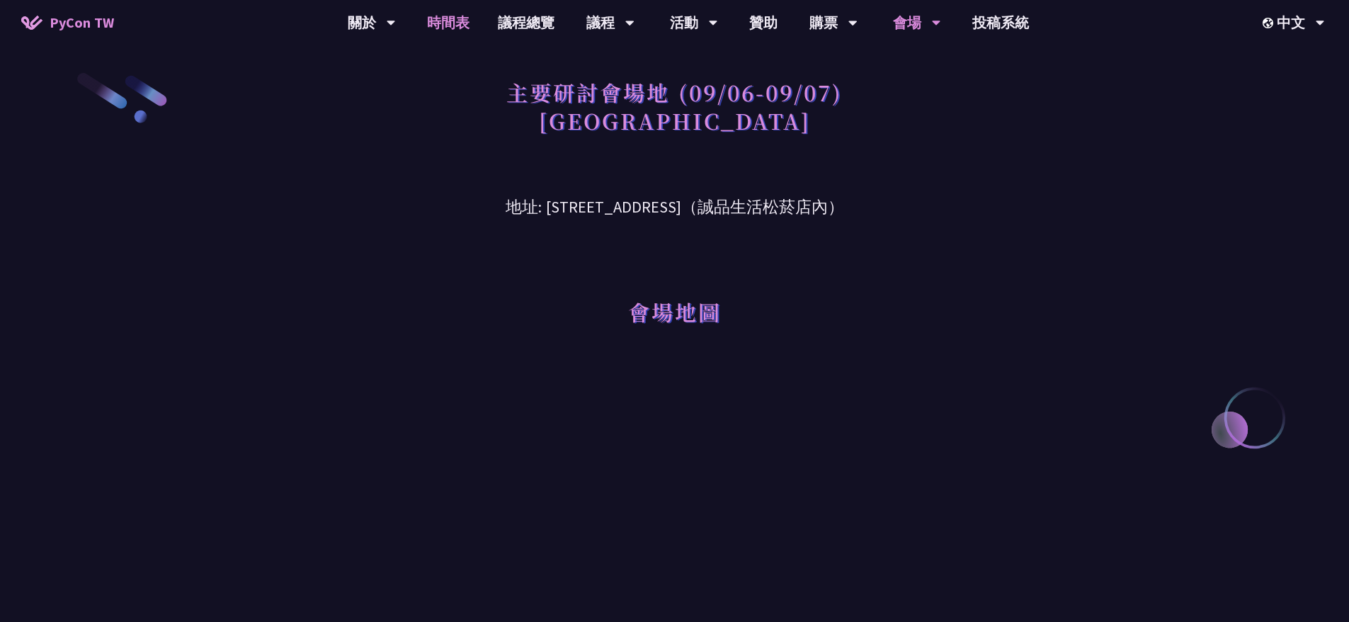
click at [446, 21] on link "時間表" at bounding box center [448, 22] width 71 height 45
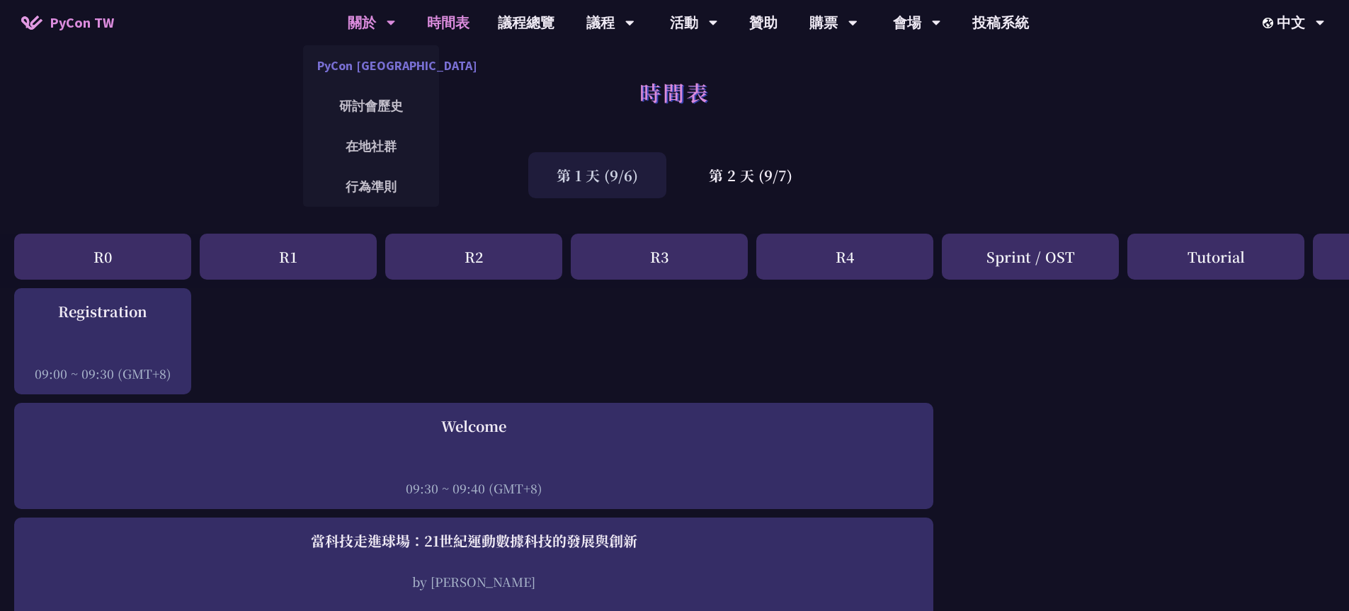
click at [367, 67] on link "PyCon [GEOGRAPHIC_DATA]" at bounding box center [371, 65] width 136 height 33
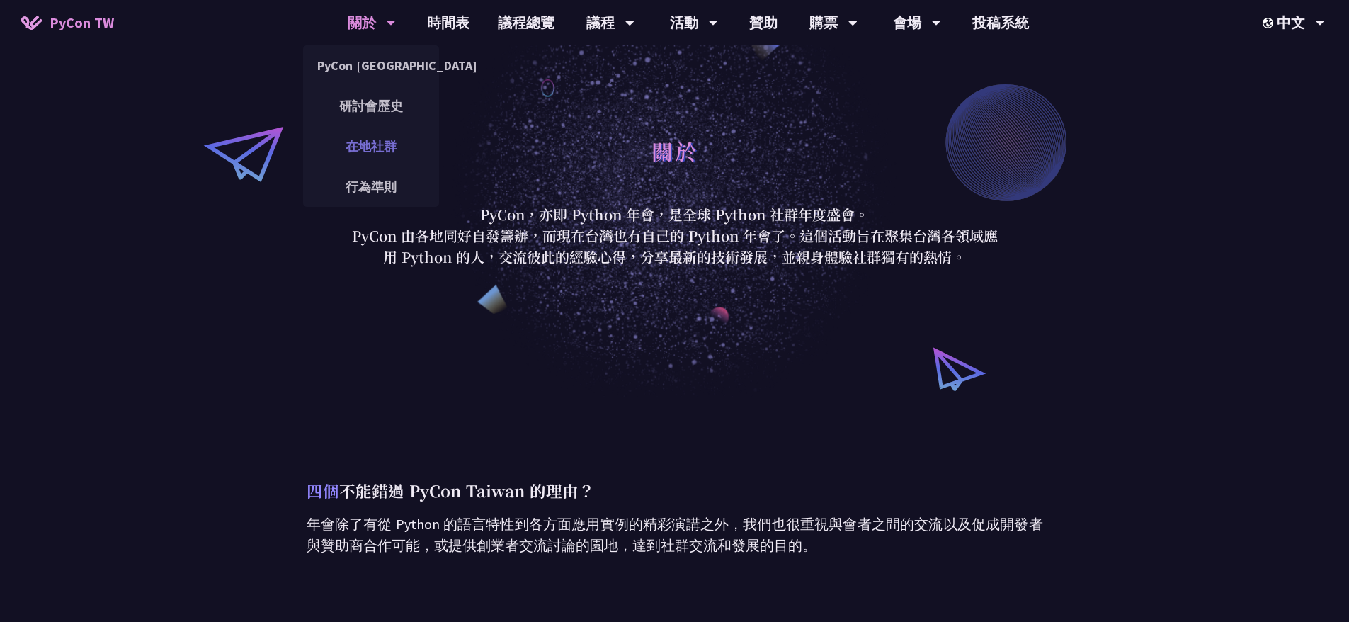
click at [371, 146] on link "在地社群" at bounding box center [371, 146] width 136 height 33
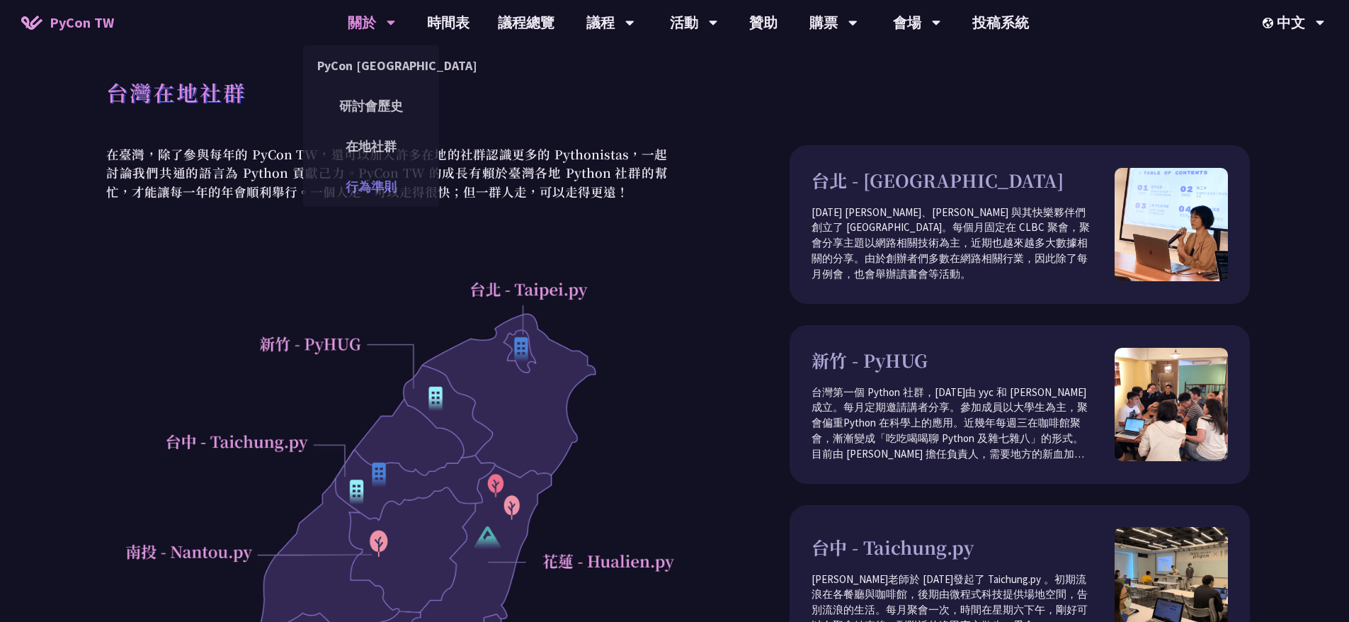
click at [382, 183] on link "行為準則" at bounding box center [371, 186] width 136 height 33
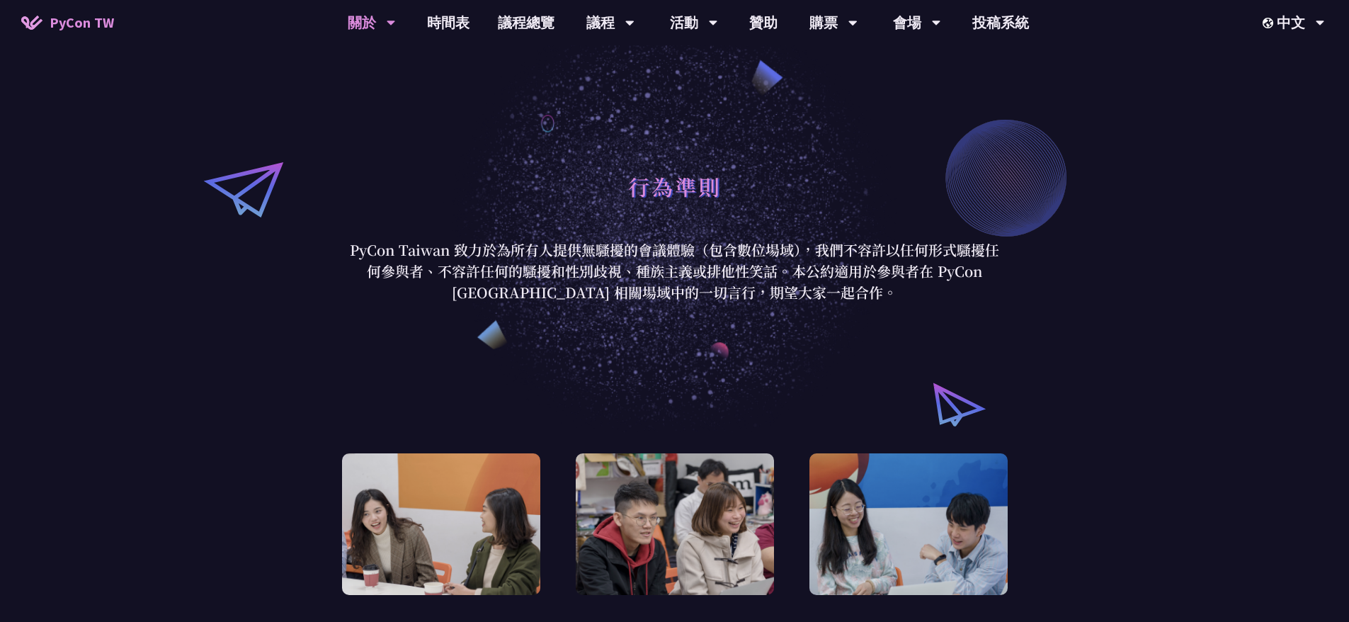
drag, startPoint x: 510, startPoint y: 247, endPoint x: 577, endPoint y: 277, distance: 72.9
click at [578, 278] on p "PyCon Taiwan 致力於為所有人提供無騷擾的會議體驗（包含數位場域），我們不容許以任何形式騷擾任何參與者、不容許任何的騷擾和性別歧視、種族主義或排他性…" at bounding box center [674, 271] width 658 height 64
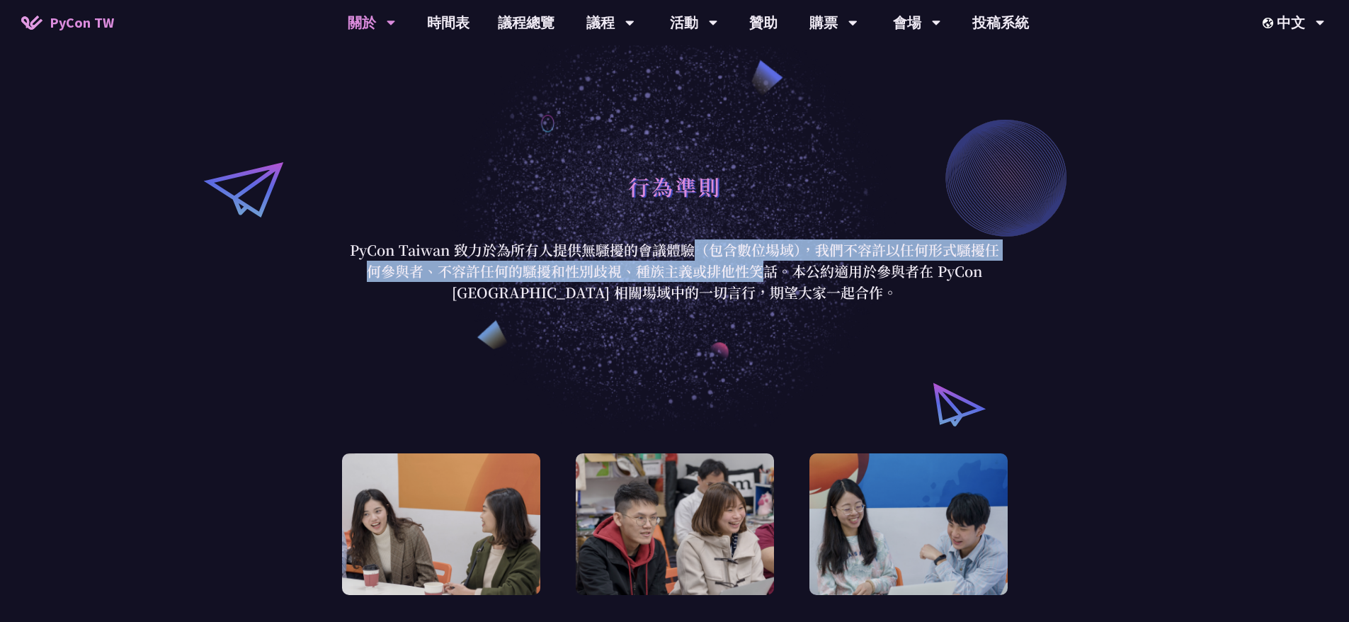
click at [650, 273] on p "PyCon Taiwan 致力於為所有人提供無騷擾的會議體驗（包含數位場域），我們不容許以任何形式騷擾任何參與者、不容許任何的騷擾和性別歧視、種族主義或排他性…" at bounding box center [674, 271] width 658 height 64
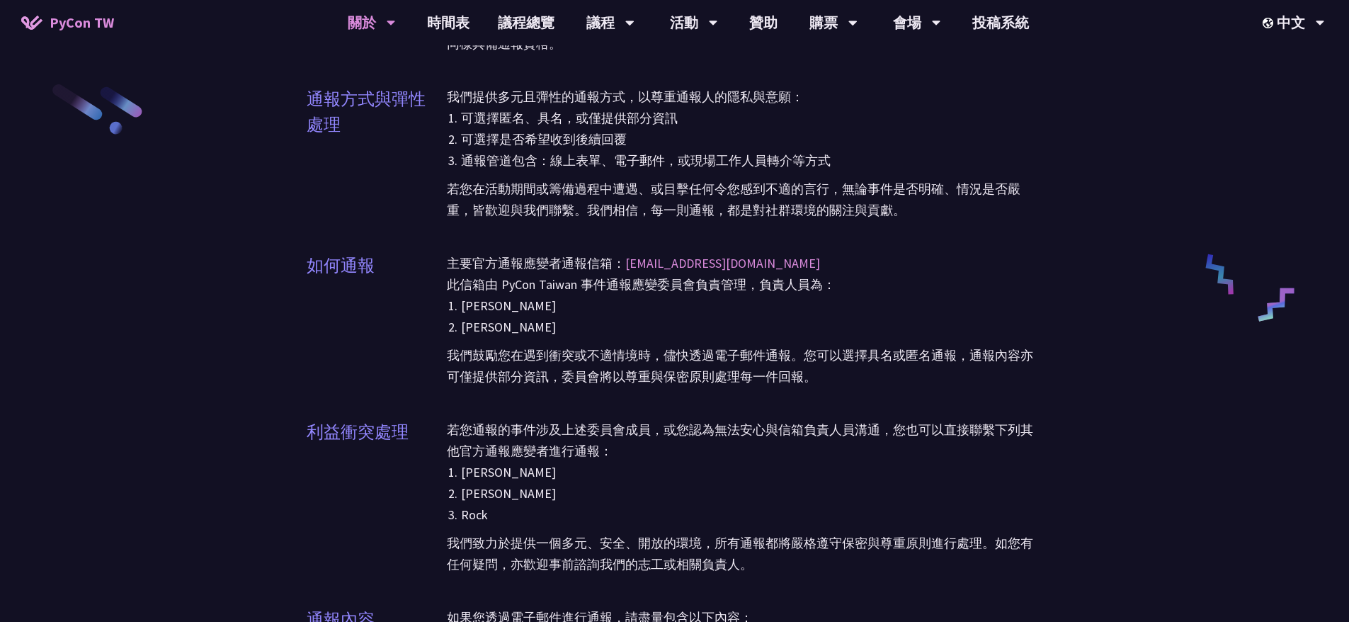
scroll to position [2407, 0]
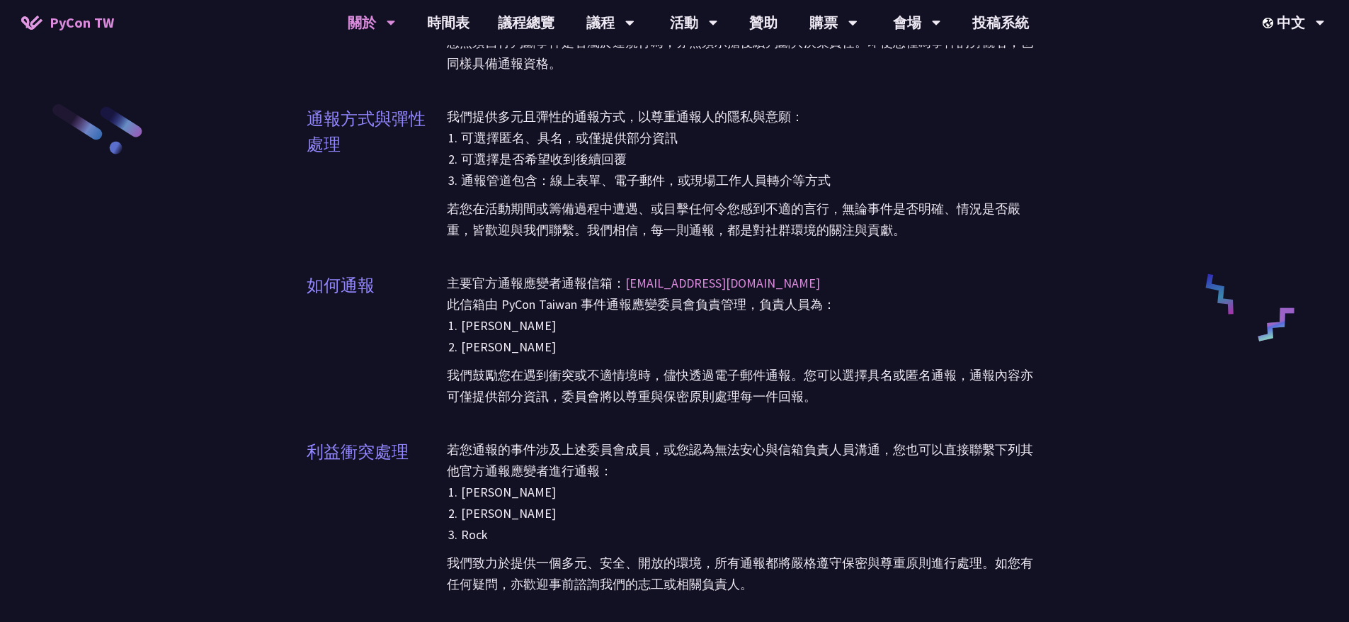
drag, startPoint x: 542, startPoint y: 164, endPoint x: 733, endPoint y: 198, distance: 194.1
click at [733, 198] on div "我們提供多元且彈性的通報方式，以尊重通報人的隱私與意願： 可選擇匿名、具名，或僅提供部分資訊 可選擇是否希望收到後續回覆 通報管道包含：線上表單、電子郵件，或…" at bounding box center [745, 182] width 596 height 152
click at [797, 198] on p "若您在活動期間或籌備過程中遭遇、或目擊任何令您感到不適的言行，無論事件是否明確、情況是否嚴重，皆歡迎與我們聯繫。我們相信，每一則通報，都是對社群環境的關注與貢…" at bounding box center [745, 216] width 596 height 50
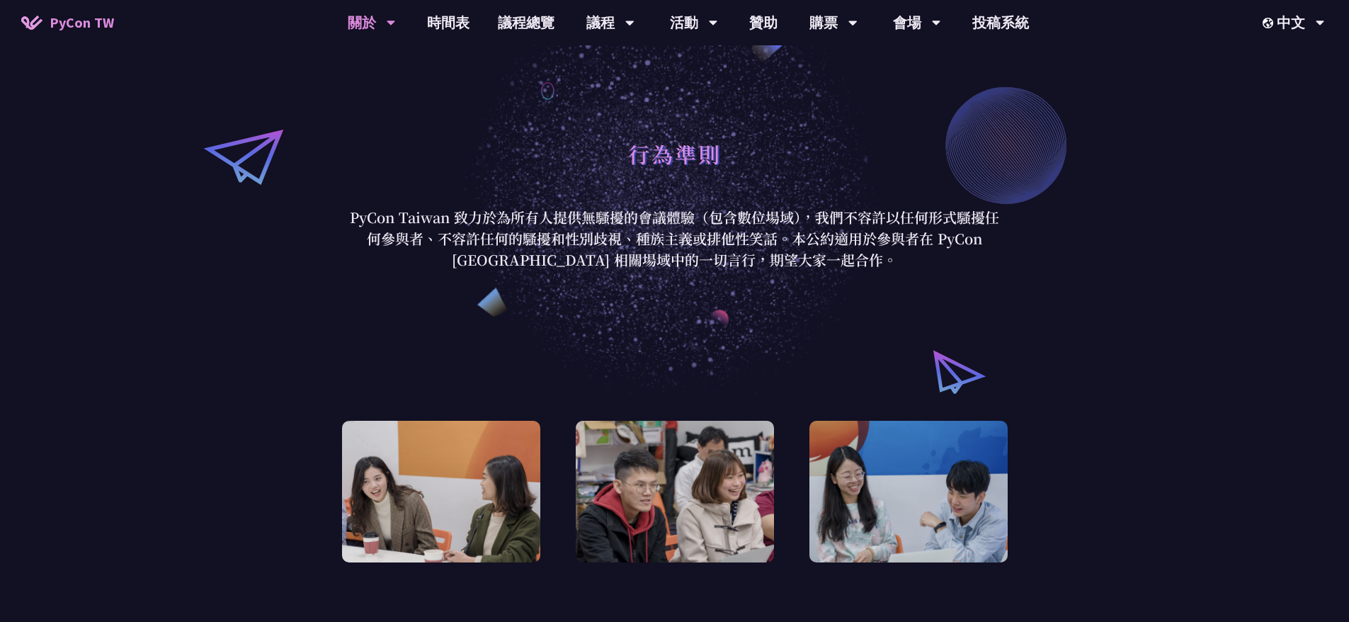
scroll to position [0, 0]
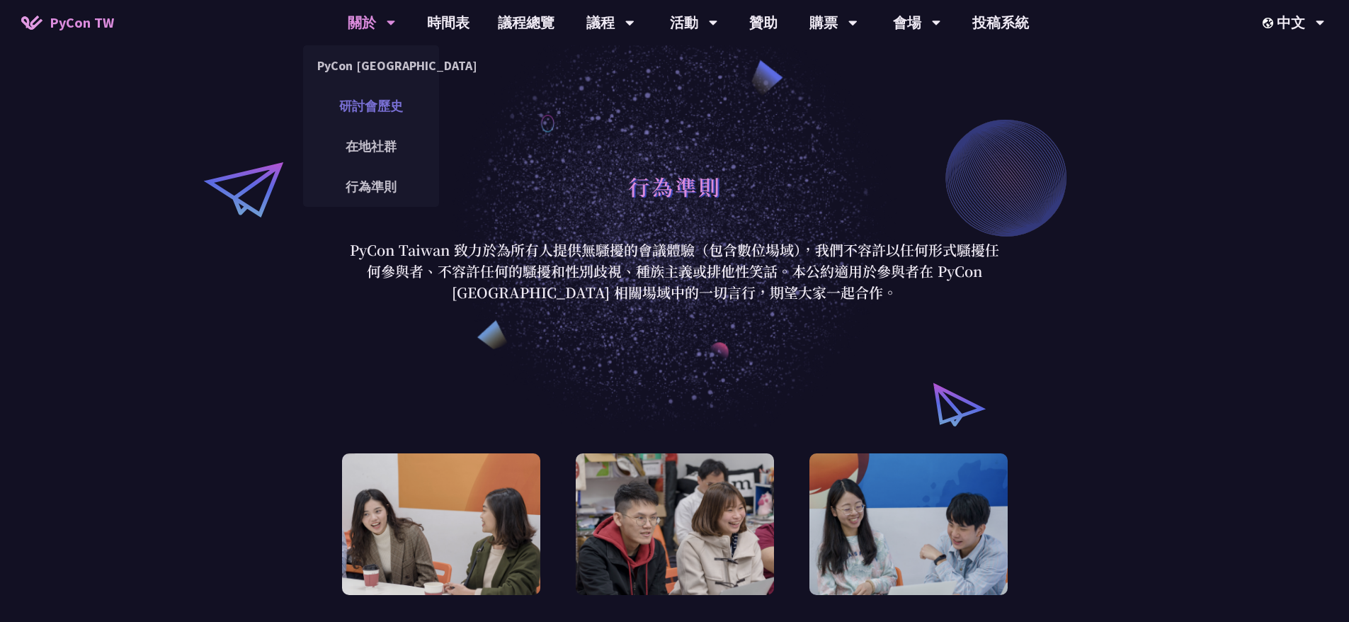
click at [386, 101] on link "研討會歷史" at bounding box center [371, 105] width 136 height 33
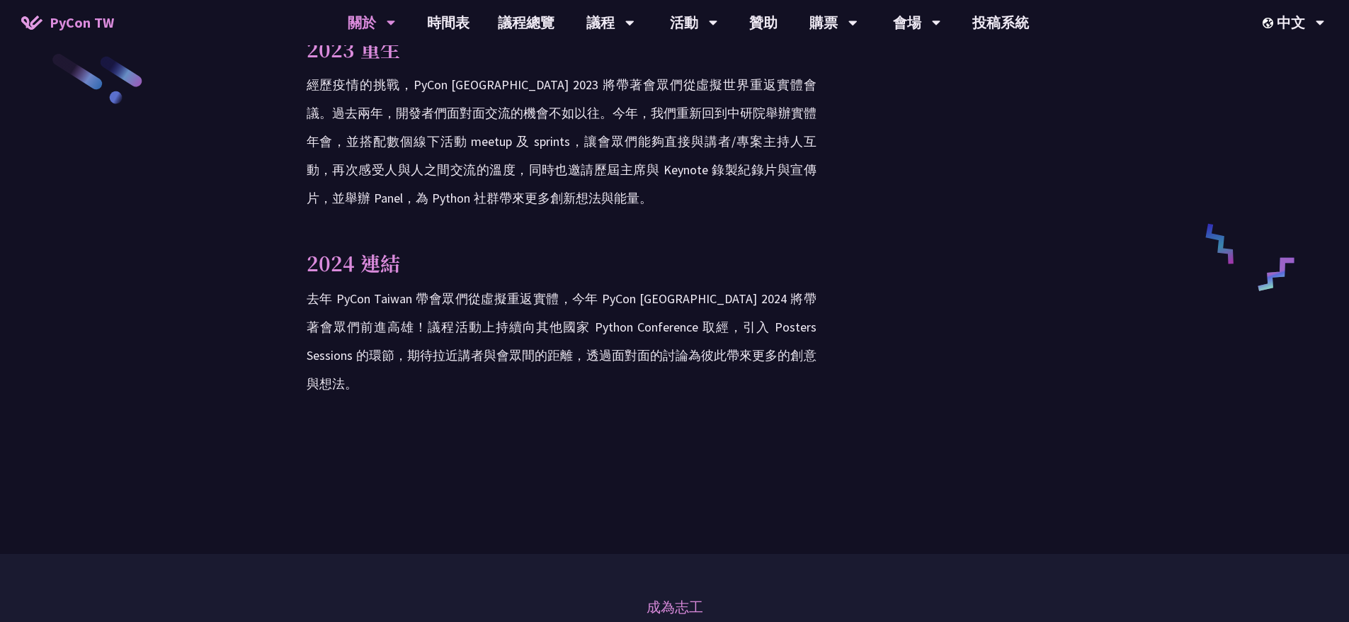
scroll to position [2336, 0]
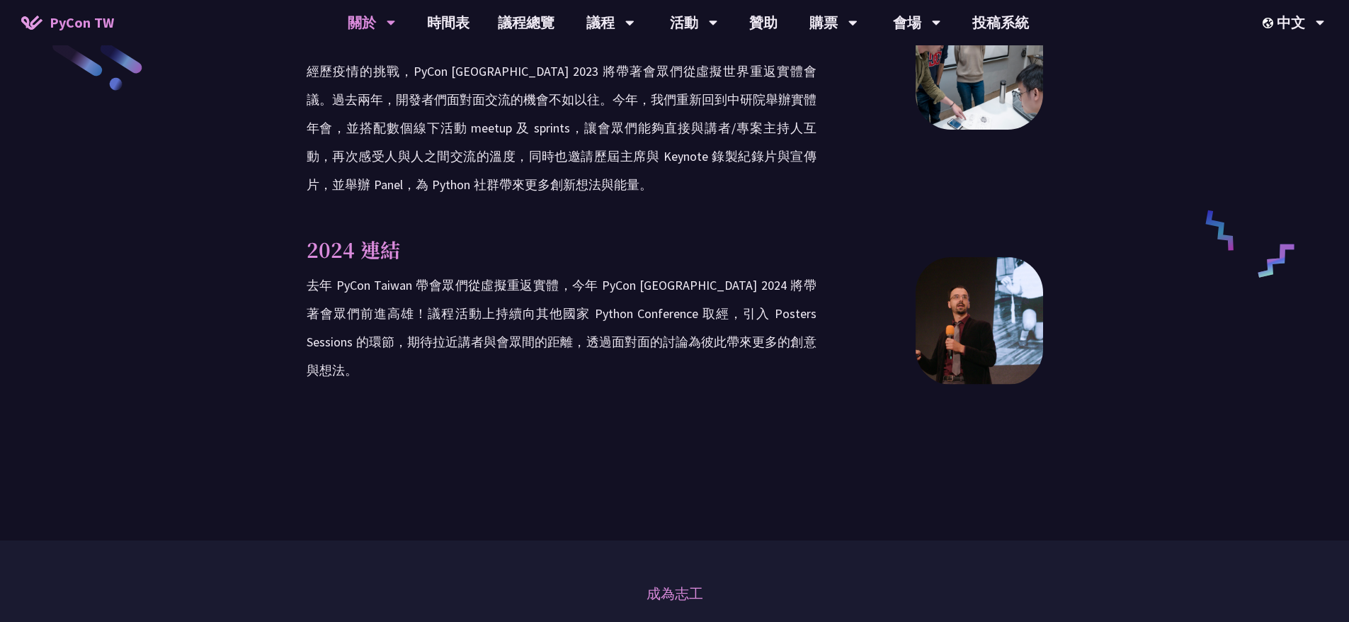
click at [936, 264] on div at bounding box center [978, 320] width 127 height 127
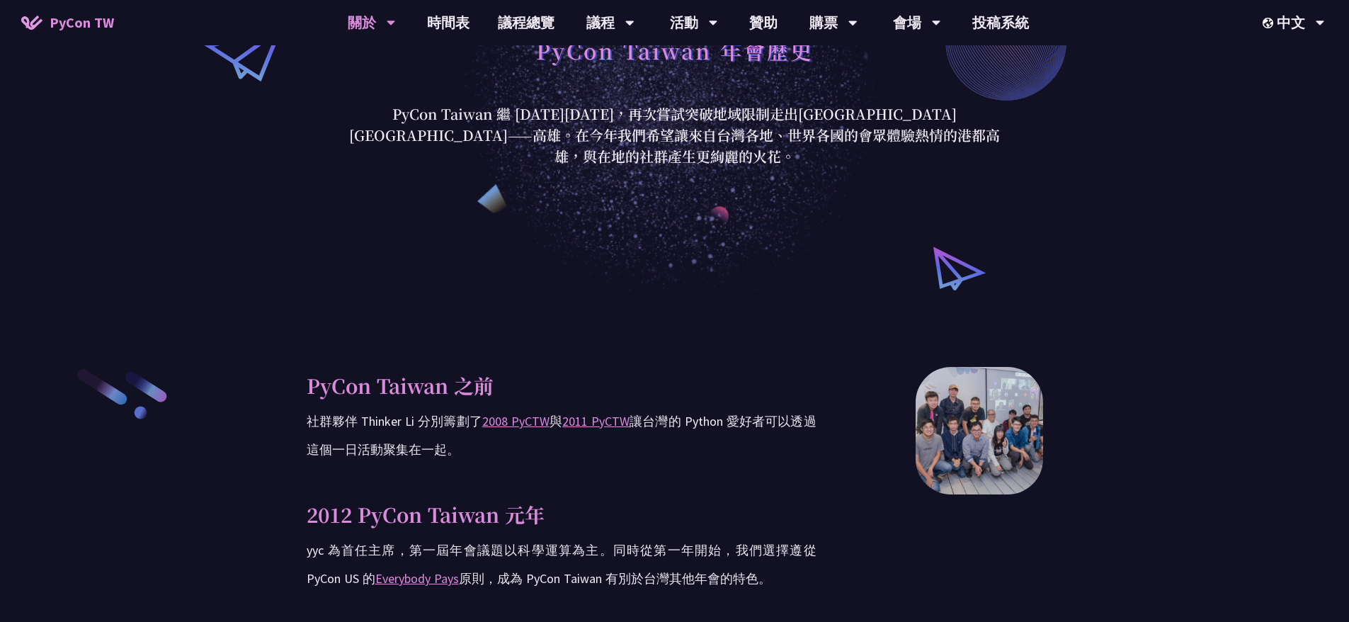
scroll to position [0, 0]
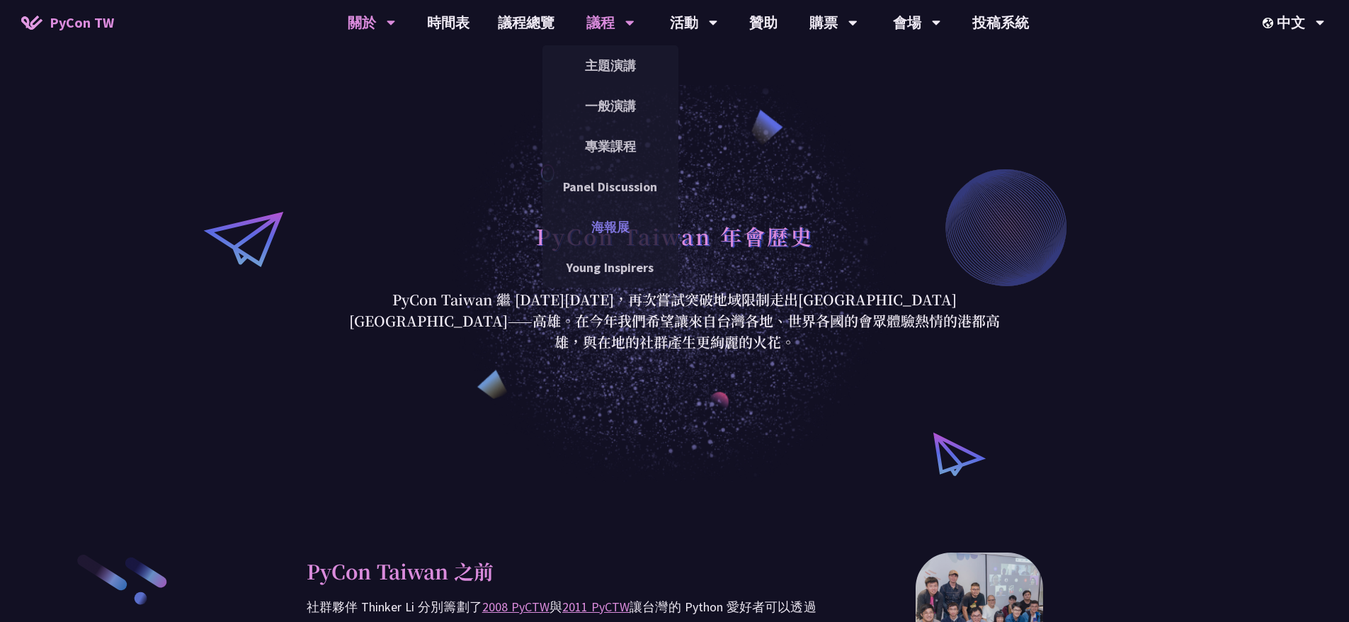
click at [608, 233] on link "海報展" at bounding box center [610, 226] width 136 height 33
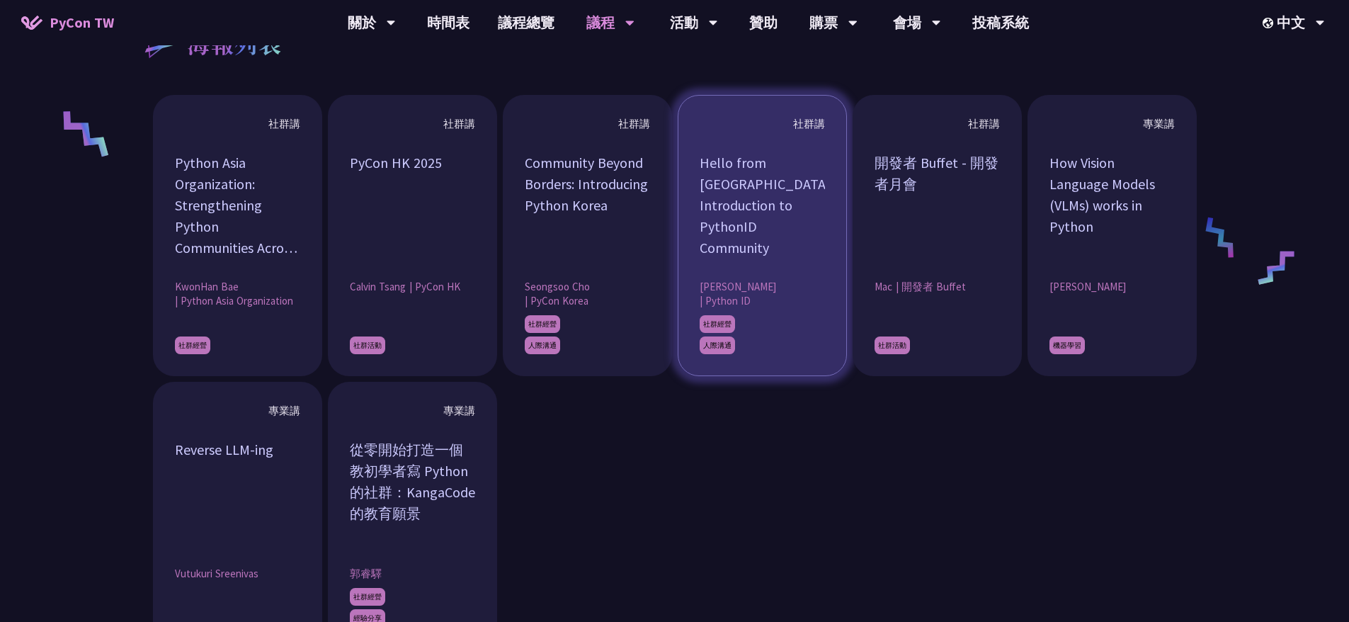
scroll to position [1062, 0]
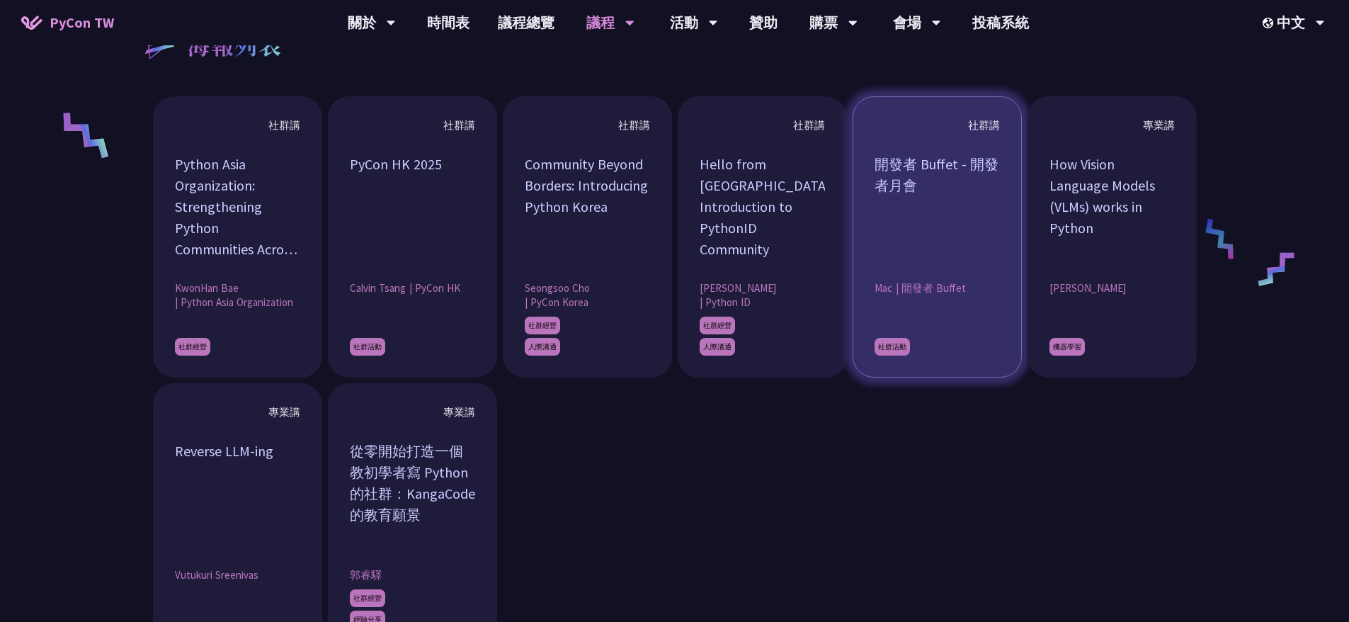
click at [932, 236] on div "開發者 Buffet - 開發者月會" at bounding box center [936, 207] width 125 height 106
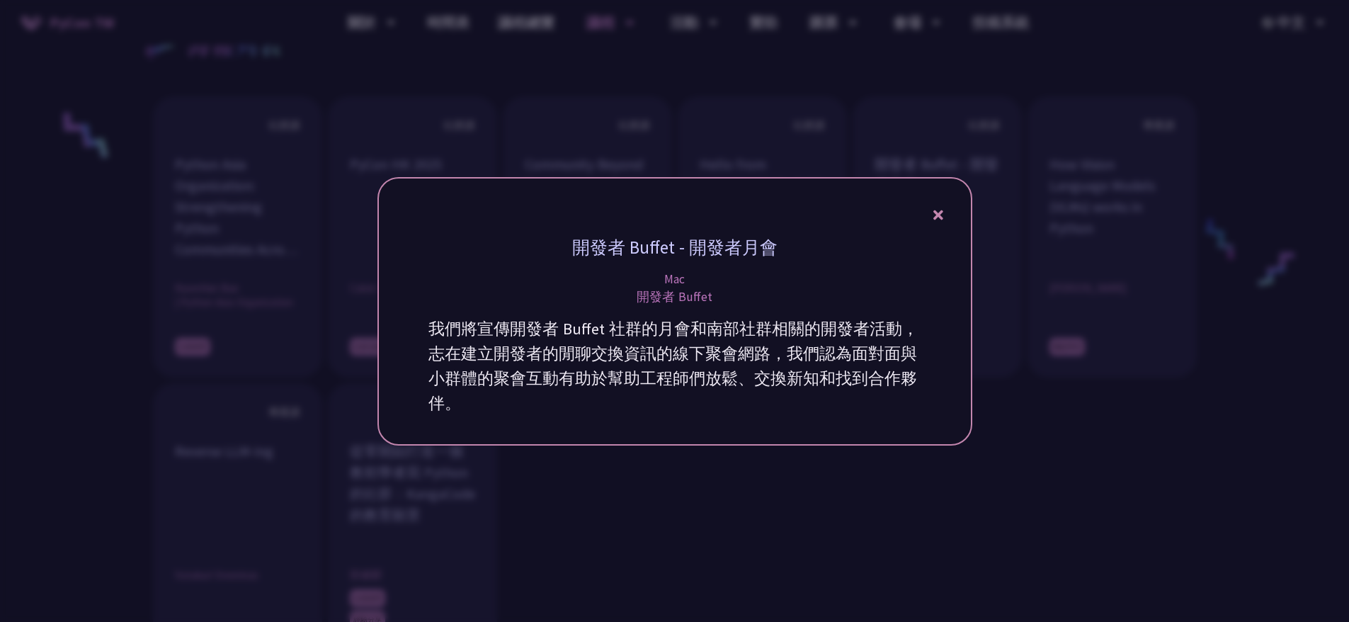
drag, startPoint x: 566, startPoint y: 335, endPoint x: 703, endPoint y: 359, distance: 139.4
click at [714, 363] on p "我們將宣傳開發者 Buffet 社群的月會和南部社群相關的開發者活動，志在建立開發者的閒聊交換資訊的線下聚會網路，我們認為面對面與小群體的聚會互動有助於幫助工…" at bounding box center [674, 365] width 493 height 99
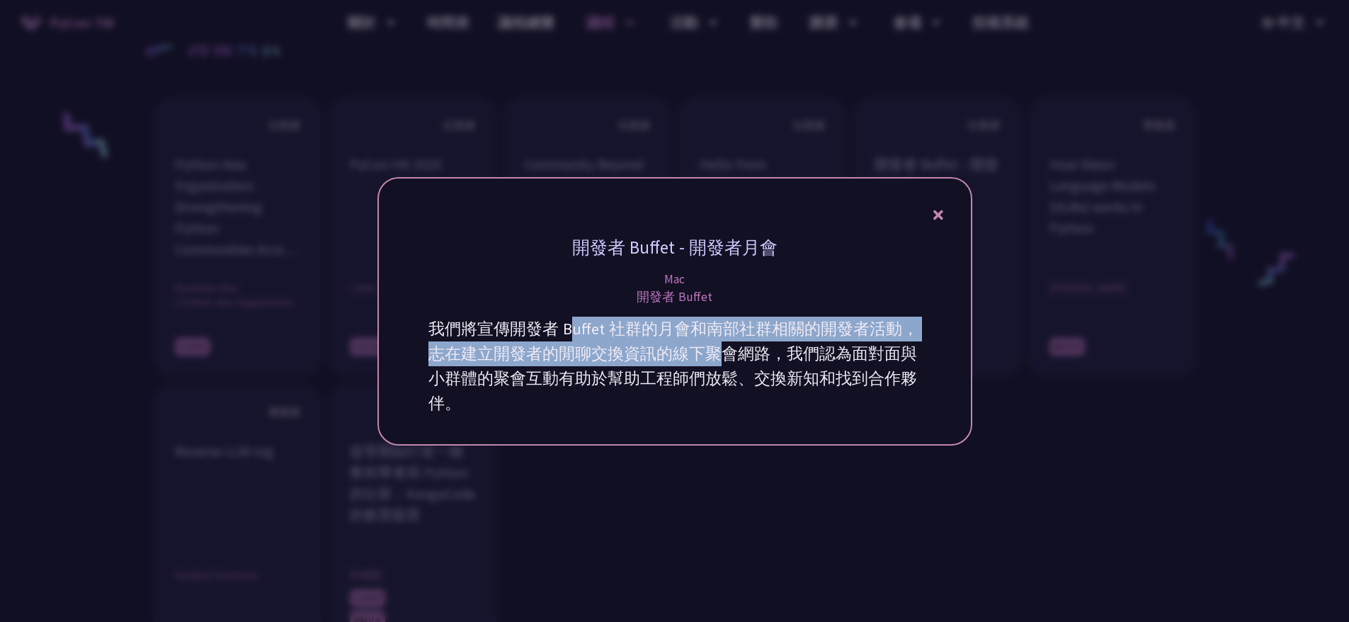
drag, startPoint x: 771, startPoint y: 360, endPoint x: 835, endPoint y: 341, distance: 66.5
click at [777, 360] on p "我們將宣傳開發者 Buffet 社群的月會和南部社群相關的開發者活動，志在建立開發者的閒聊交換資訊的線下聚會網路，我們認為面對面與小群體的聚會互動有助於幫助工…" at bounding box center [674, 365] width 493 height 99
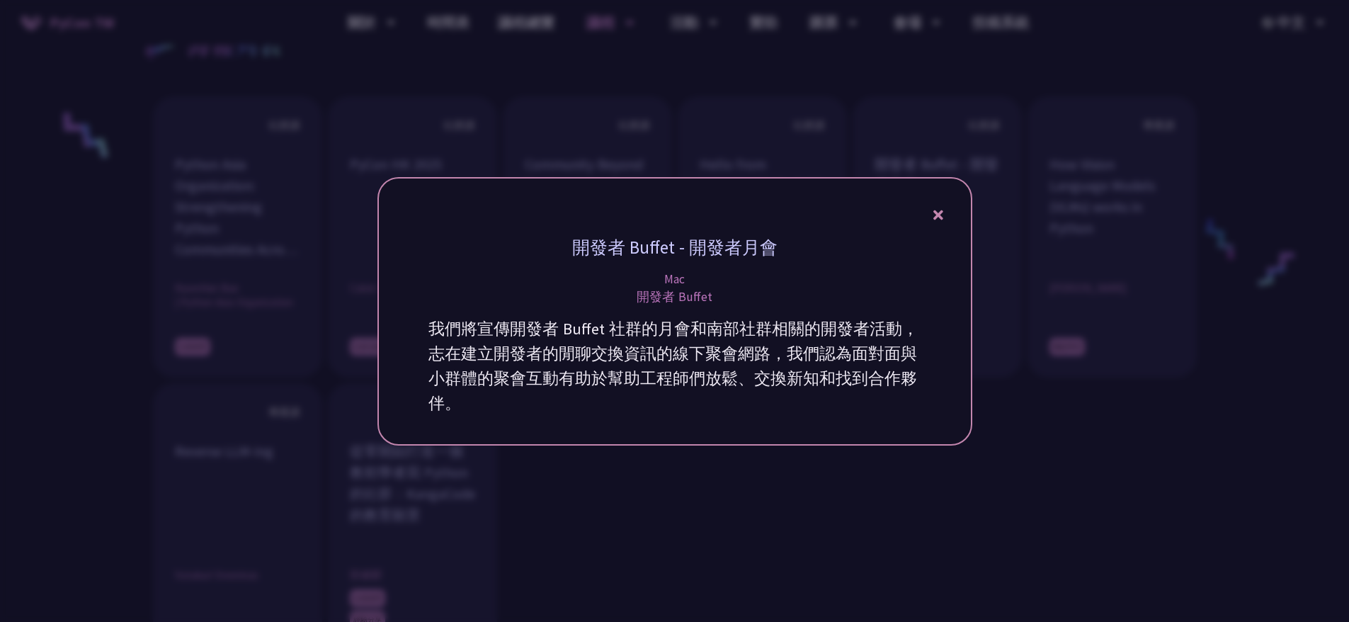
click at [933, 214] on icon at bounding box center [938, 215] width 10 height 18
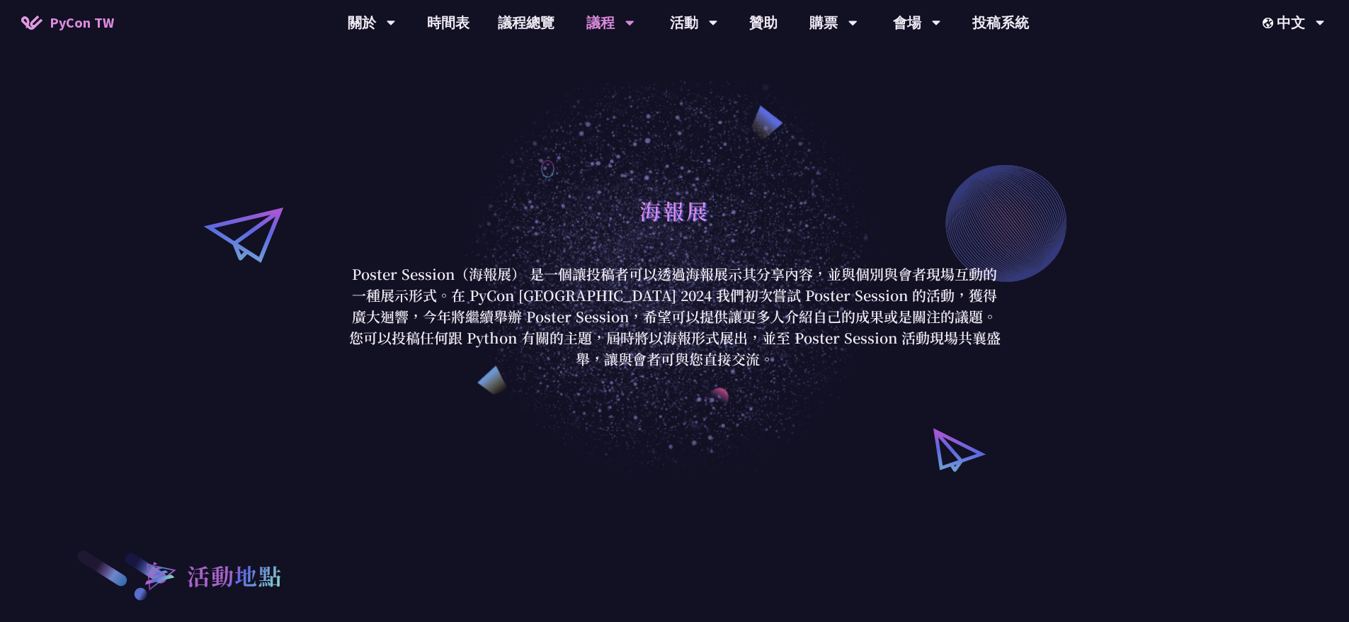
scroll to position [0, 0]
